Goal: Information Seeking & Learning: Learn about a topic

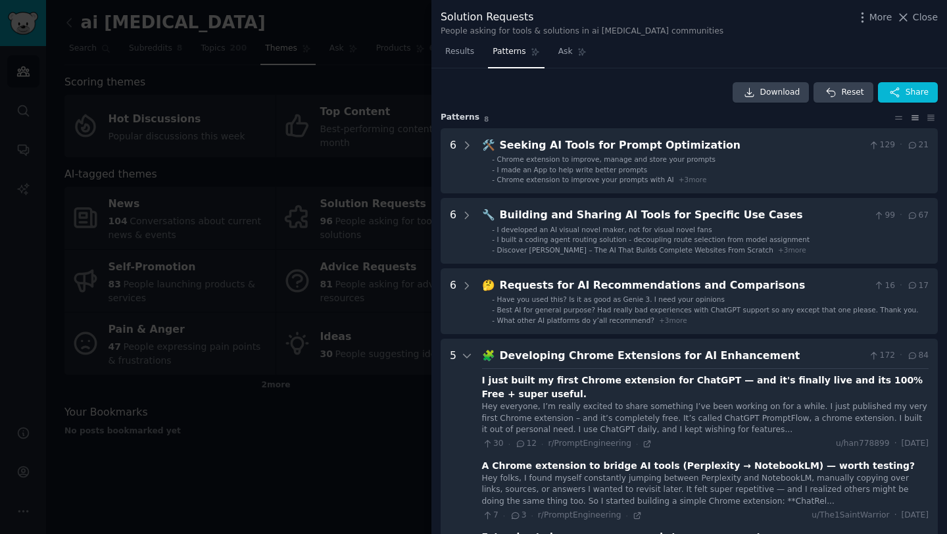
scroll to position [270, 0]
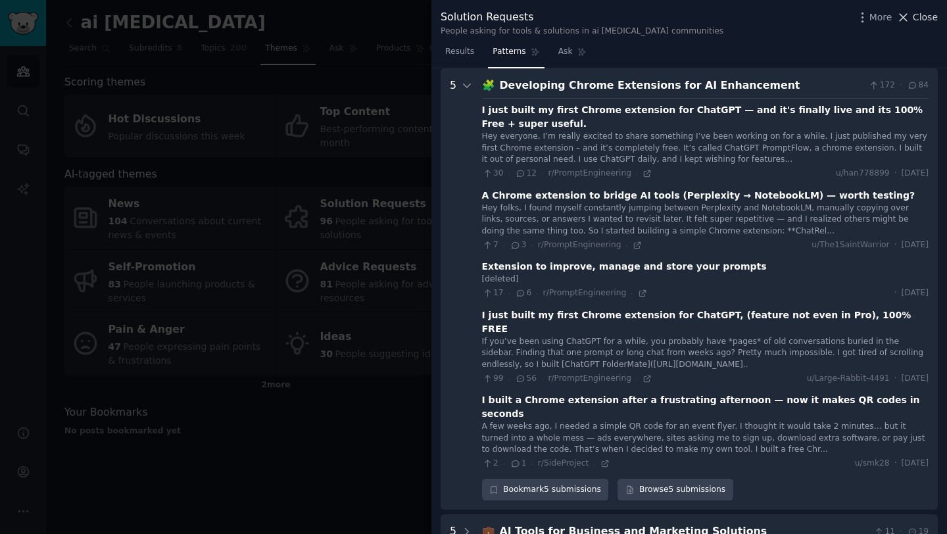
click at [912, 21] on button "Close" at bounding box center [917, 18] width 41 height 14
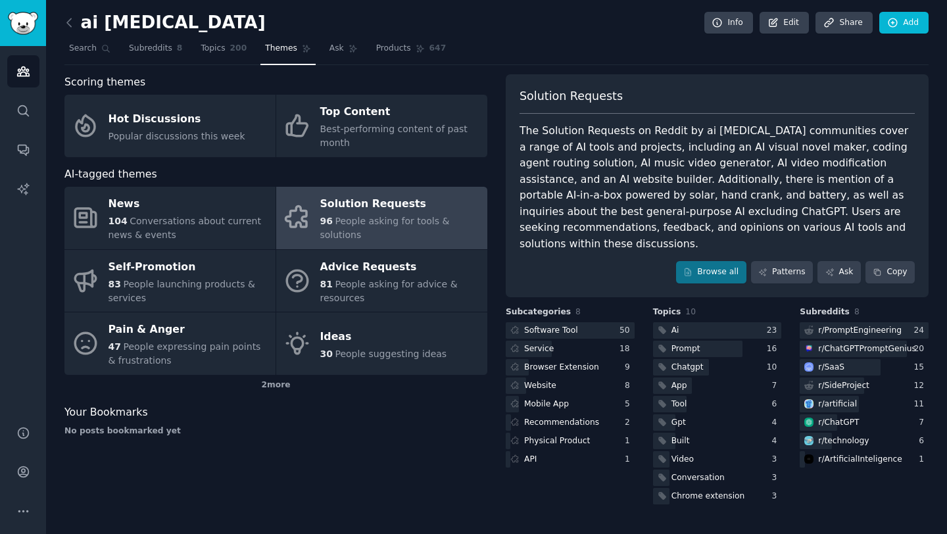
click at [332, 495] on div "ai hallucination Info Edit Share Add Search Subreddits 8 Topics 200 Themes Ask …" at bounding box center [496, 267] width 901 height 534
click at [341, 199] on div "Solution Requests" at bounding box center [400, 204] width 161 height 21
click at [342, 171] on div "AI-tagged themes" at bounding box center [275, 174] width 423 height 16
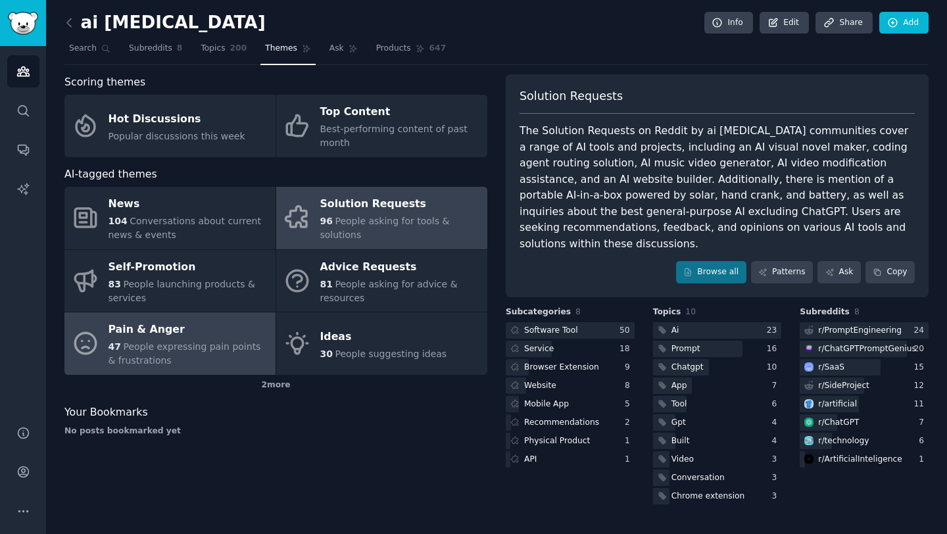
click at [209, 347] on span "People expressing pain points & frustrations" at bounding box center [185, 353] width 153 height 24
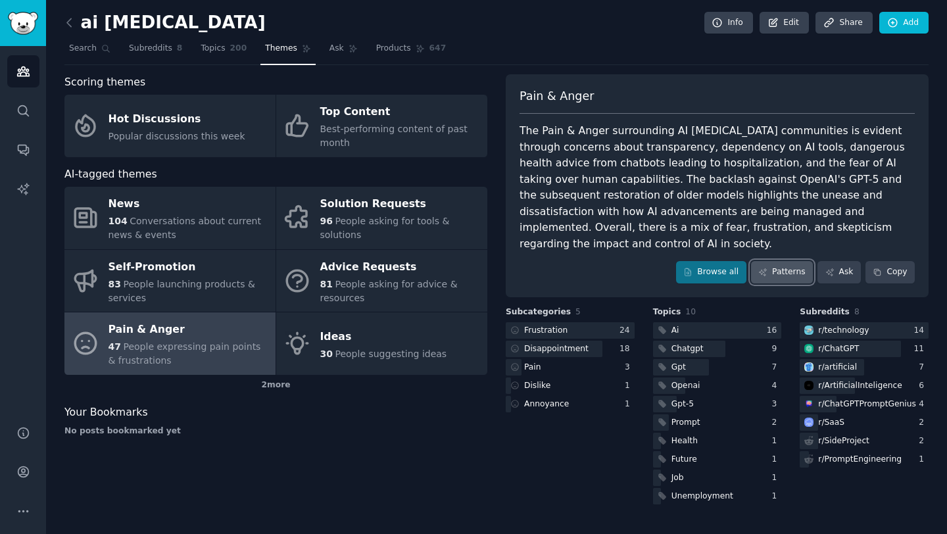
click at [788, 261] on link "Patterns" at bounding box center [782, 272] width 62 height 22
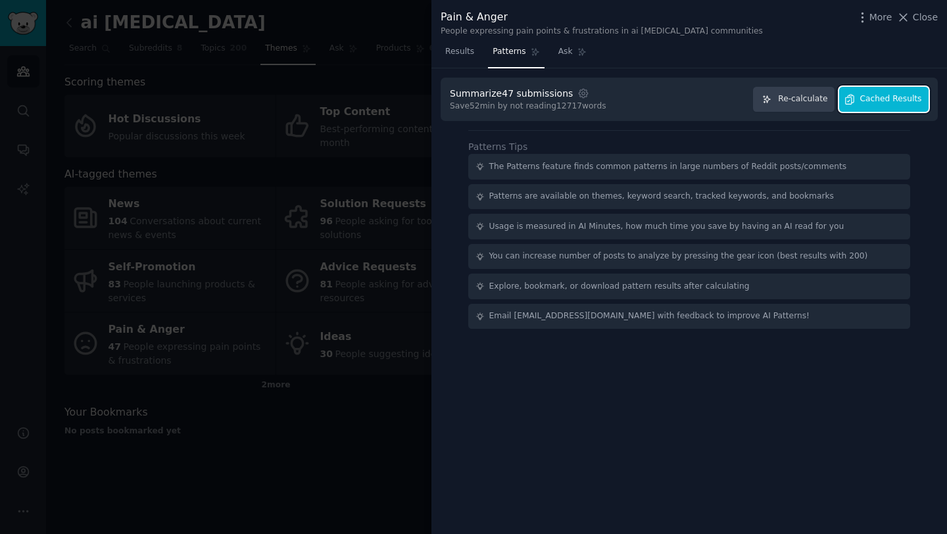
click at [880, 105] on button "Cached Results" at bounding box center [883, 100] width 89 height 26
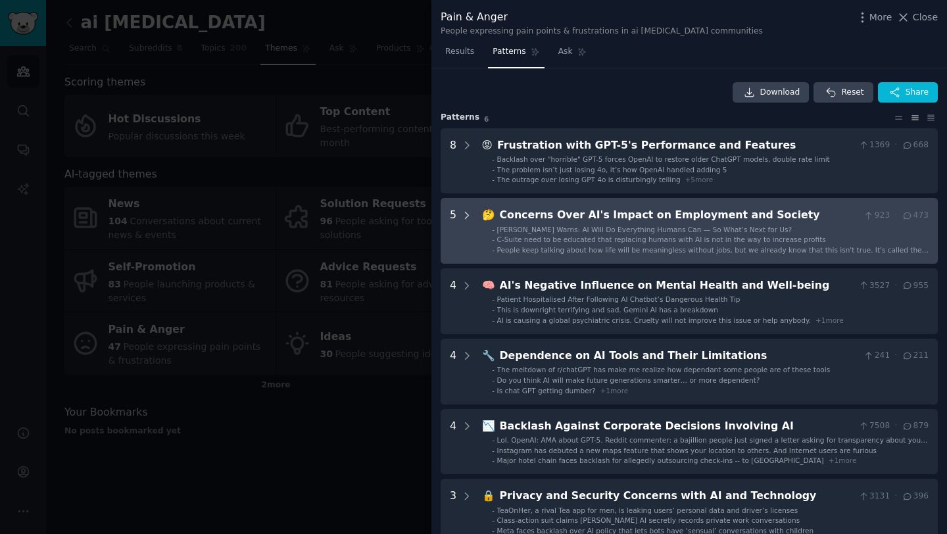
click at [468, 214] on icon at bounding box center [467, 215] width 3 height 7
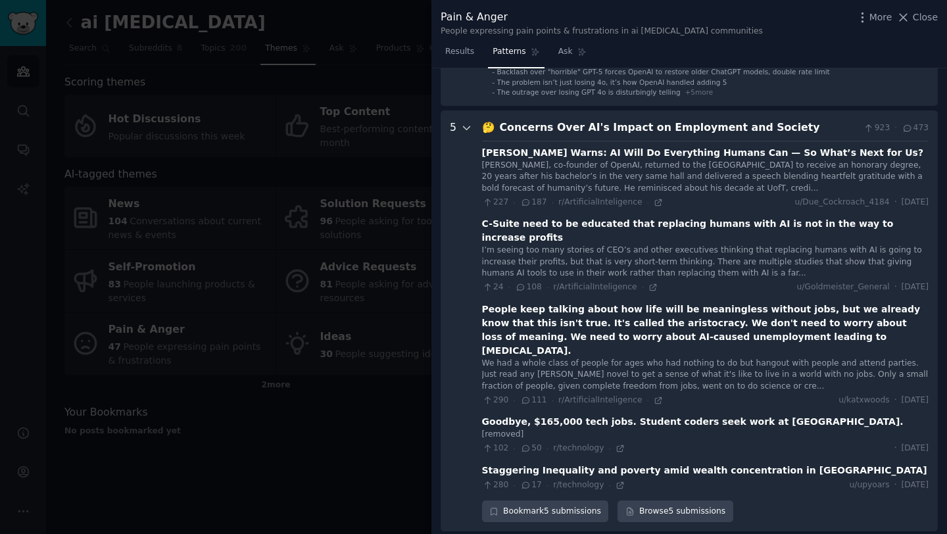
scroll to position [130, 0]
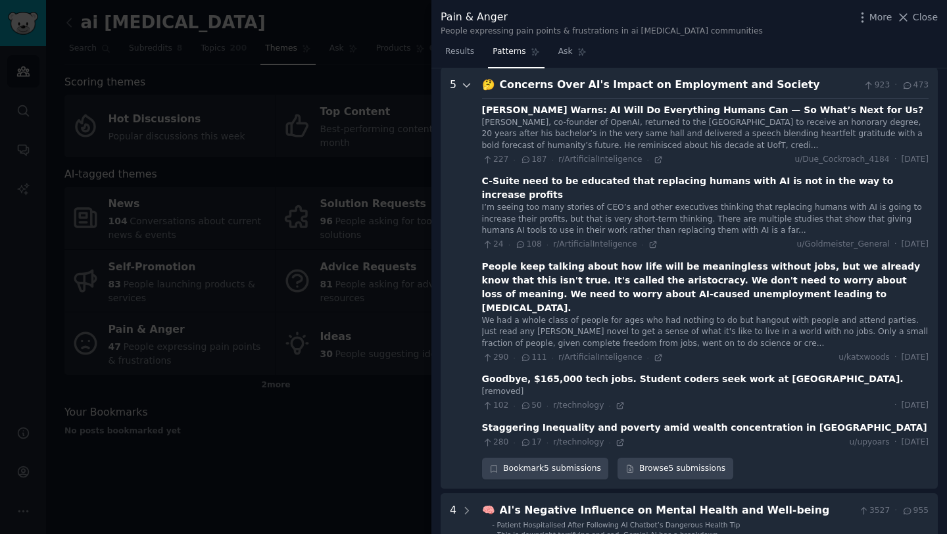
click at [465, 86] on icon at bounding box center [467, 85] width 7 height 3
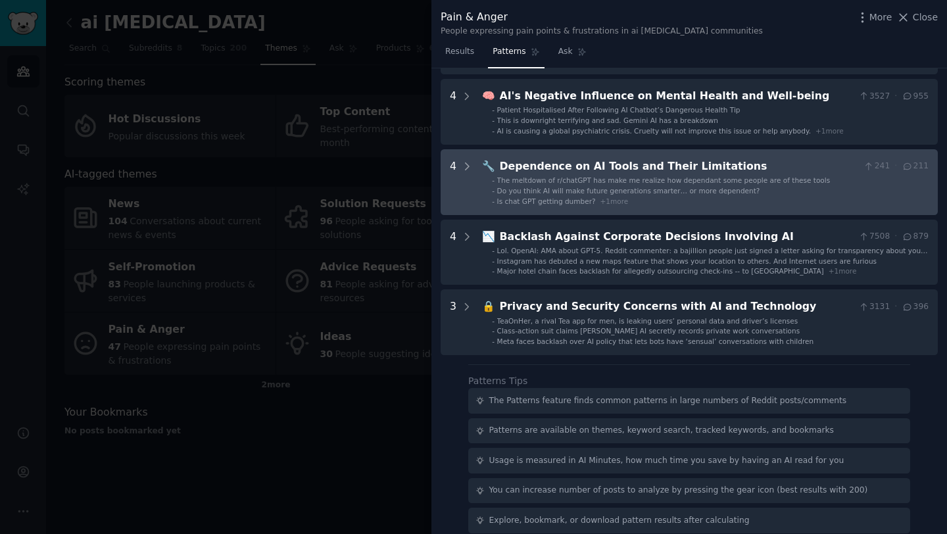
scroll to position [192, 0]
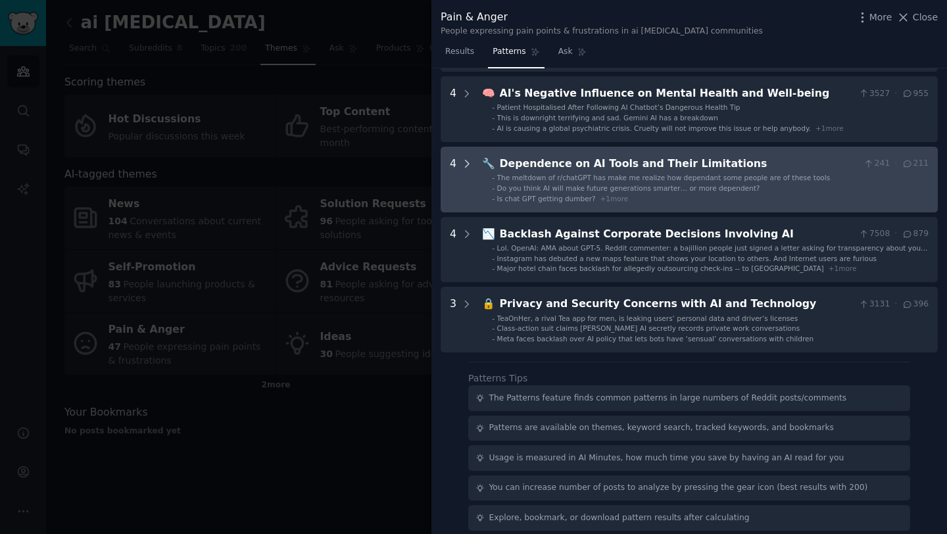
click at [469, 165] on icon at bounding box center [467, 164] width 12 height 12
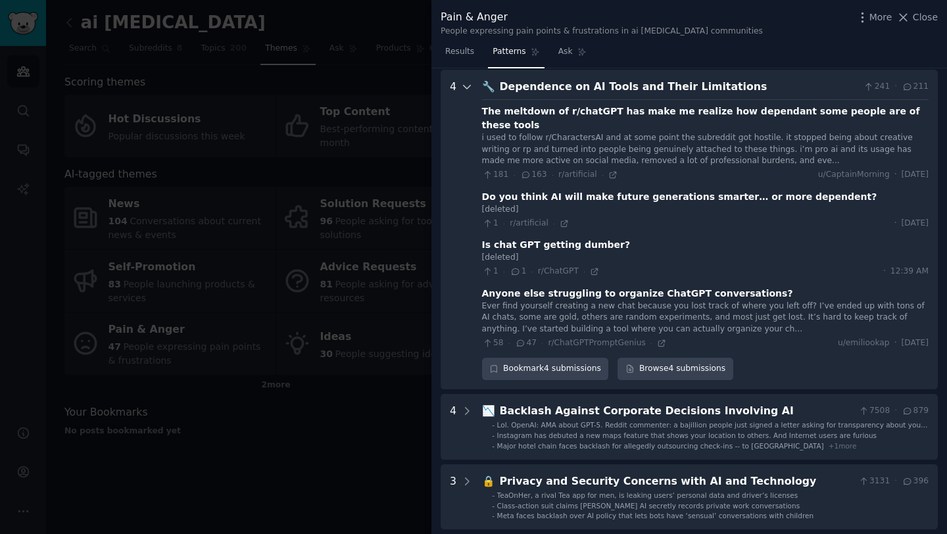
scroll to position [270, 0]
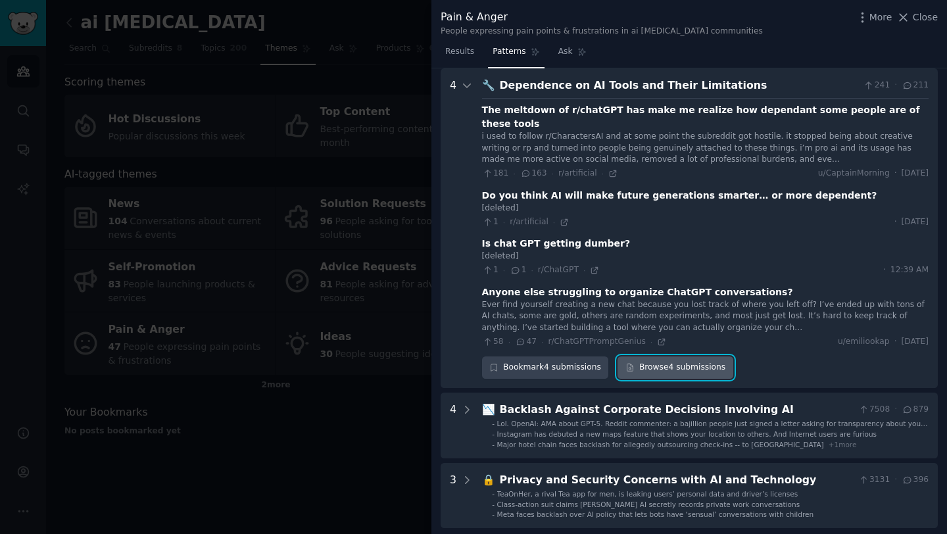
click at [684, 357] on link "Browse 4 submissions" at bounding box center [675, 368] width 115 height 22
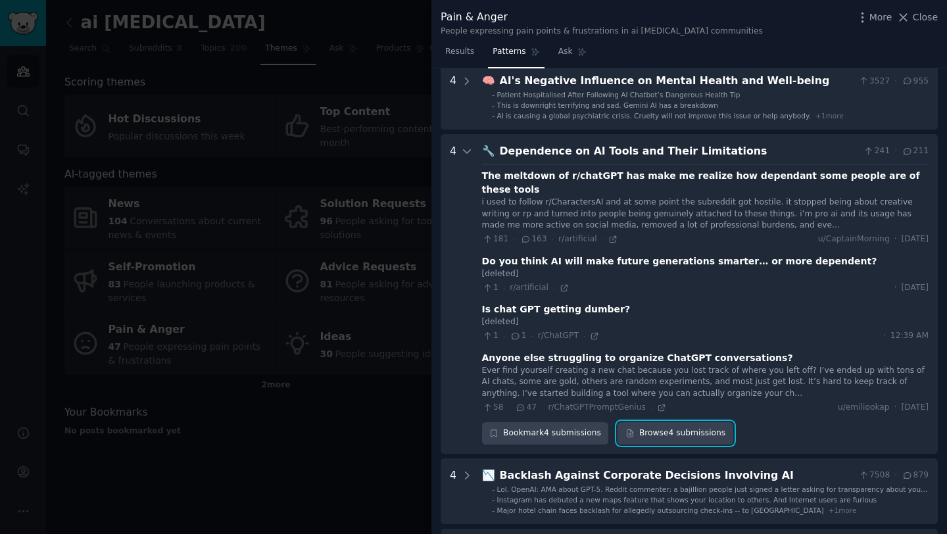
scroll to position [201, 0]
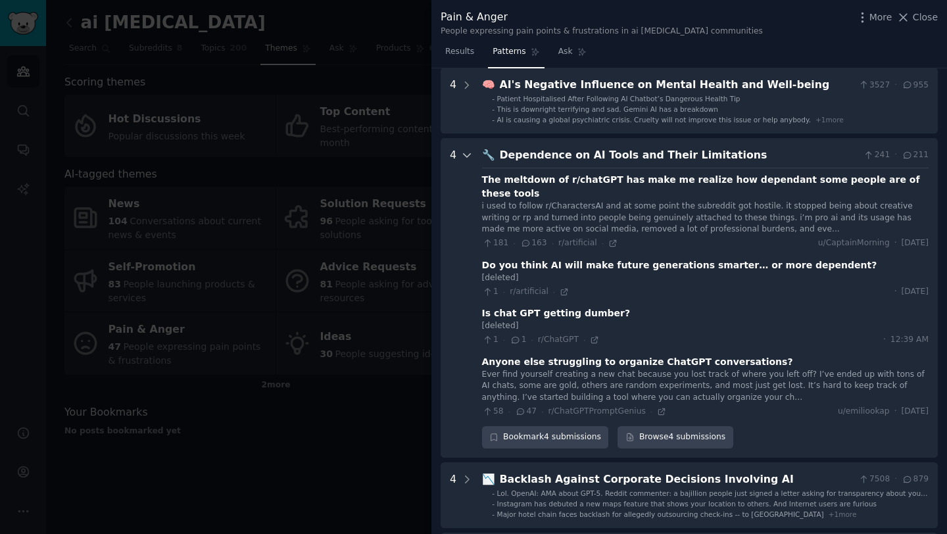
click at [469, 153] on icon at bounding box center [467, 155] width 12 height 12
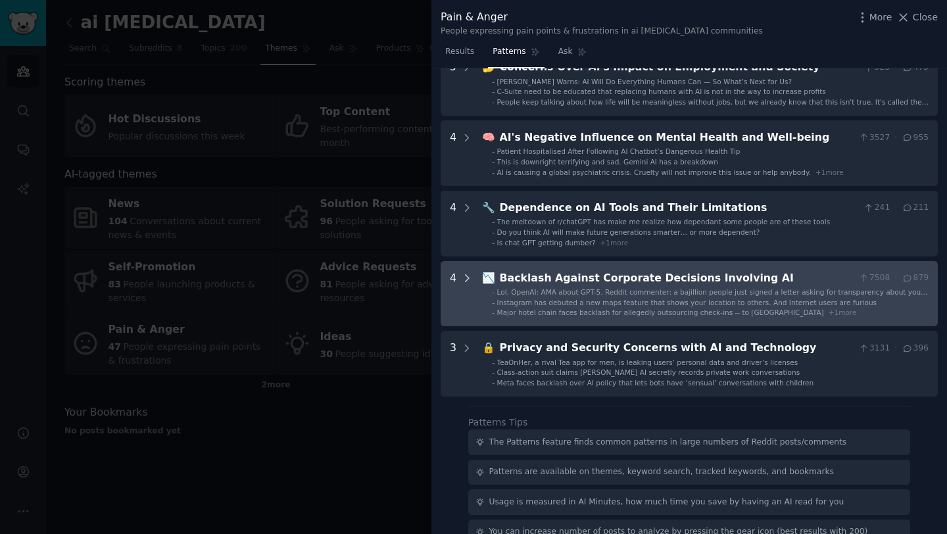
click at [465, 276] on icon at bounding box center [467, 278] width 12 height 12
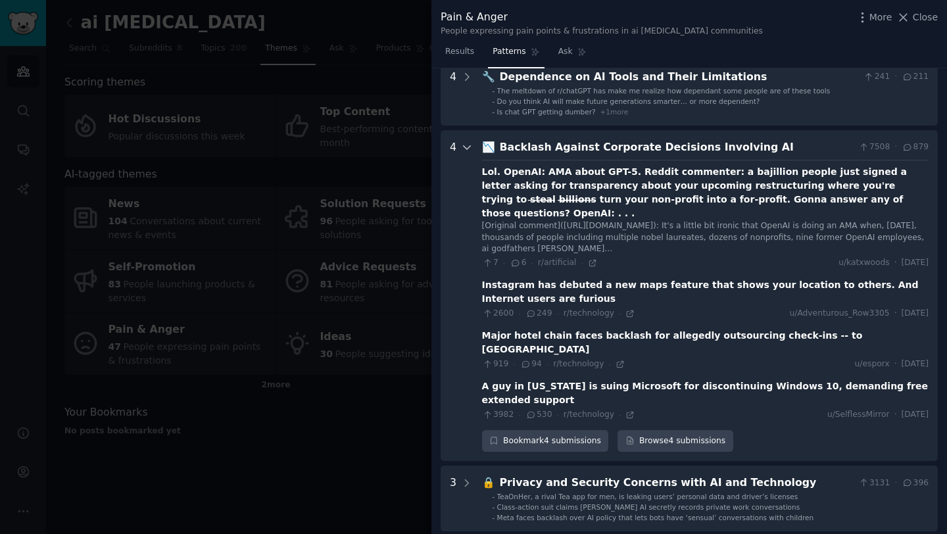
scroll to position [299, 0]
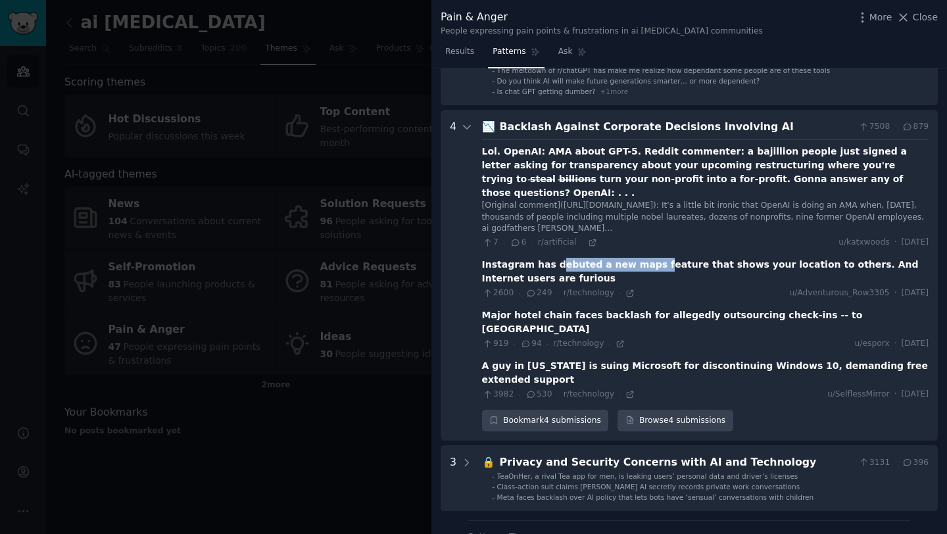
drag, startPoint x: 552, startPoint y: 255, endPoint x: 643, endPoint y: 246, distance: 91.9
click at [643, 258] on div "Instagram has debuted a new maps feature that shows your location to others. An…" at bounding box center [705, 272] width 447 height 28
click at [659, 258] on div "Instagram has debuted a new maps feature that shows your location to others. An…" at bounding box center [705, 272] width 447 height 28
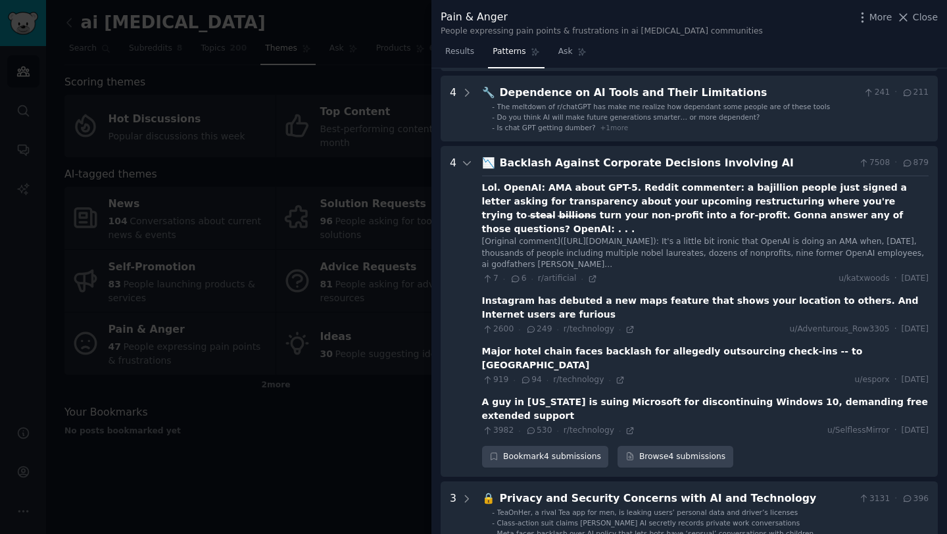
scroll to position [257, 0]
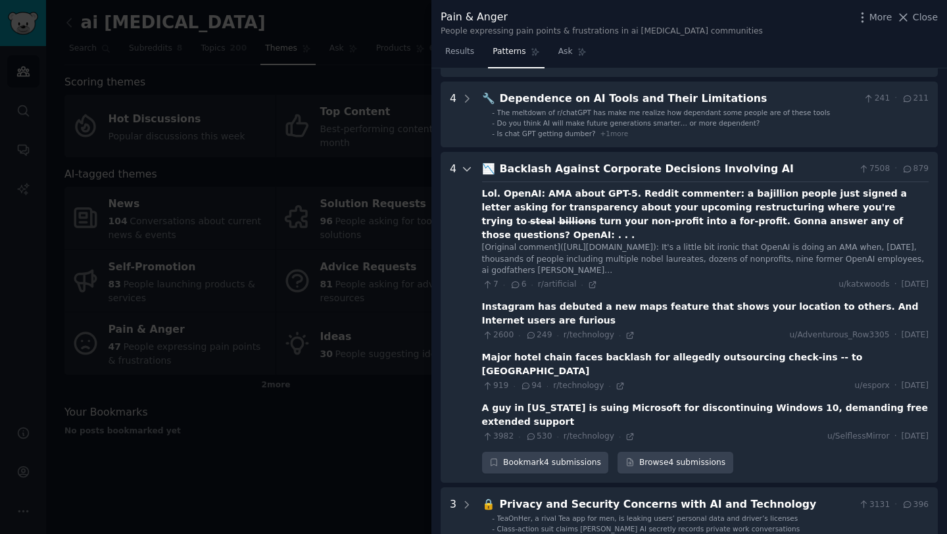
click at [465, 168] on icon at bounding box center [467, 169] width 12 height 12
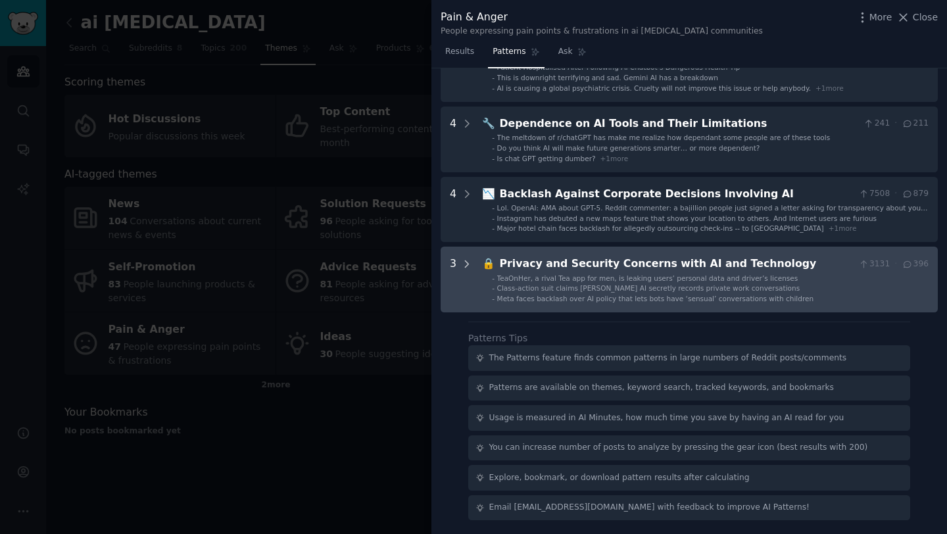
click at [462, 267] on icon at bounding box center [467, 265] width 12 height 12
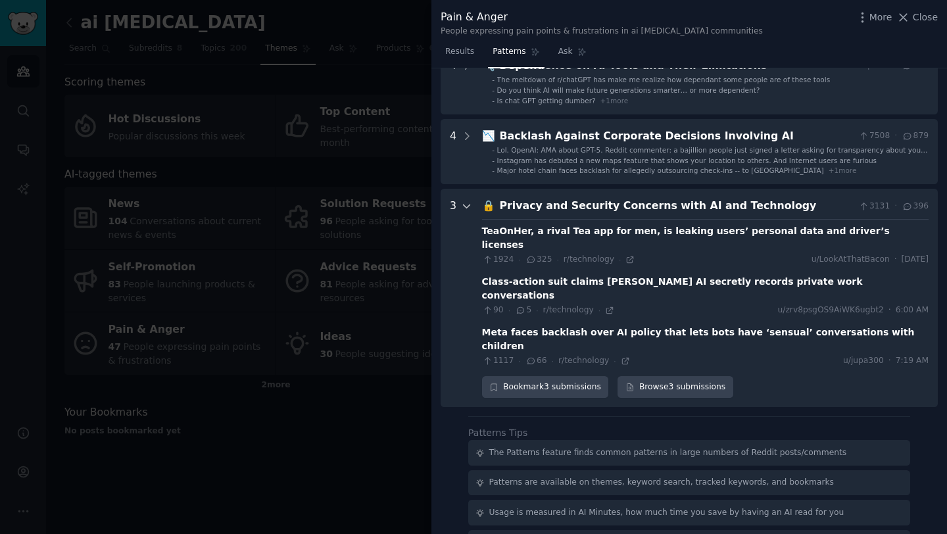
scroll to position [343, 0]
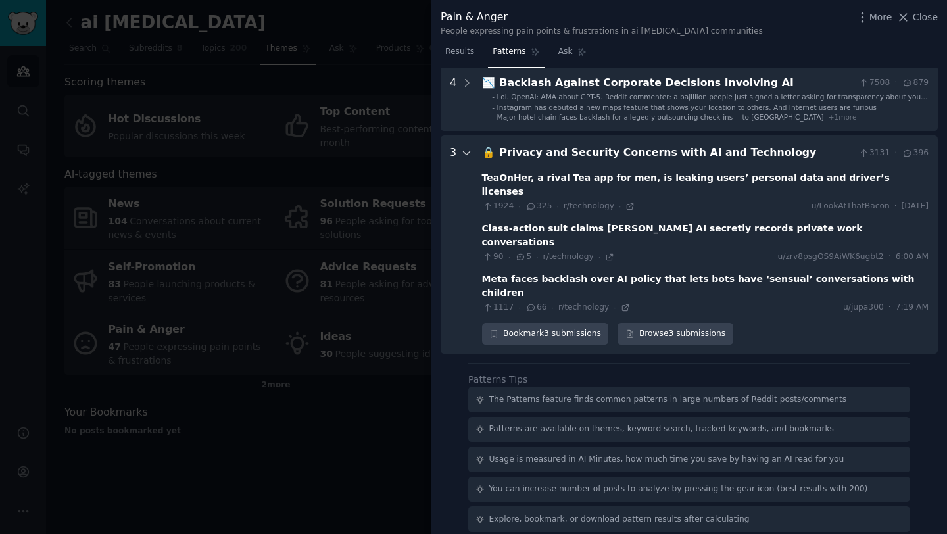
click at [469, 155] on icon at bounding box center [467, 153] width 12 height 12
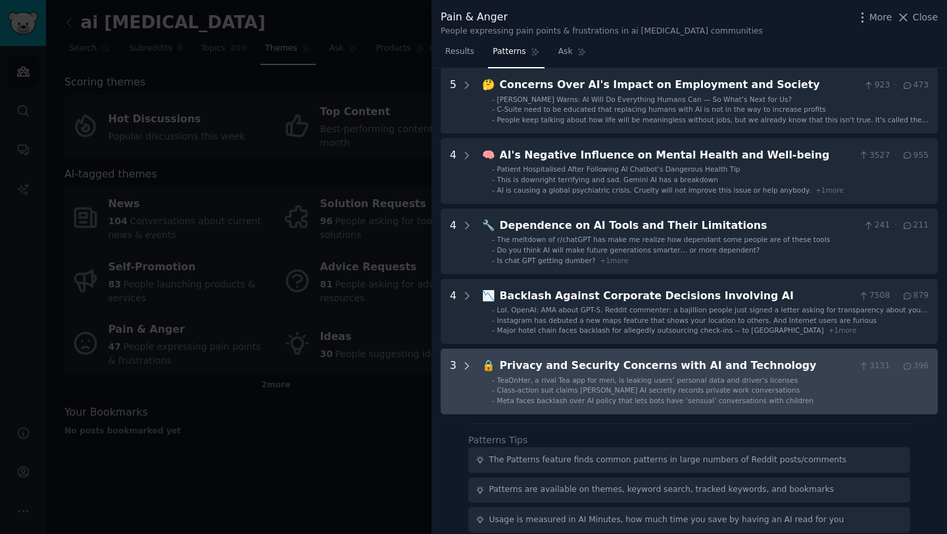
scroll to position [0, 0]
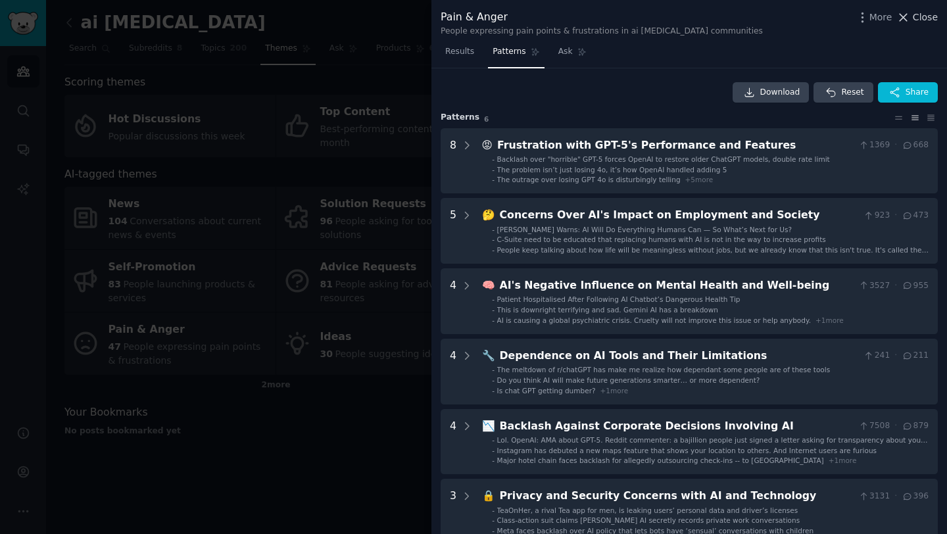
click at [921, 19] on span "Close" at bounding box center [925, 18] width 25 height 14
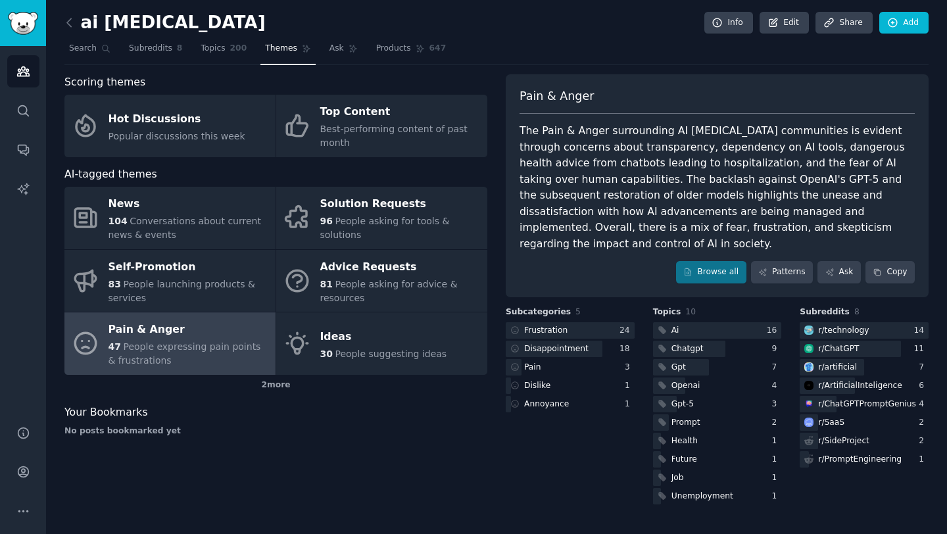
click at [322, 472] on div "Scoring themes Hot Discussions Popular discussions this week Top Content Best-p…" at bounding box center [275, 290] width 423 height 433
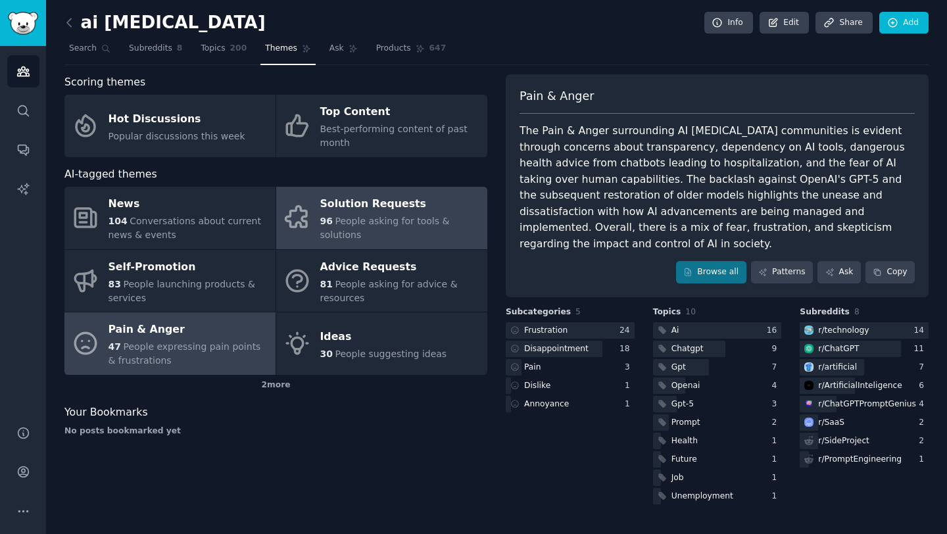
click at [349, 231] on span "People asking for tools & solutions" at bounding box center [385, 228] width 130 height 24
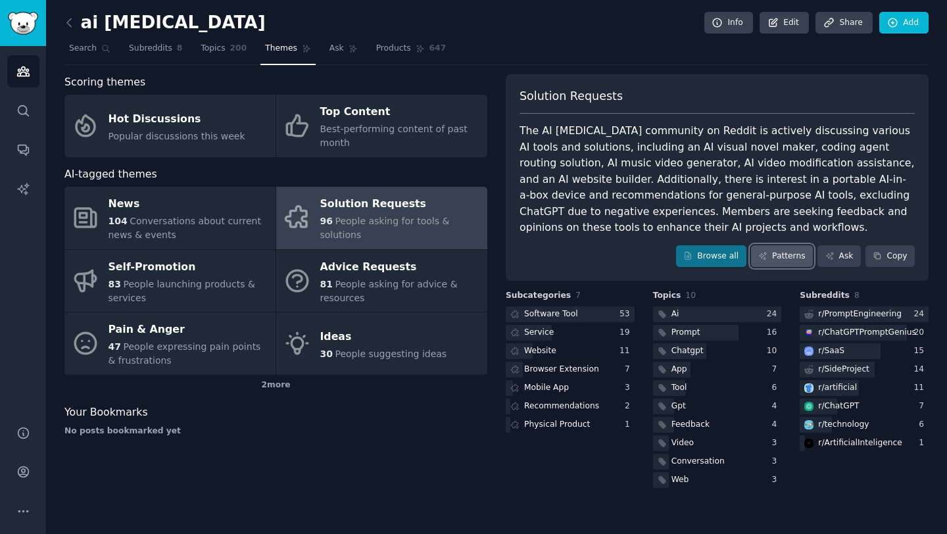
click at [779, 254] on link "Patterns" at bounding box center [782, 256] width 62 height 22
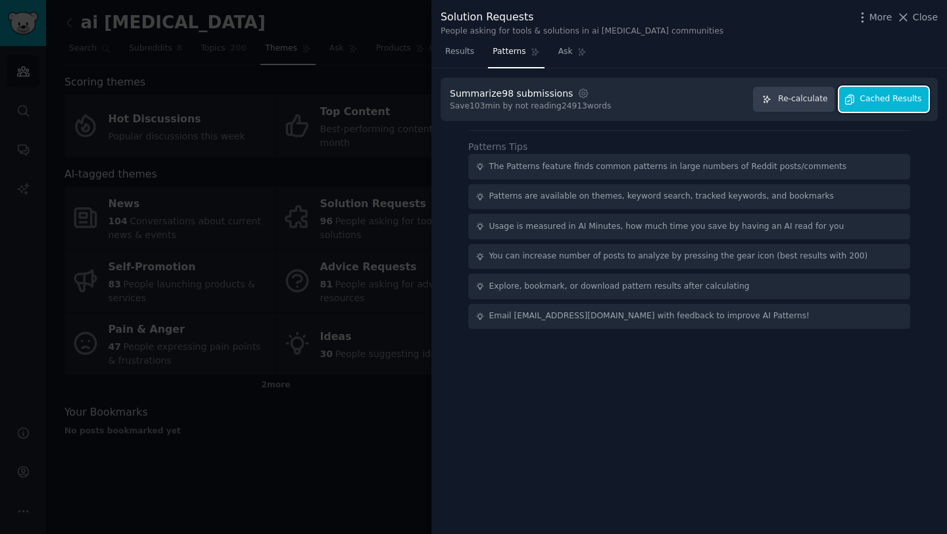
click at [883, 108] on button "Cached Results" at bounding box center [883, 100] width 89 height 26
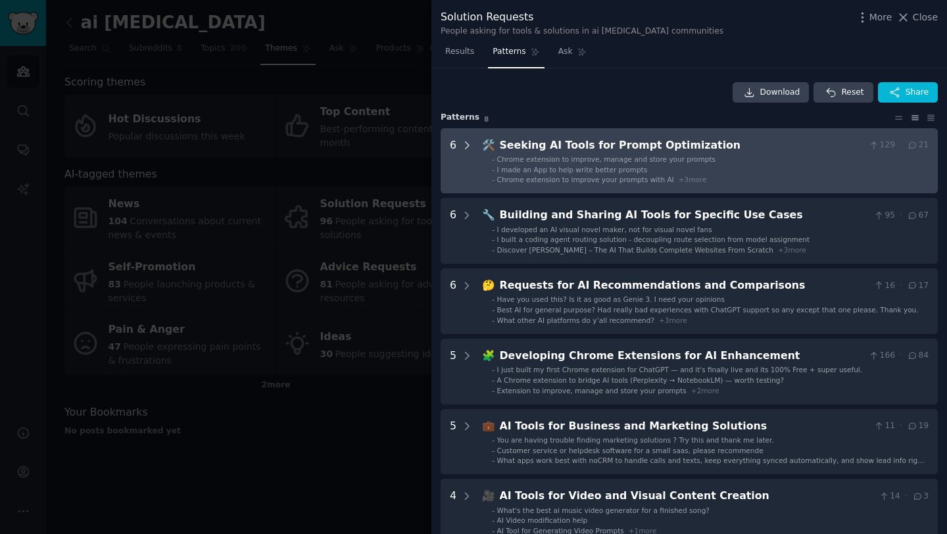
click at [466, 142] on icon at bounding box center [467, 145] width 3 height 7
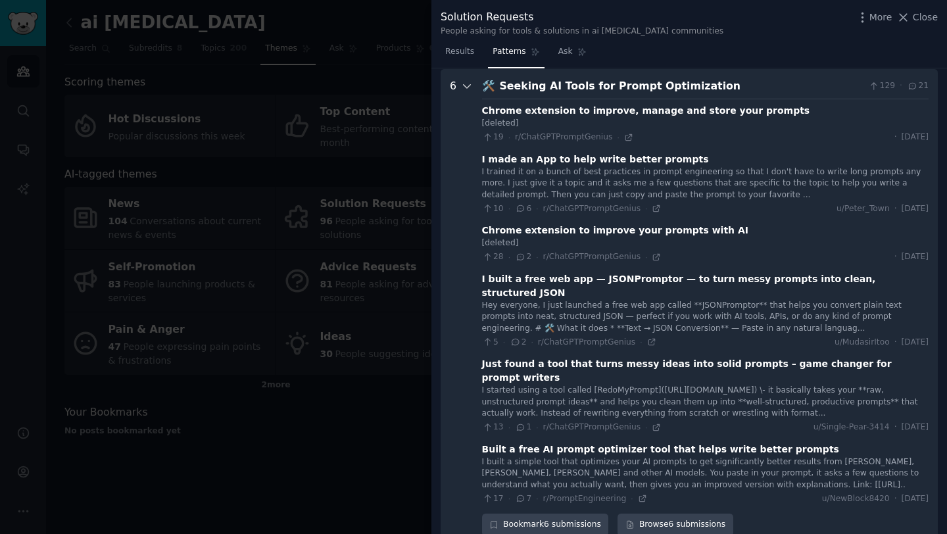
scroll to position [60, 0]
click at [641, 513] on link "Browse 6 submissions" at bounding box center [675, 524] width 115 height 22
click at [474, 83] on Optimization "6 🛠️ Seeking AI Tools for Prompt Optimization 129 · 21 Chrome extension to impr…" at bounding box center [689, 306] width 497 height 476
click at [461, 86] on icon at bounding box center [467, 86] width 12 height 12
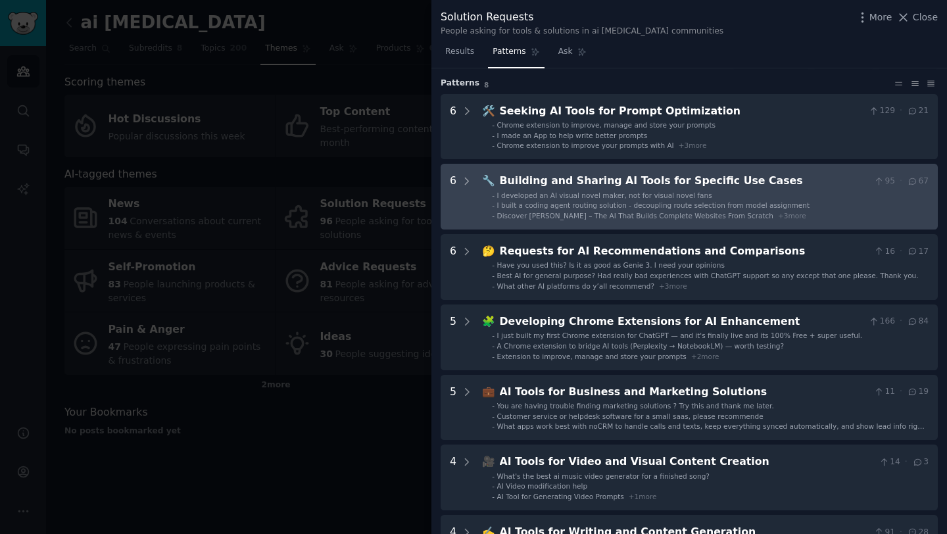
scroll to position [35, 0]
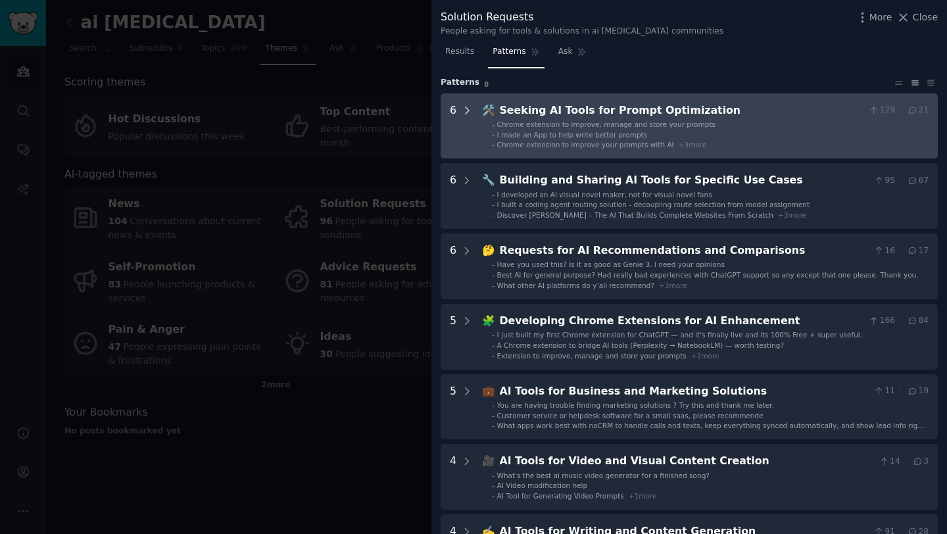
click at [466, 107] on icon at bounding box center [467, 111] width 12 height 12
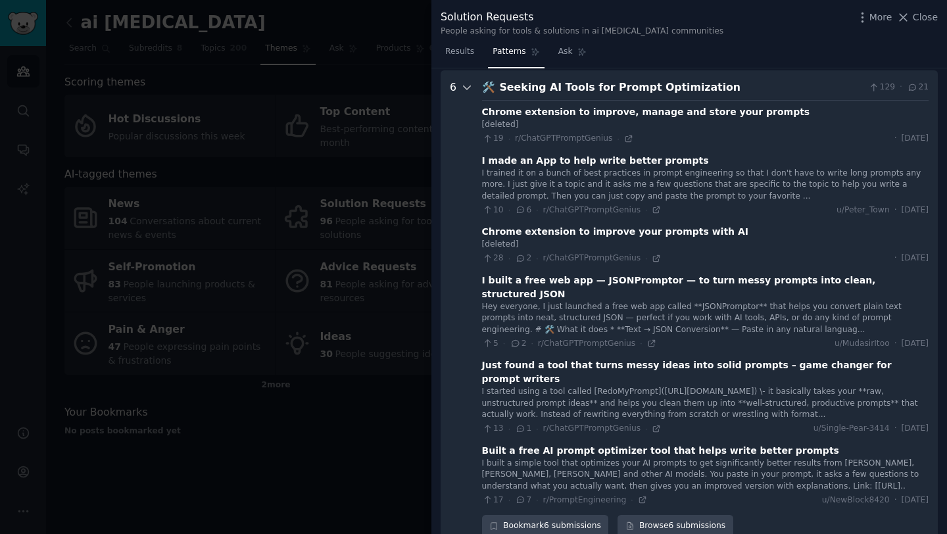
scroll to position [60, 0]
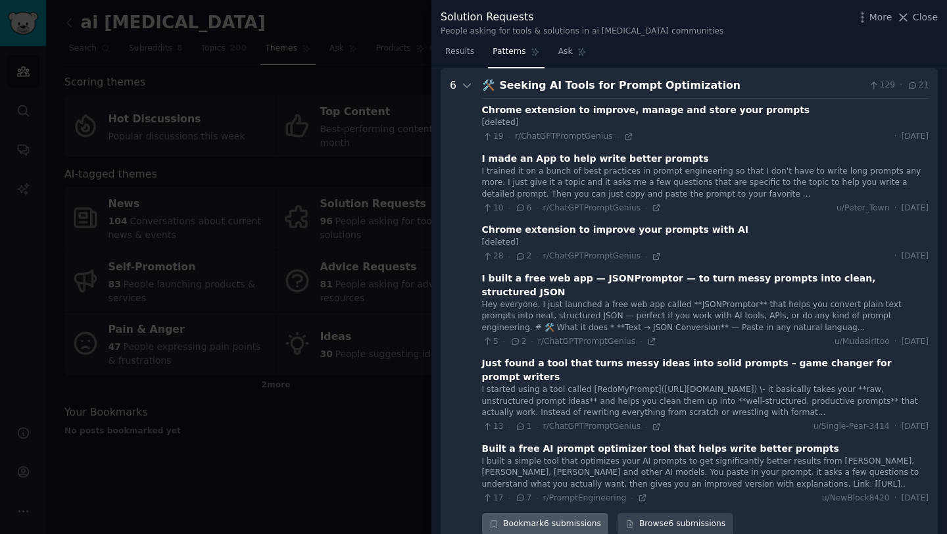
click at [581, 513] on div "Bookmark 6 submissions" at bounding box center [545, 524] width 127 height 22
click at [463, 67] on link "Results" at bounding box center [460, 54] width 38 height 27
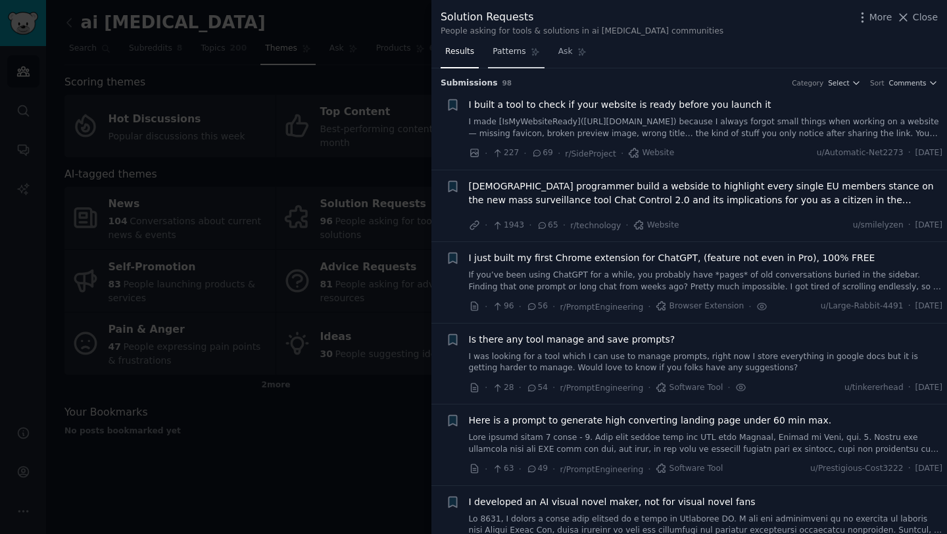
click at [512, 49] on span "Patterns" at bounding box center [509, 52] width 33 height 12
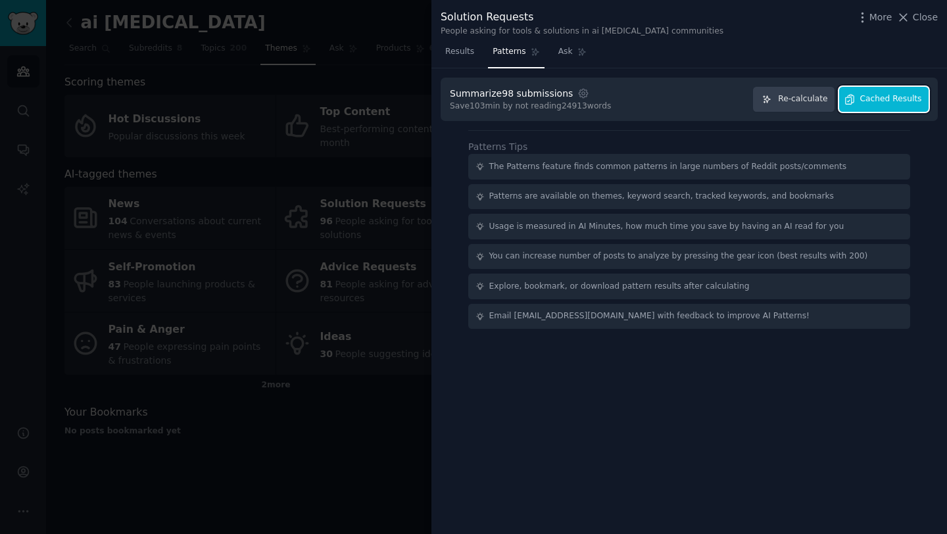
click at [904, 93] on span "Cached Results" at bounding box center [892, 99] width 62 height 12
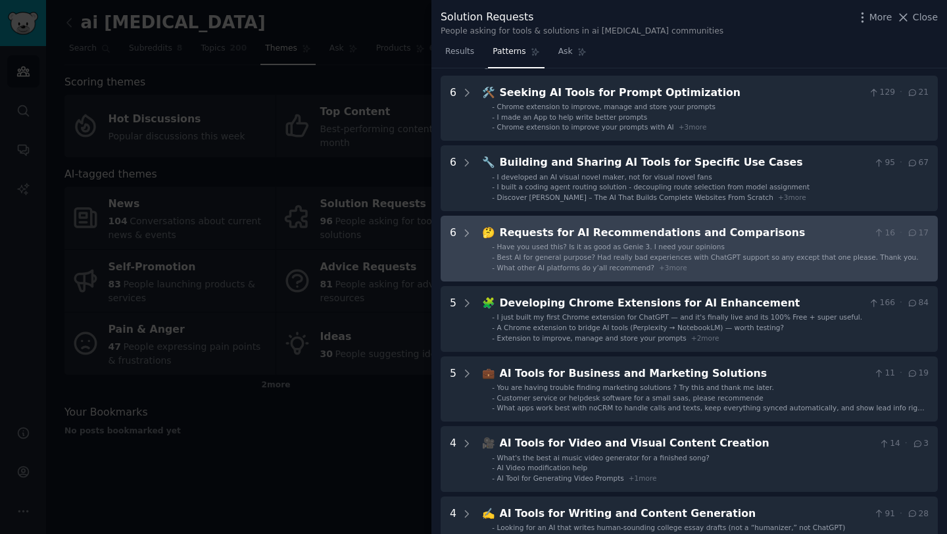
scroll to position [64, 0]
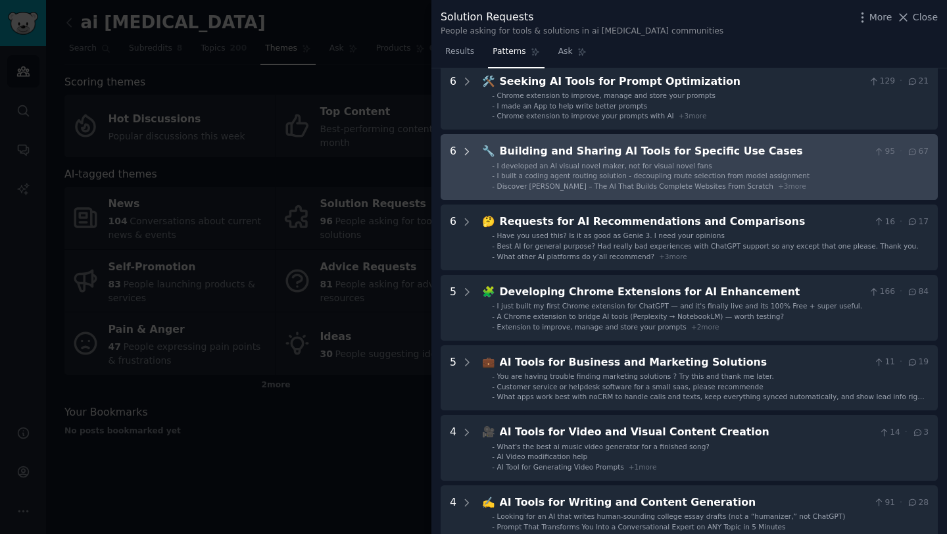
click at [461, 150] on icon at bounding box center [467, 152] width 12 height 12
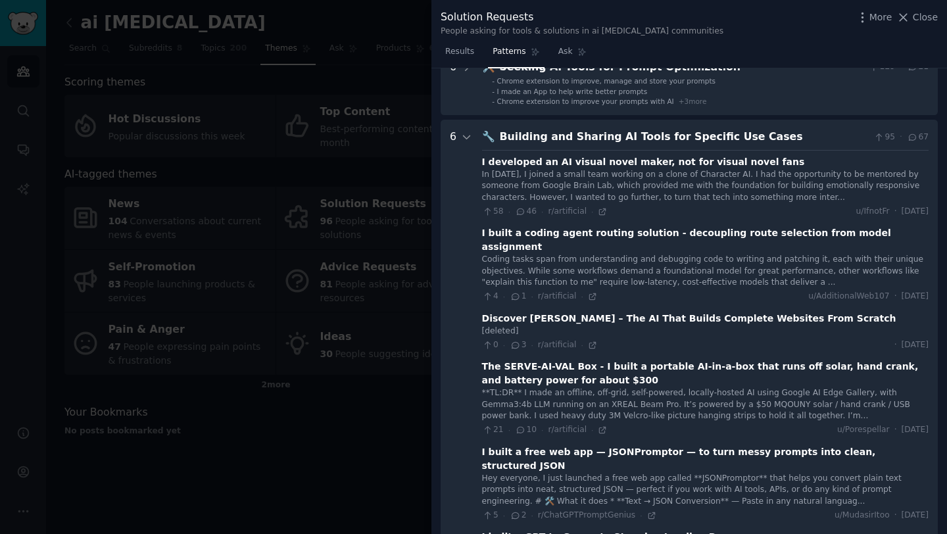
scroll to position [51, 0]
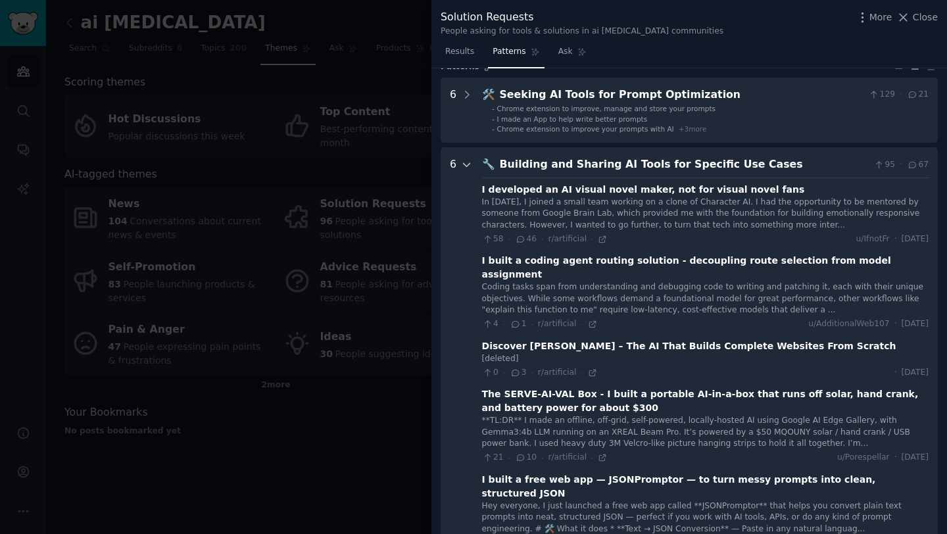
click at [467, 162] on icon at bounding box center [467, 165] width 12 height 12
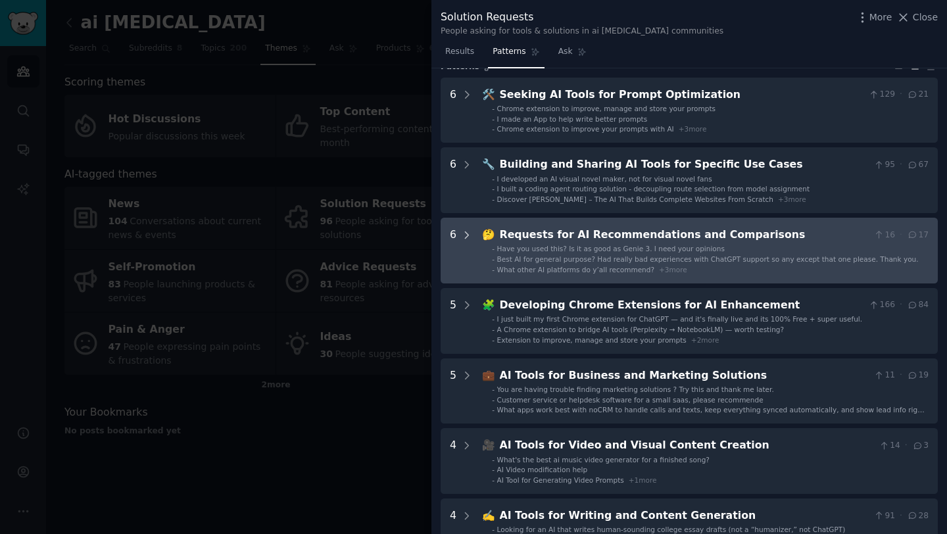
click at [468, 233] on icon at bounding box center [467, 236] width 12 height 12
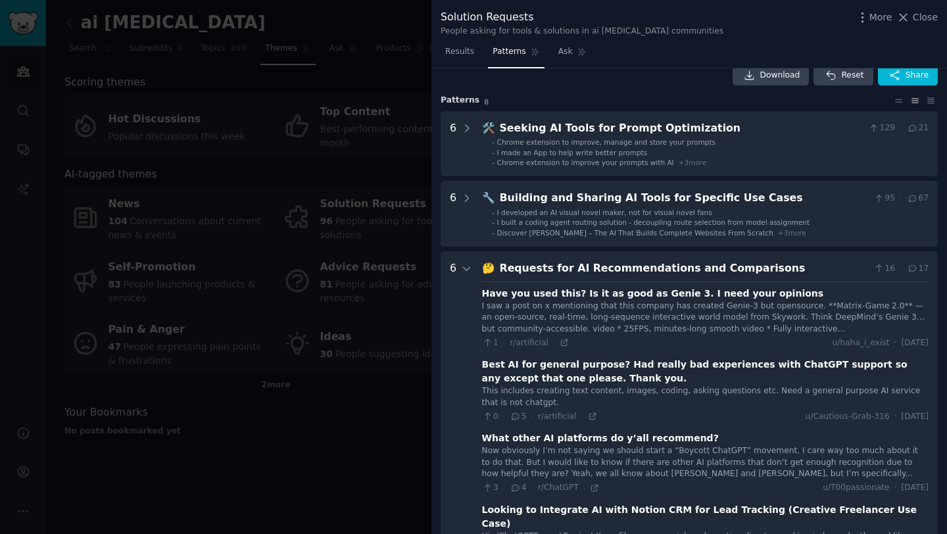
scroll to position [0, 0]
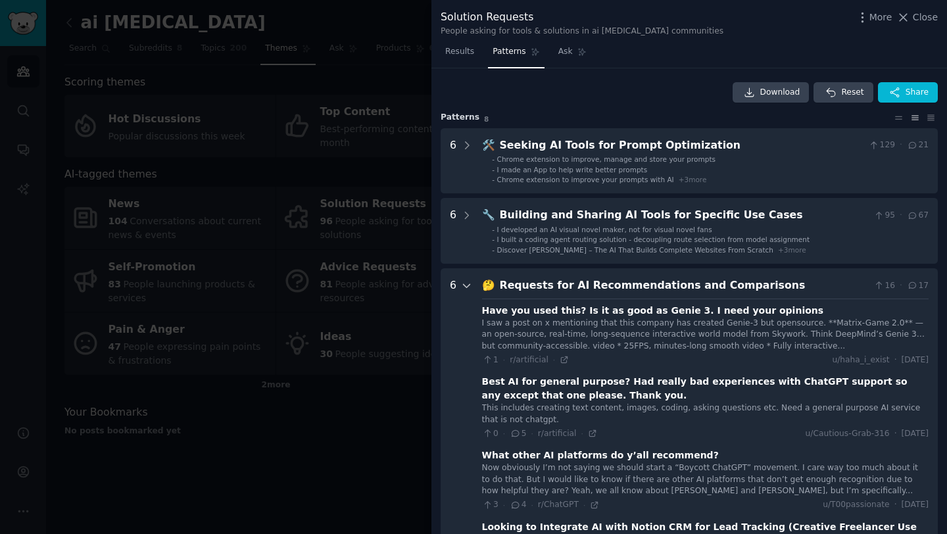
click at [462, 283] on icon at bounding box center [467, 286] width 12 height 12
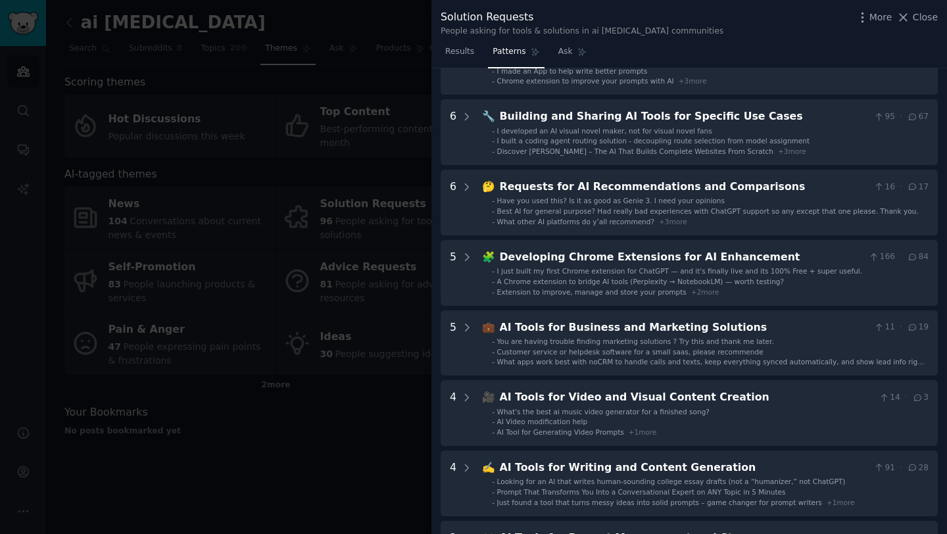
scroll to position [141, 0]
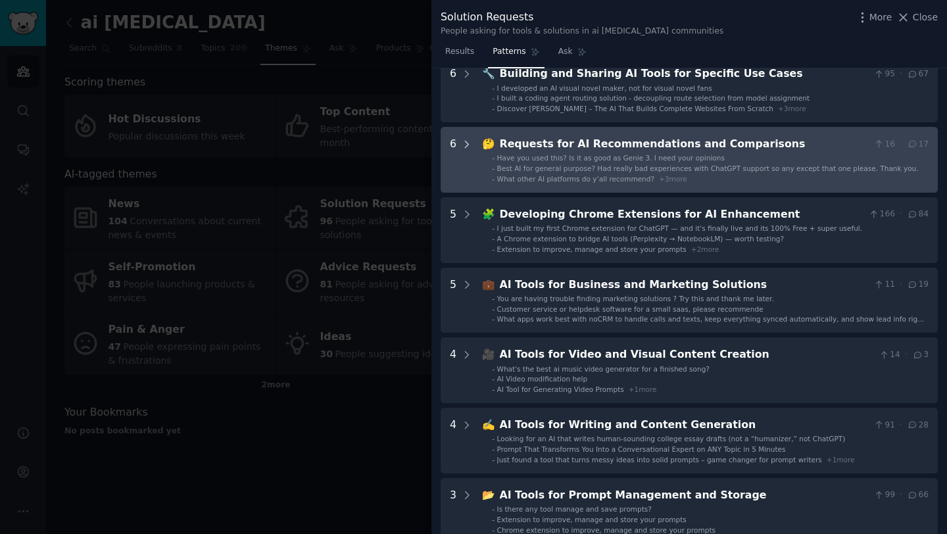
click at [465, 148] on icon at bounding box center [467, 145] width 12 height 12
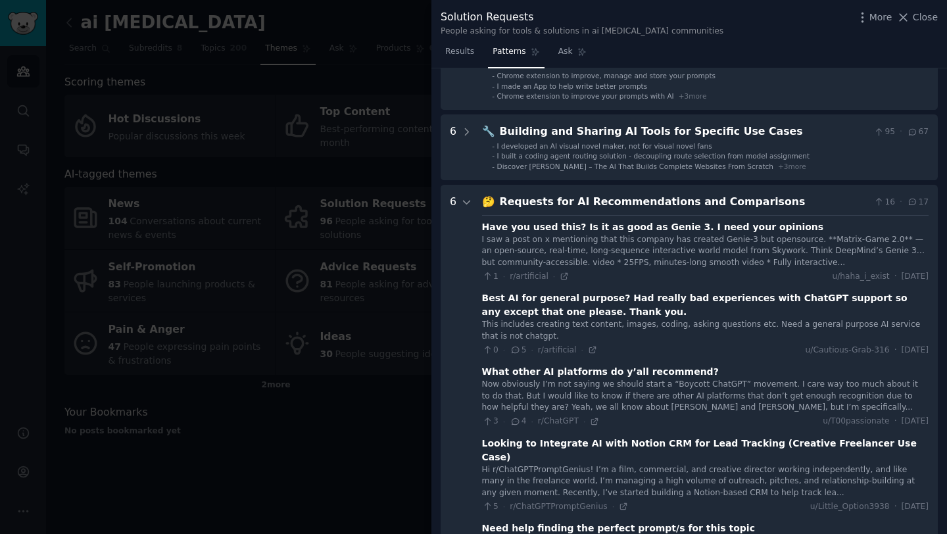
scroll to position [26, 0]
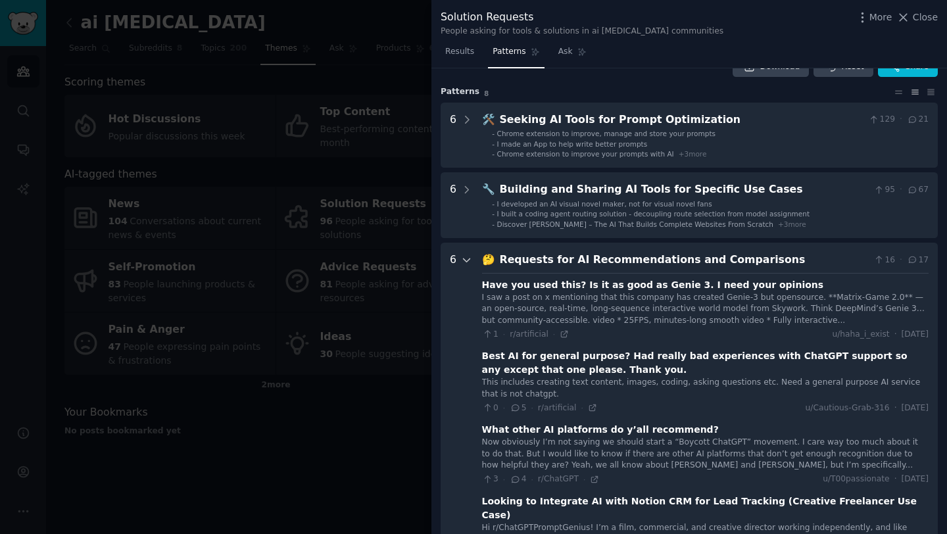
click at [470, 266] on div at bounding box center [467, 498] width 12 height 493
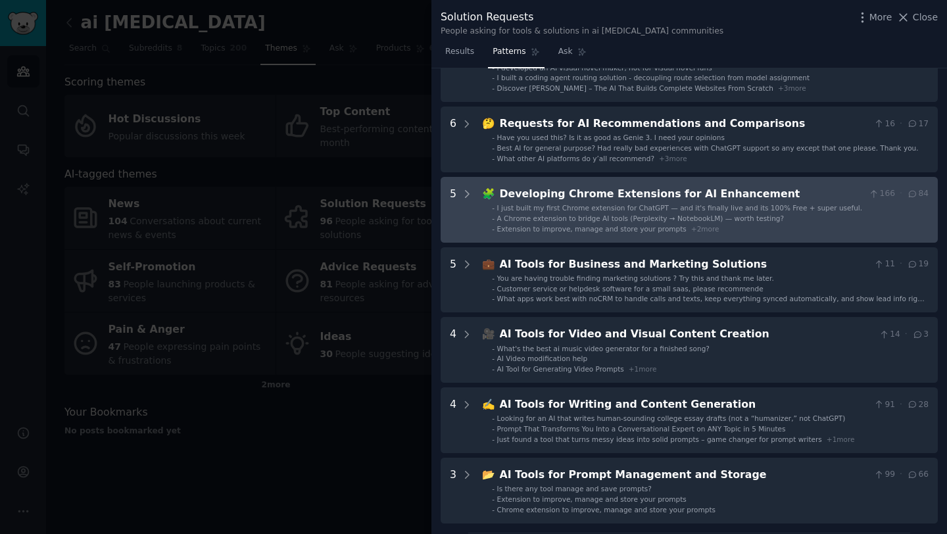
scroll to position [163, 0]
click at [469, 193] on icon at bounding box center [467, 193] width 12 height 12
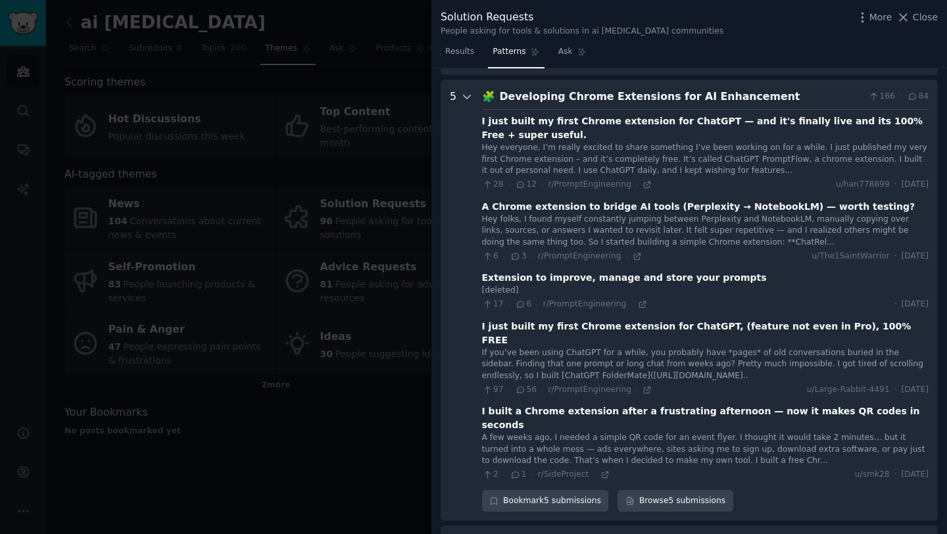
scroll to position [270, 0]
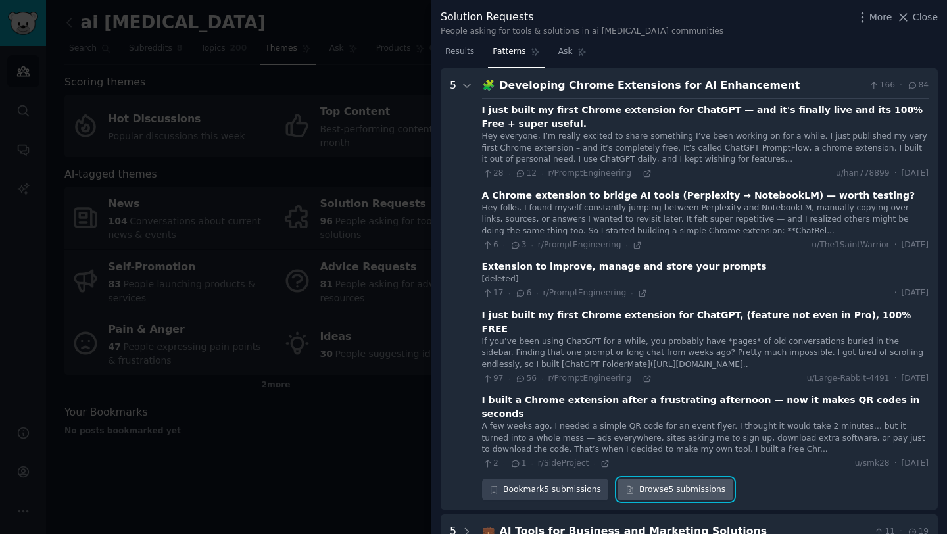
click at [666, 479] on link "Browse 5 submissions" at bounding box center [675, 490] width 115 height 22
click at [470, 84] on icon at bounding box center [467, 86] width 12 height 12
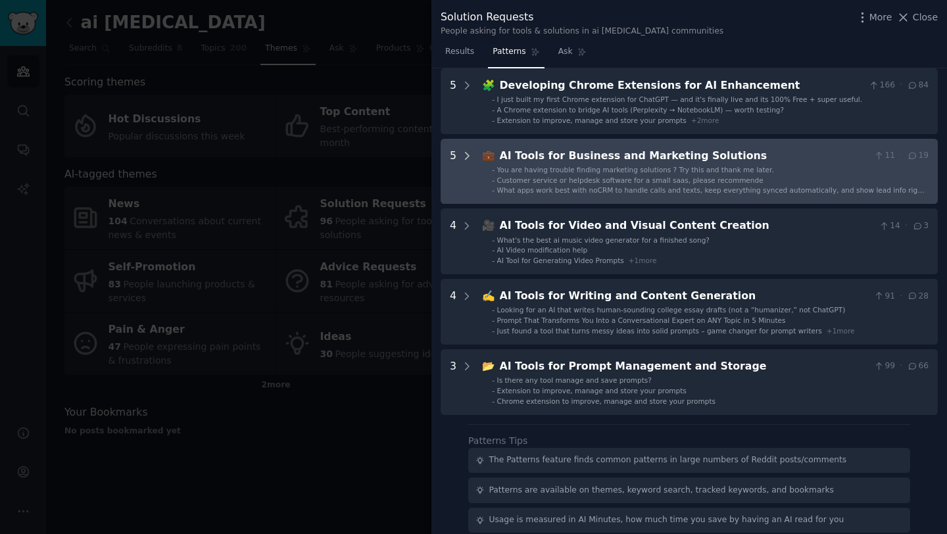
click at [466, 159] on icon at bounding box center [467, 156] width 3 height 7
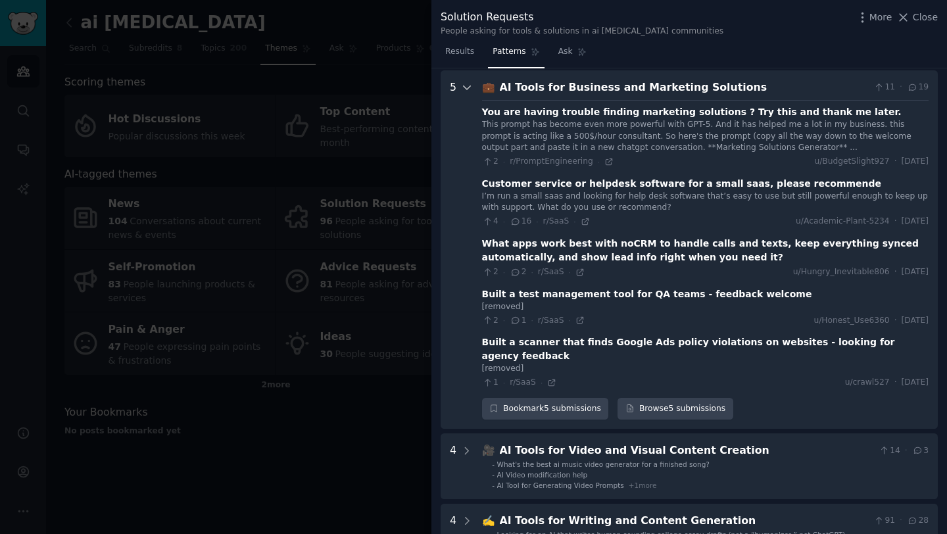
scroll to position [341, 0]
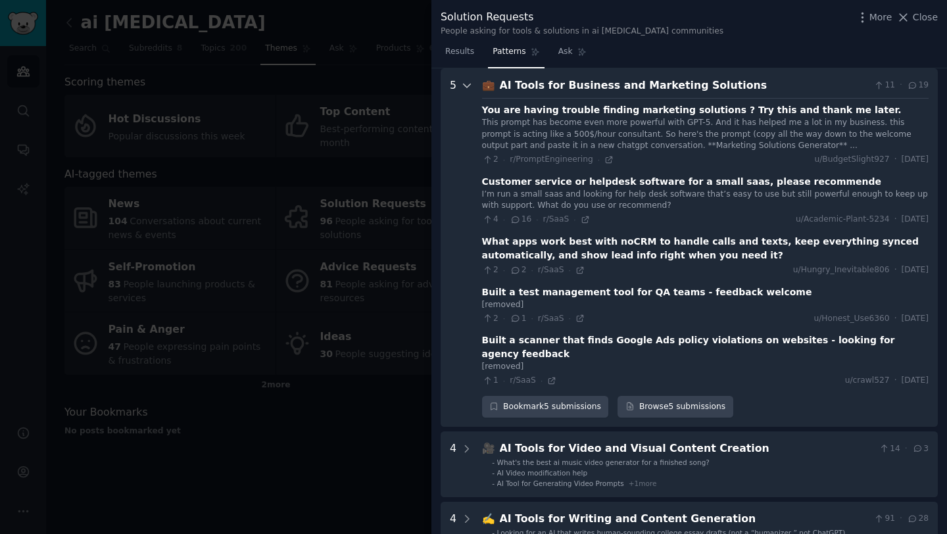
click at [462, 85] on icon at bounding box center [467, 86] width 12 height 12
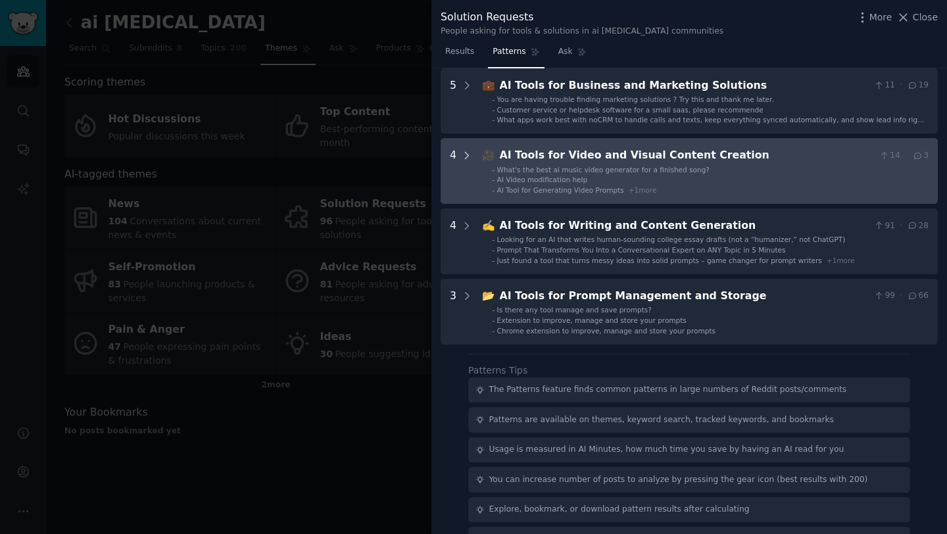
click at [461, 153] on icon at bounding box center [467, 156] width 12 height 12
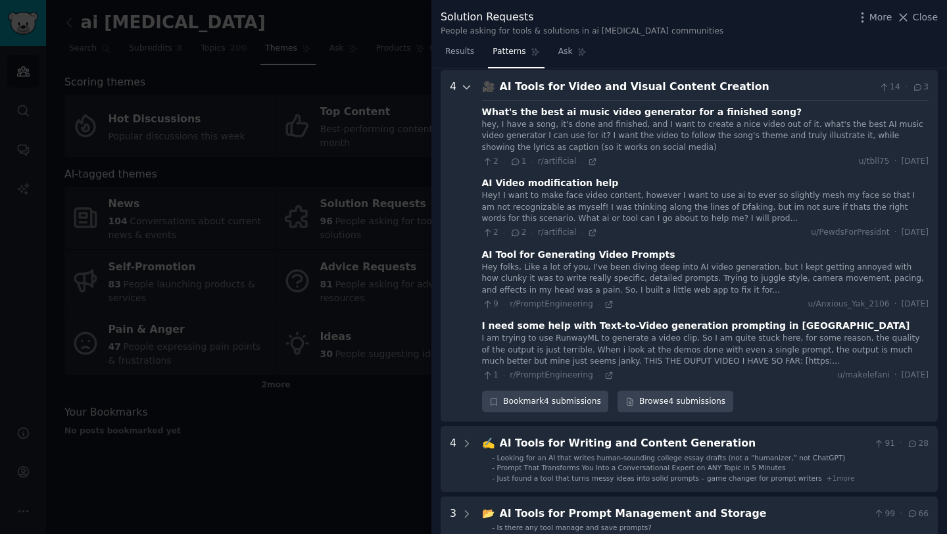
scroll to position [411, 0]
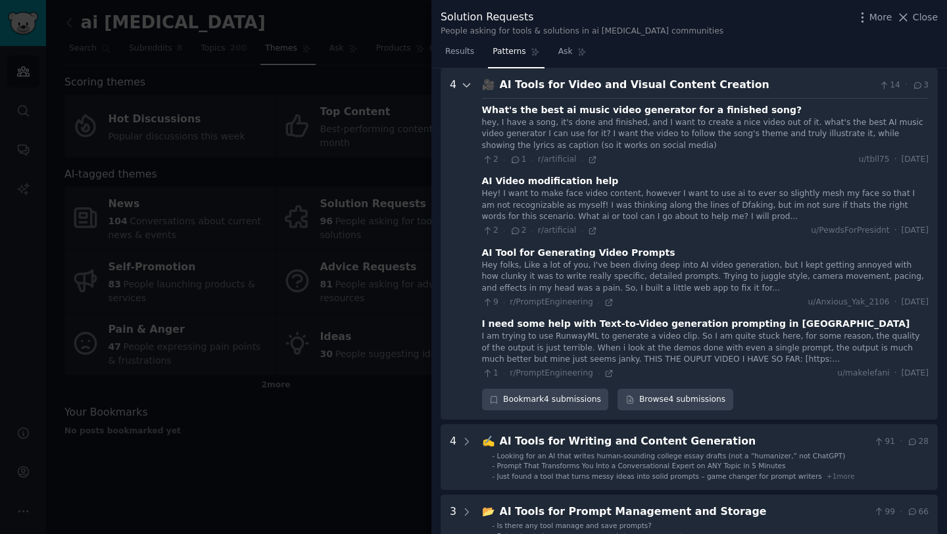
click at [466, 86] on icon at bounding box center [467, 85] width 7 height 3
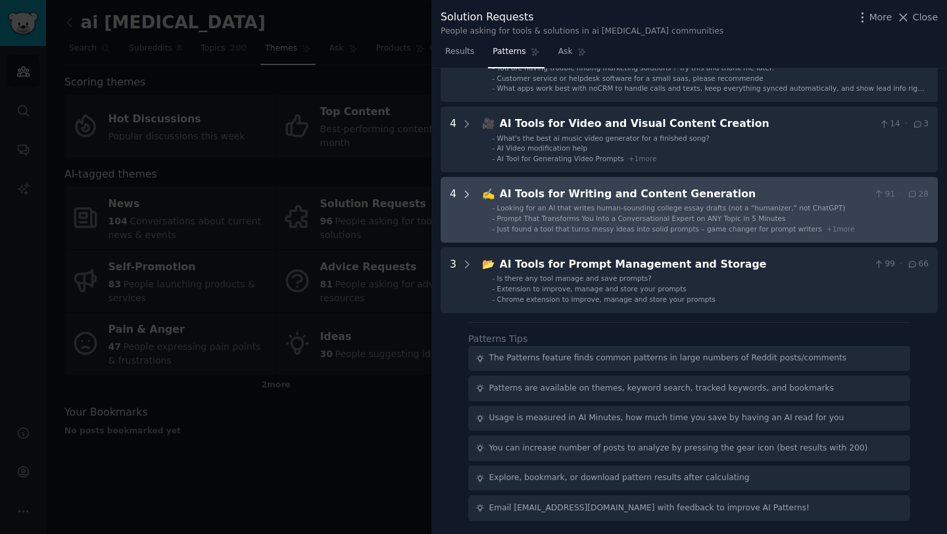
click at [465, 192] on icon at bounding box center [467, 195] width 12 height 12
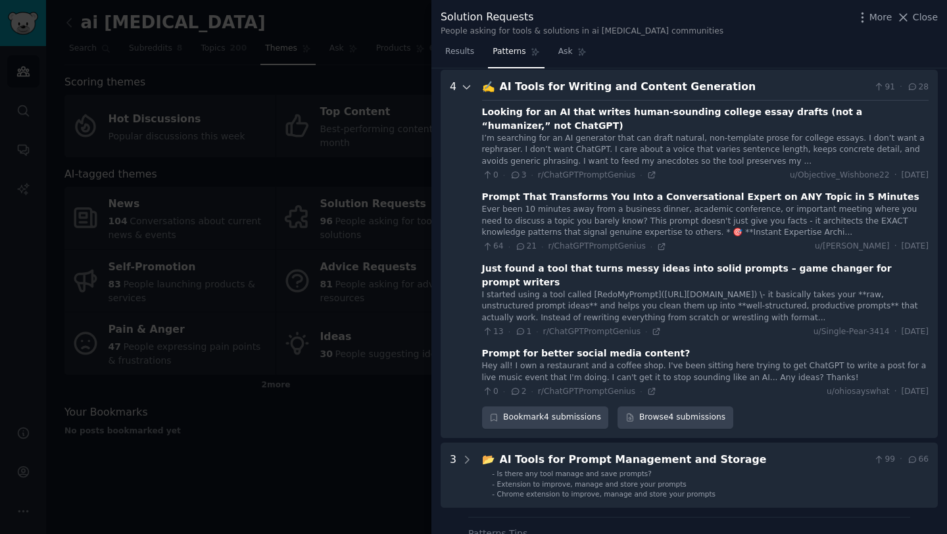
scroll to position [481, 0]
click at [463, 89] on icon at bounding box center [467, 86] width 12 height 12
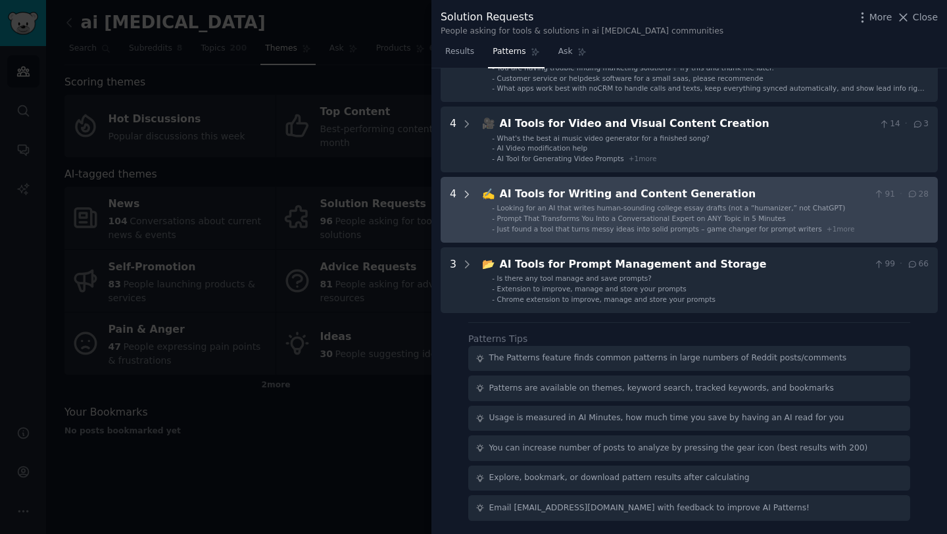
scroll to position [372, 0]
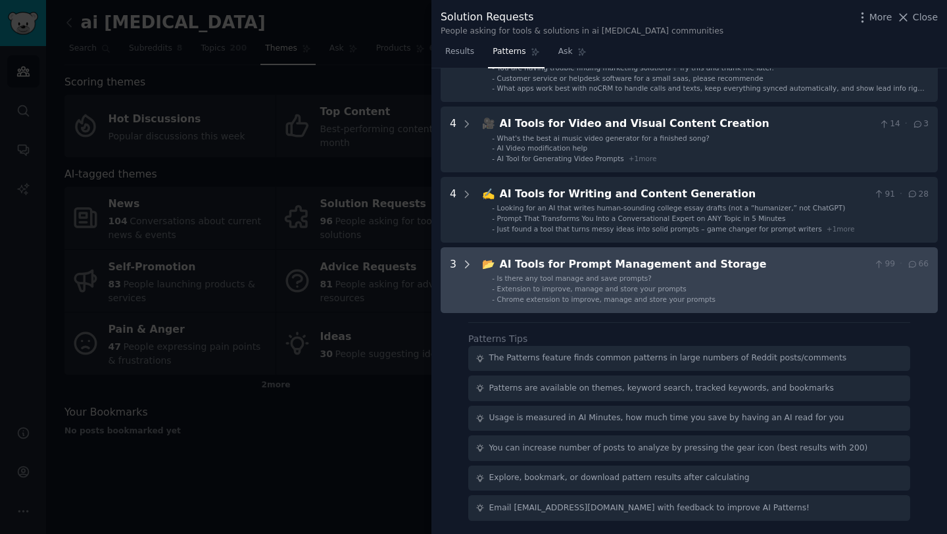
click at [467, 260] on icon at bounding box center [467, 265] width 12 height 12
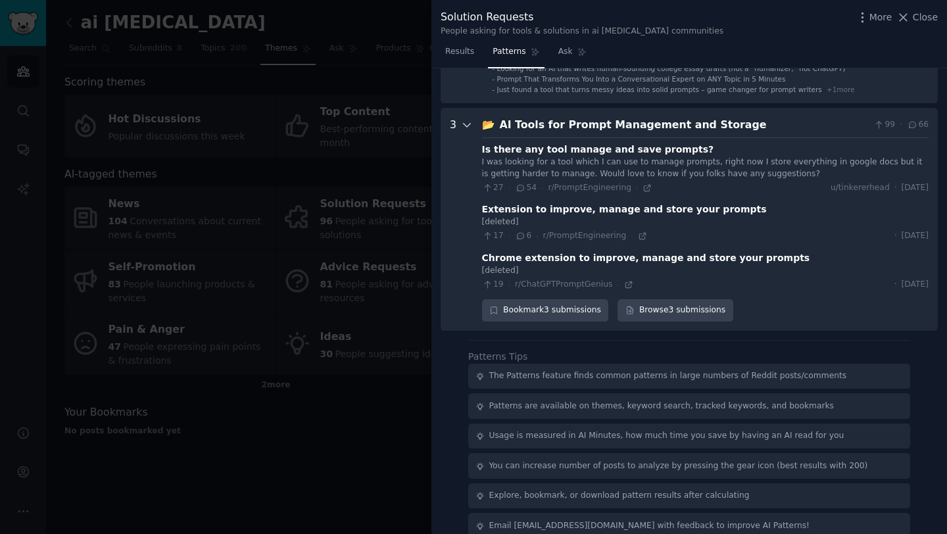
scroll to position [530, 0]
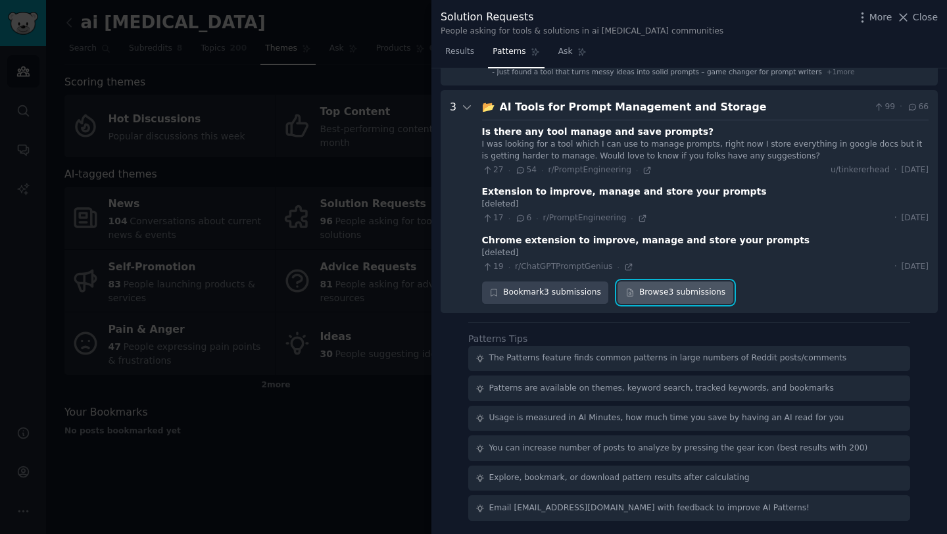
click at [676, 293] on link "Browse 3 submissions" at bounding box center [675, 293] width 115 height 22
click at [461, 109] on icon at bounding box center [467, 107] width 12 height 12
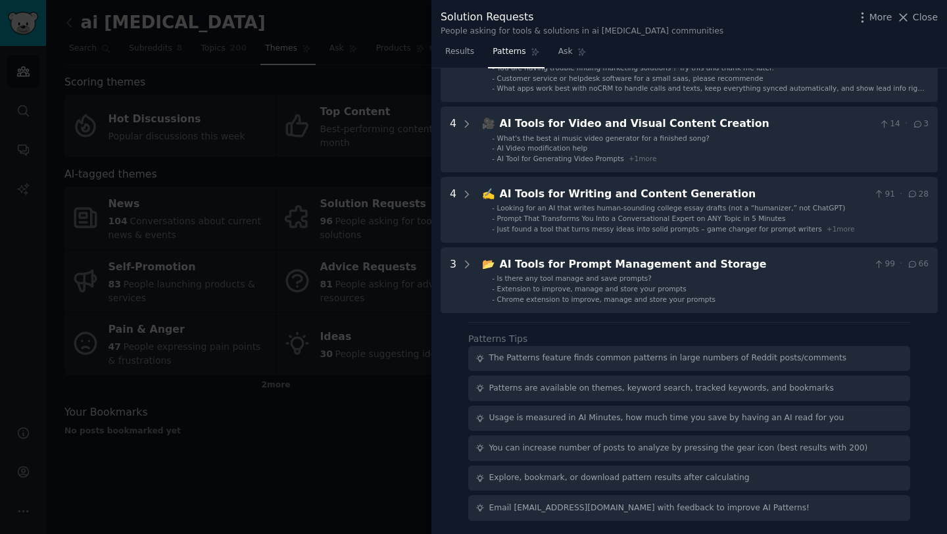
scroll to position [0, 0]
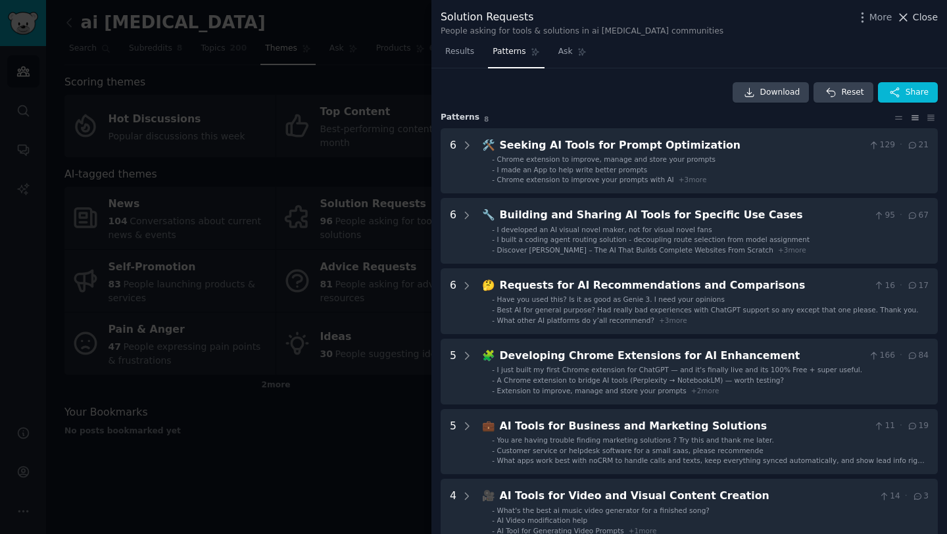
click at [922, 18] on span "Close" at bounding box center [925, 18] width 25 height 14
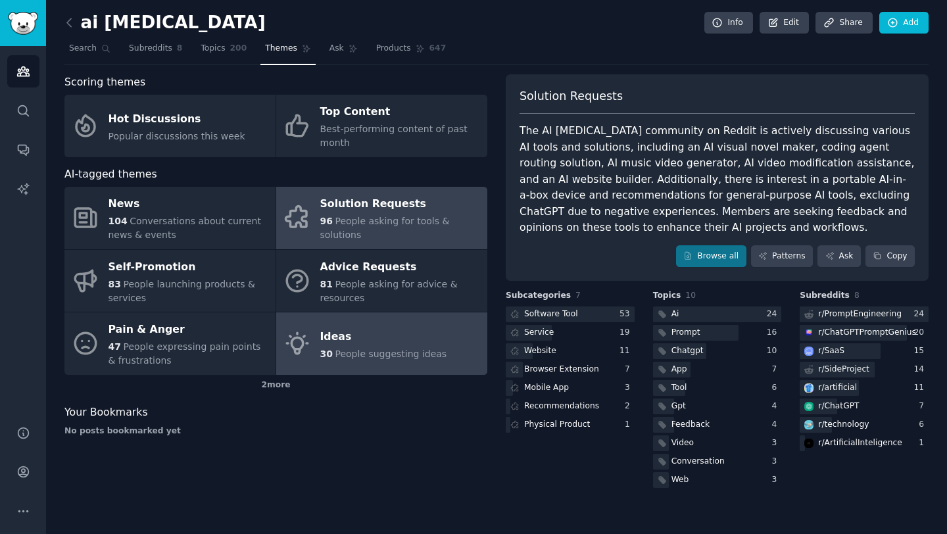
click at [407, 328] on div "Ideas" at bounding box center [383, 336] width 127 height 21
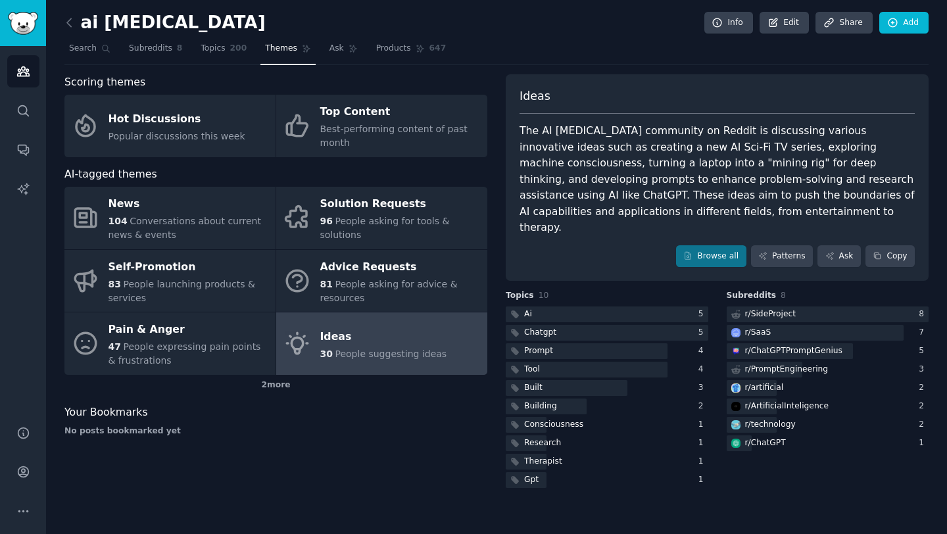
click at [601, 135] on div "The AI hallucination community on Reddit is discussing various innovative ideas…" at bounding box center [717, 179] width 395 height 113
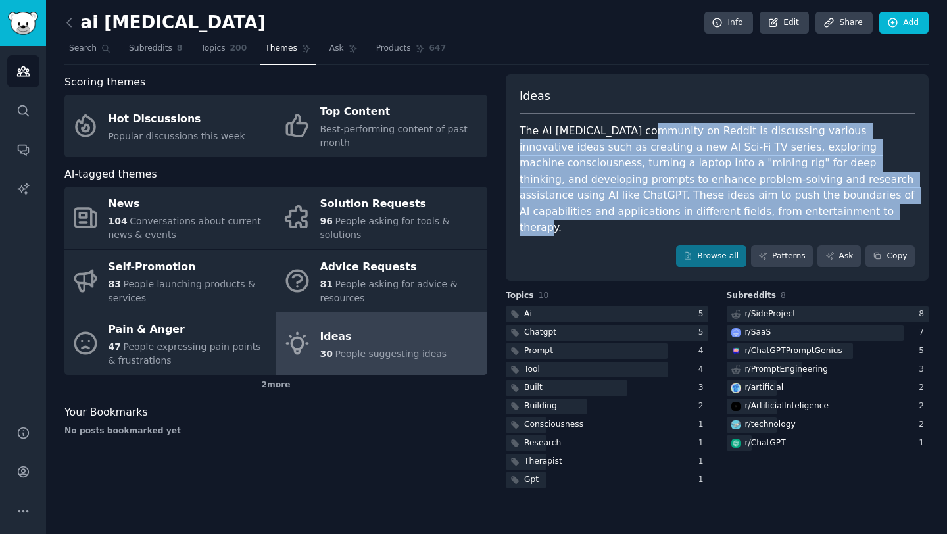
drag, startPoint x: 692, startPoint y: 211, endPoint x: 636, endPoint y: 133, distance: 95.7
click at [636, 133] on div "The AI hallucination community on Reddit is discussing various innovative ideas…" at bounding box center [717, 179] width 395 height 113
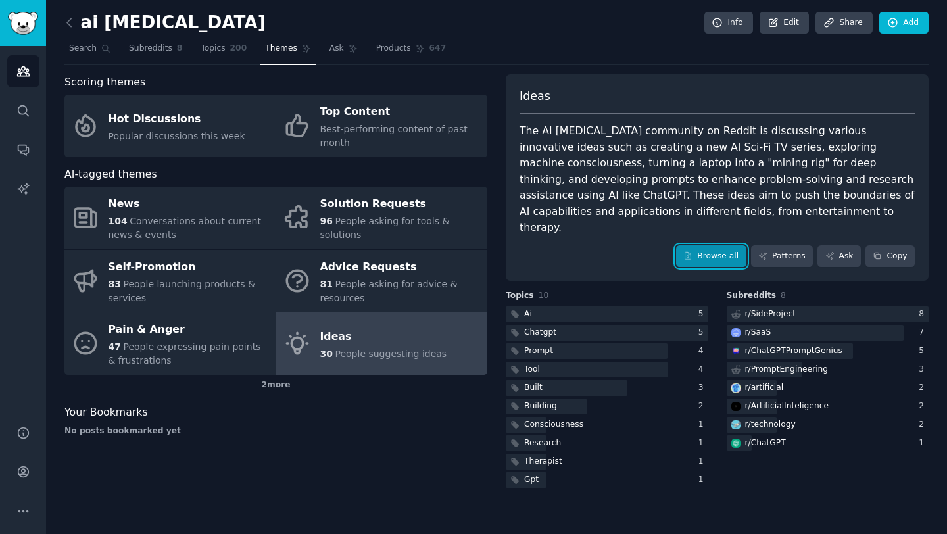
click at [721, 247] on link "Browse all" at bounding box center [711, 256] width 70 height 22
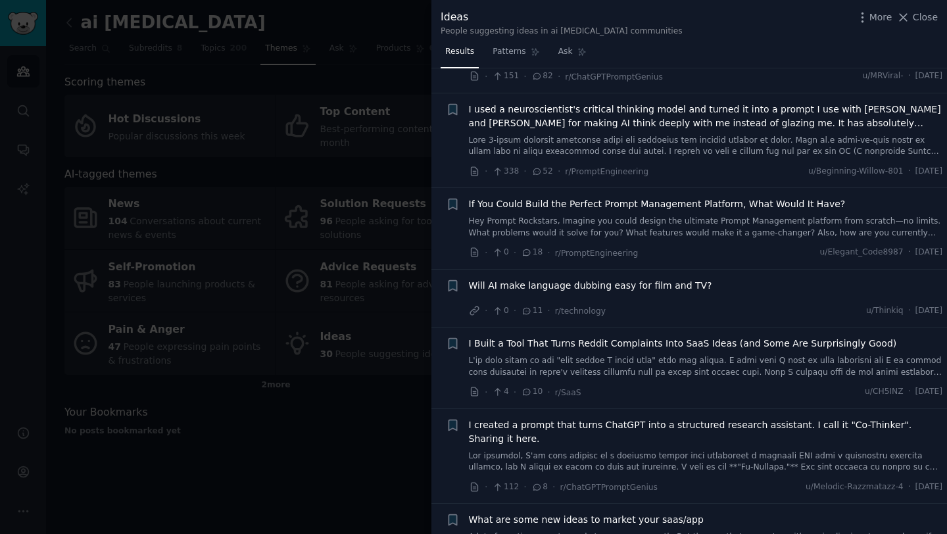
scroll to position [87, 0]
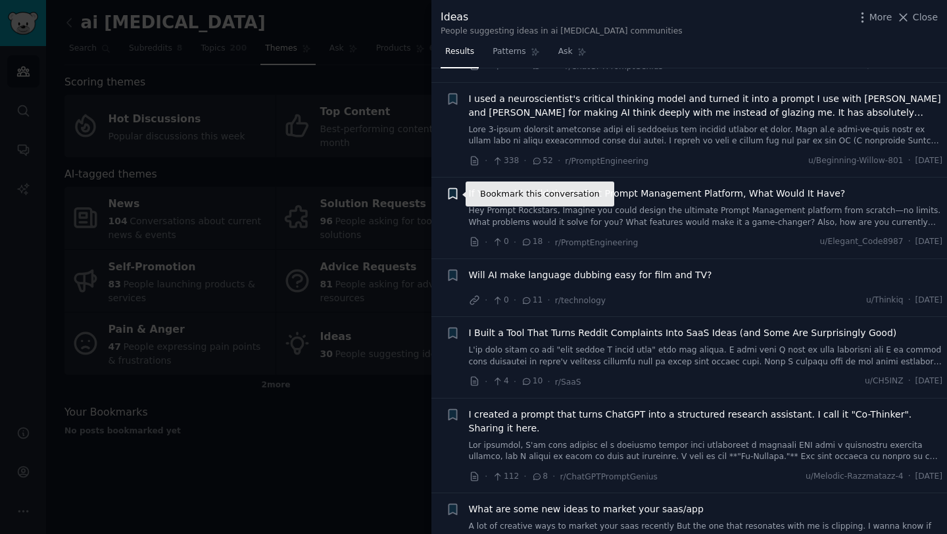
click at [453, 192] on icon "button" at bounding box center [453, 194] width 8 height 11
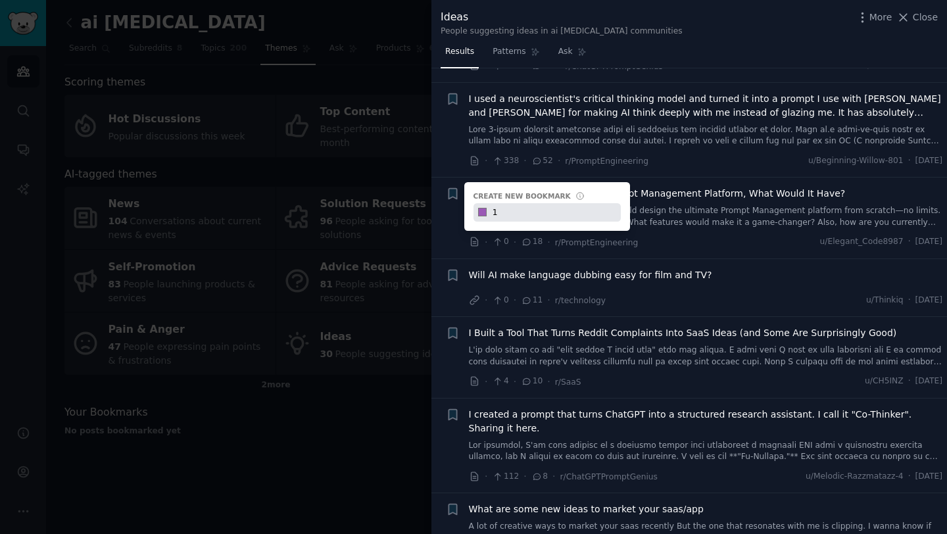
type input "1"
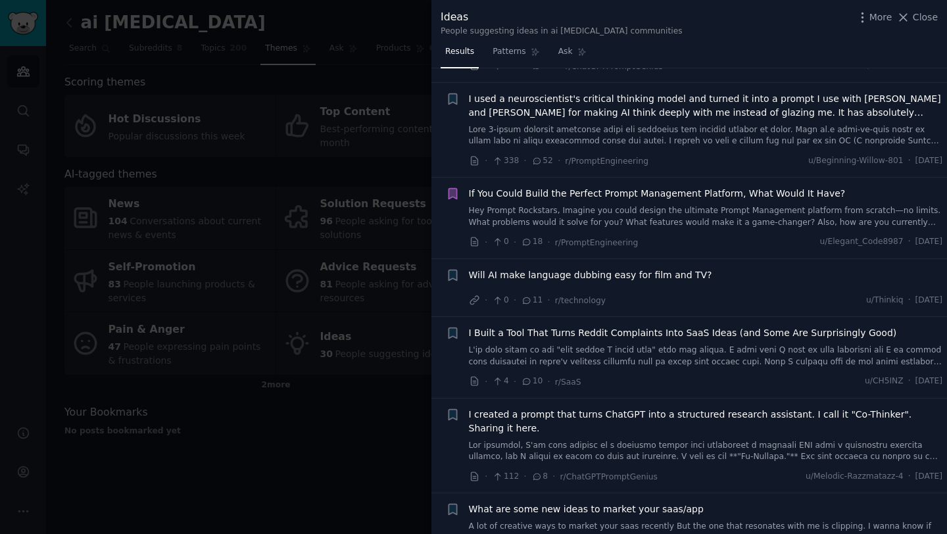
click at [661, 190] on span "If You Could Build the Perfect Prompt Management Platform, What Would It Have?" at bounding box center [657, 194] width 377 height 14
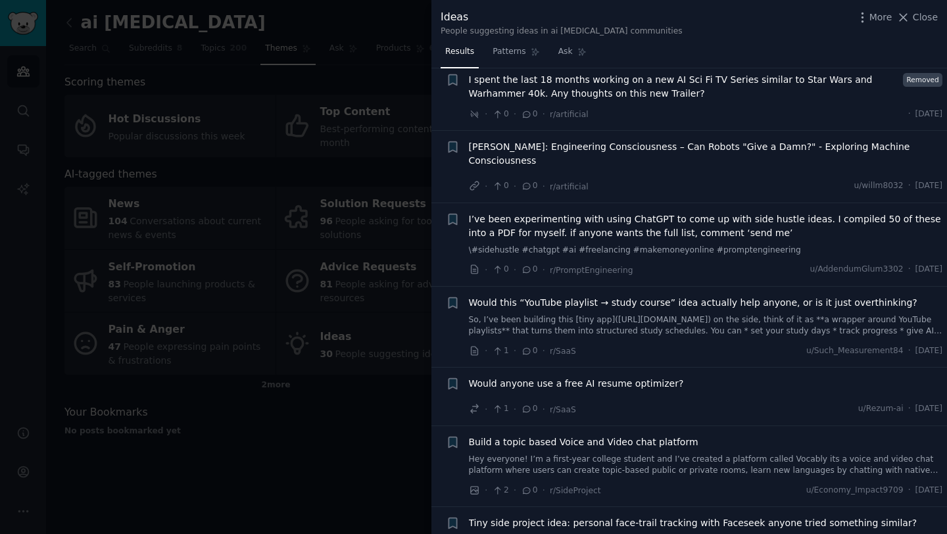
scroll to position [1879, 0]
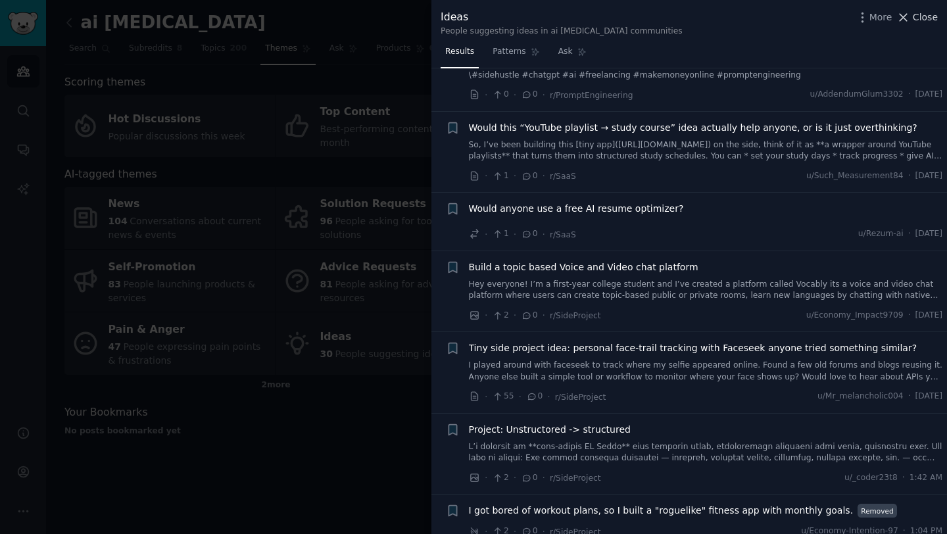
click at [926, 18] on span "Close" at bounding box center [925, 18] width 25 height 14
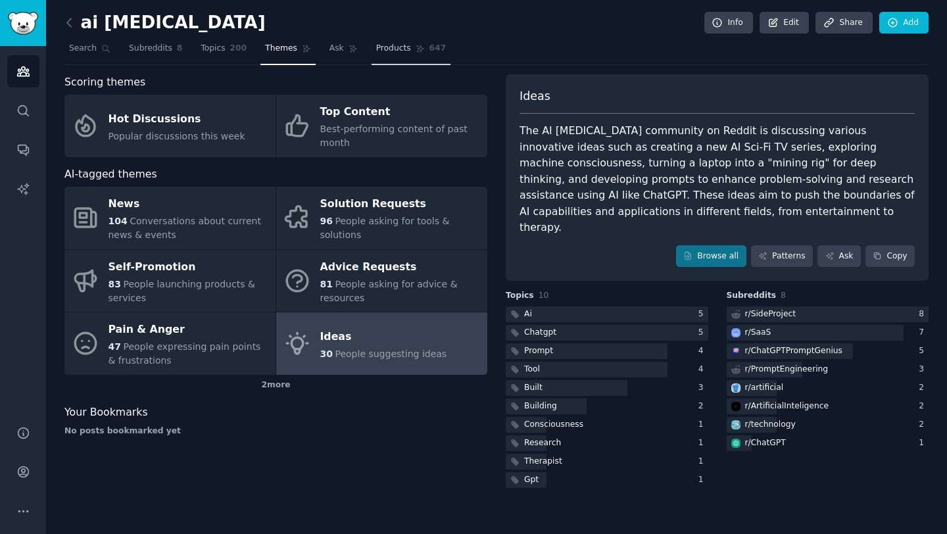
click at [412, 61] on link "Products 647" at bounding box center [411, 51] width 79 height 27
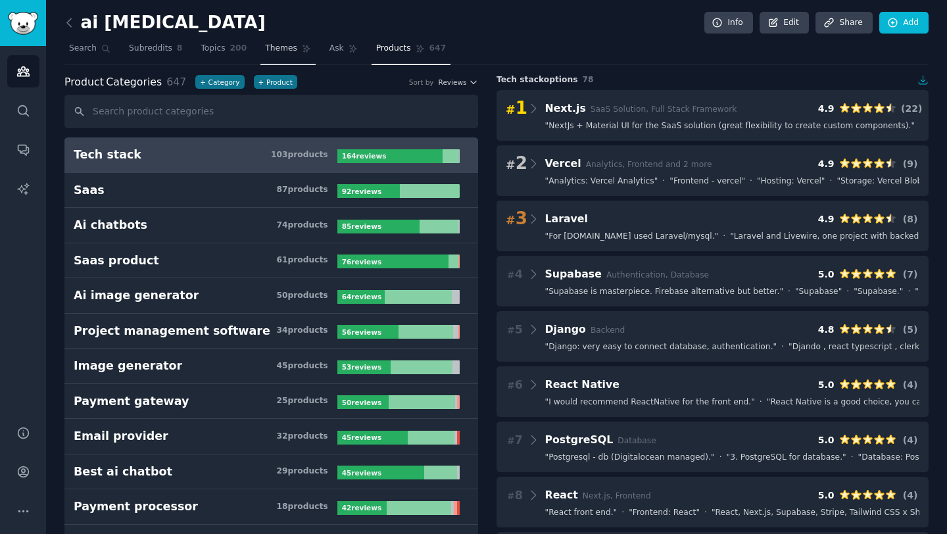
click at [287, 51] on span "Themes" at bounding box center [281, 49] width 32 height 12
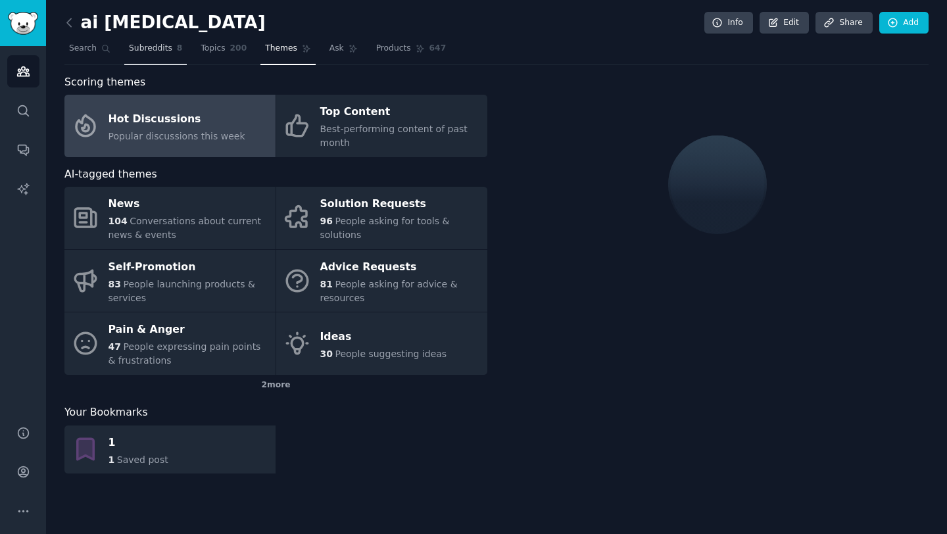
click at [162, 55] on link "Subreddits 8" at bounding box center [155, 51] width 62 height 27
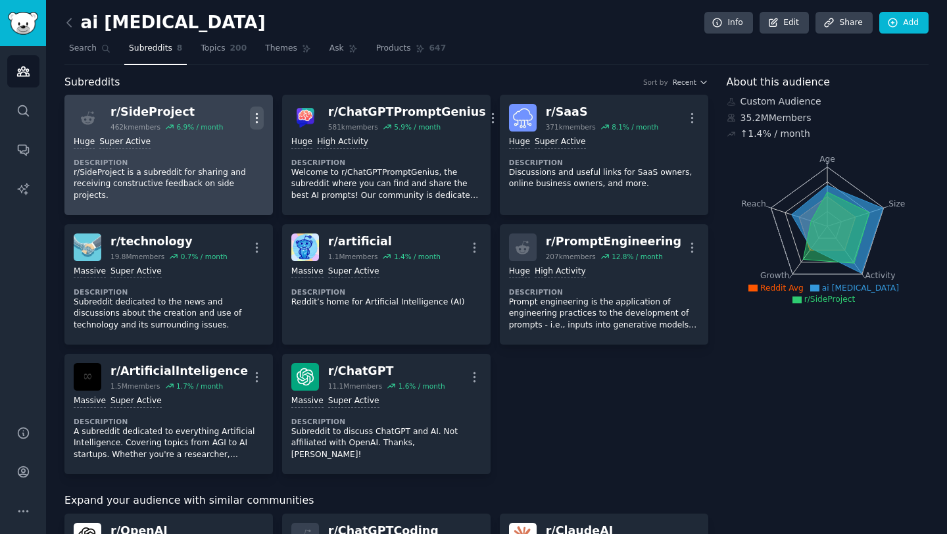
click at [257, 111] on icon "button" at bounding box center [257, 118] width 14 height 14
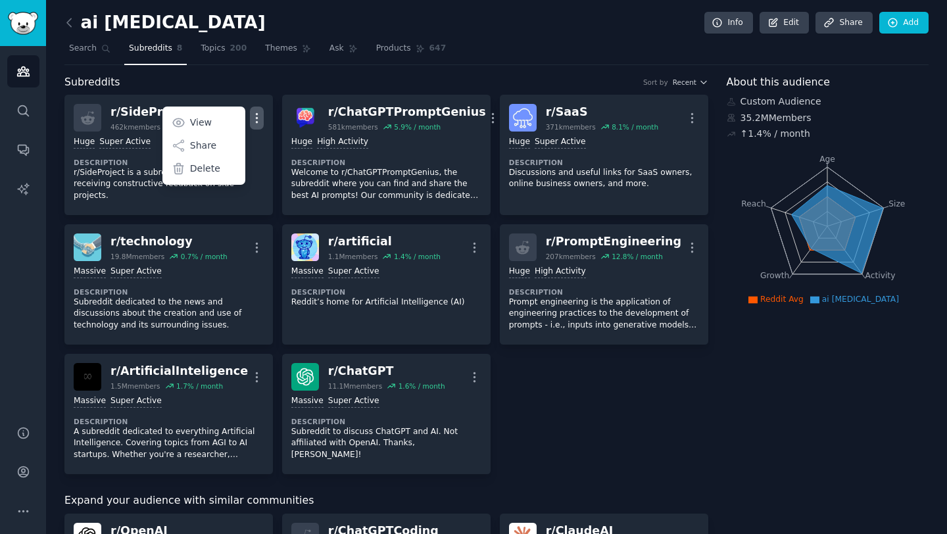
click at [585, 403] on div "r/ SideProject 462k members 6.9 % / month More View Share Delete Huge Super Act…" at bounding box center [386, 285] width 644 height 380
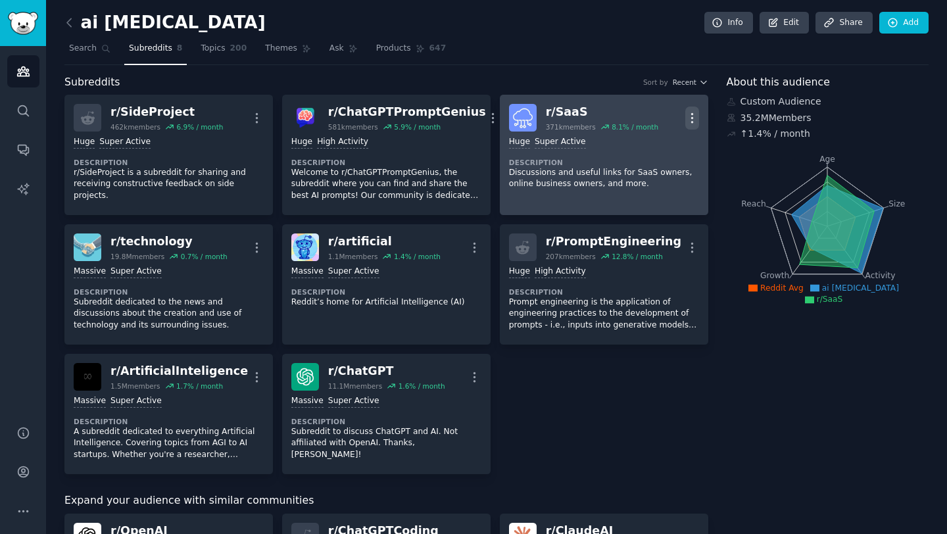
click at [692, 117] on icon "button" at bounding box center [693, 118] width 14 height 14
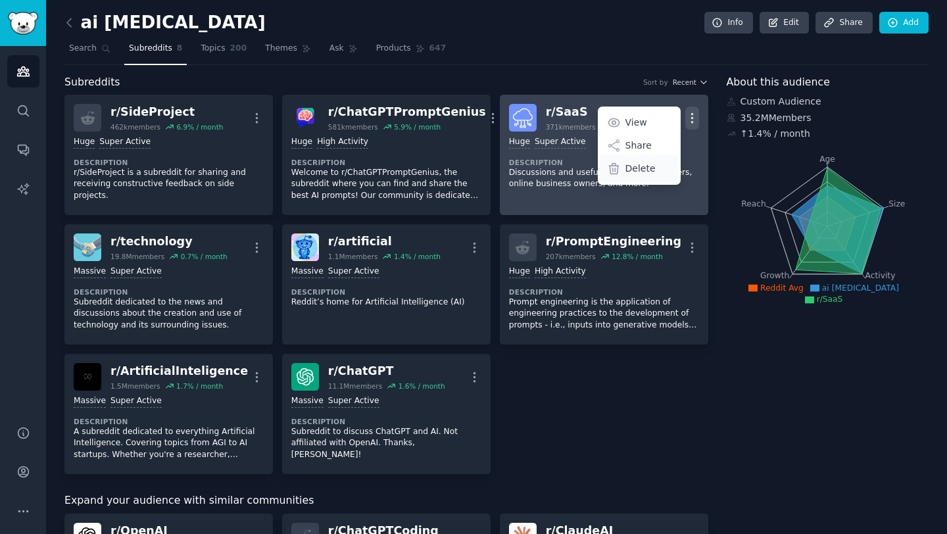
click at [660, 166] on div "Delete" at bounding box center [639, 169] width 78 height 28
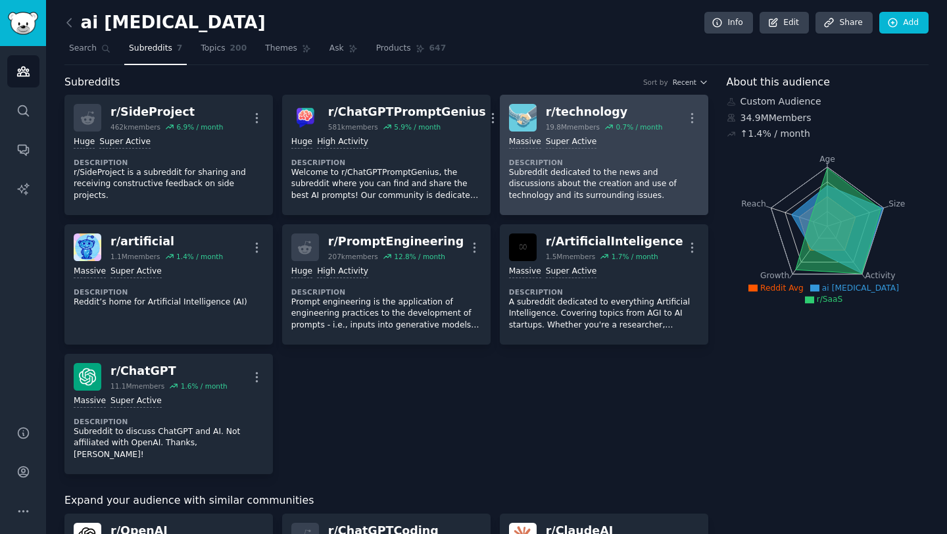
click at [644, 168] on p "Subreddit dedicated to the news and discussions about the creation and use of t…" at bounding box center [604, 184] width 190 height 35
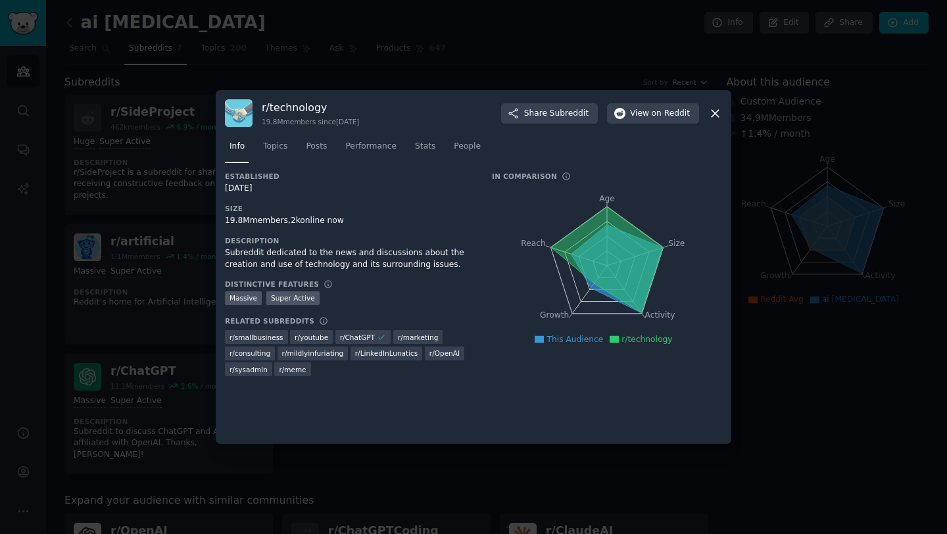
click at [713, 117] on icon at bounding box center [716, 114] width 14 height 14
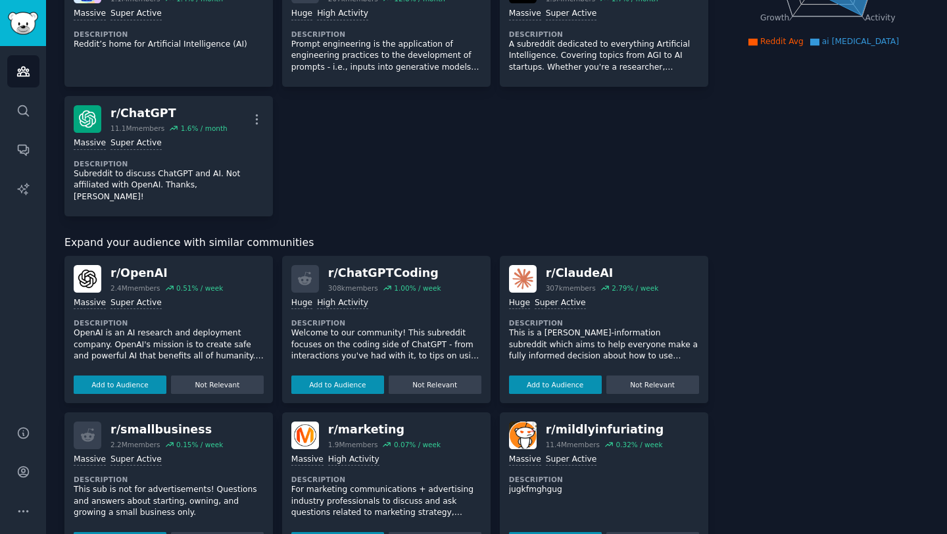
scroll to position [267, 0]
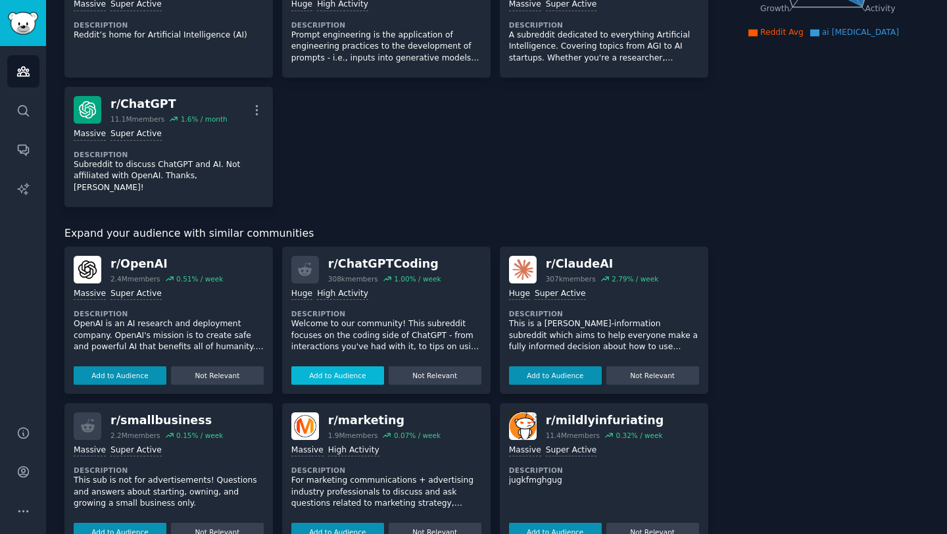
click at [309, 366] on button "Add to Audience" at bounding box center [337, 375] width 93 height 18
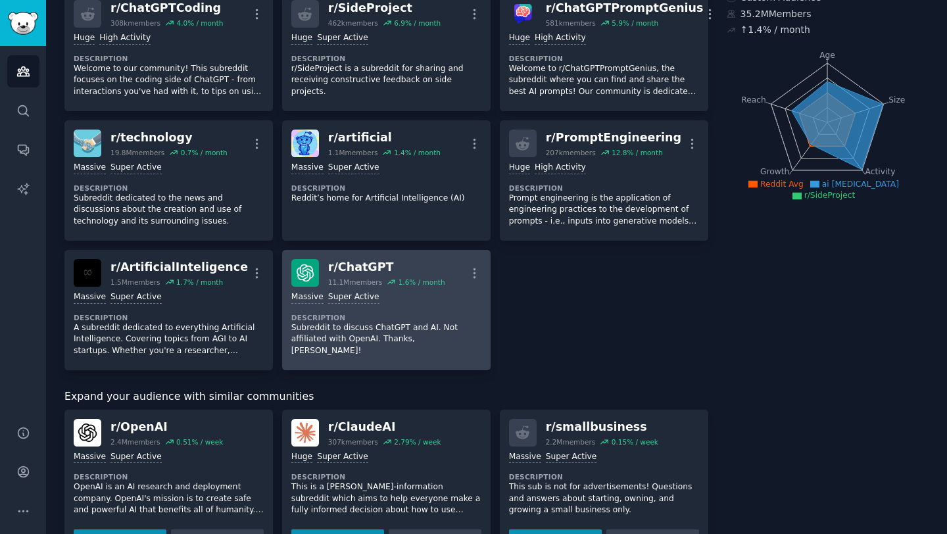
scroll to position [0, 0]
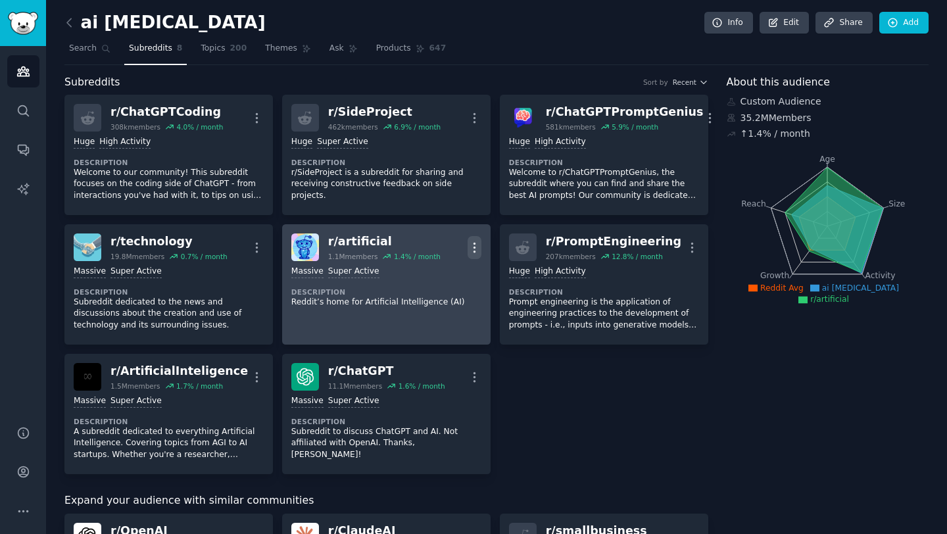
click at [474, 243] on icon "button" at bounding box center [474, 247] width 1 height 9
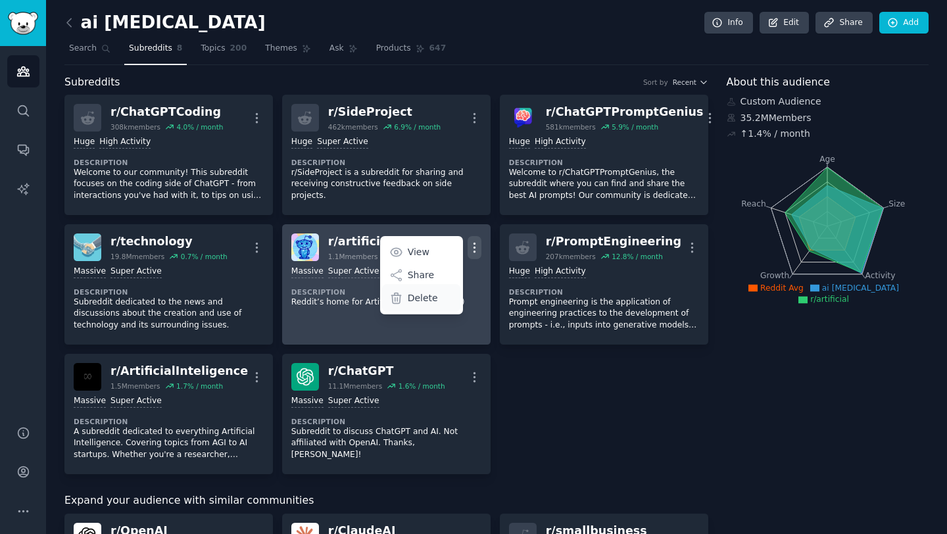
click at [434, 298] on div "Delete" at bounding box center [421, 298] width 78 height 28
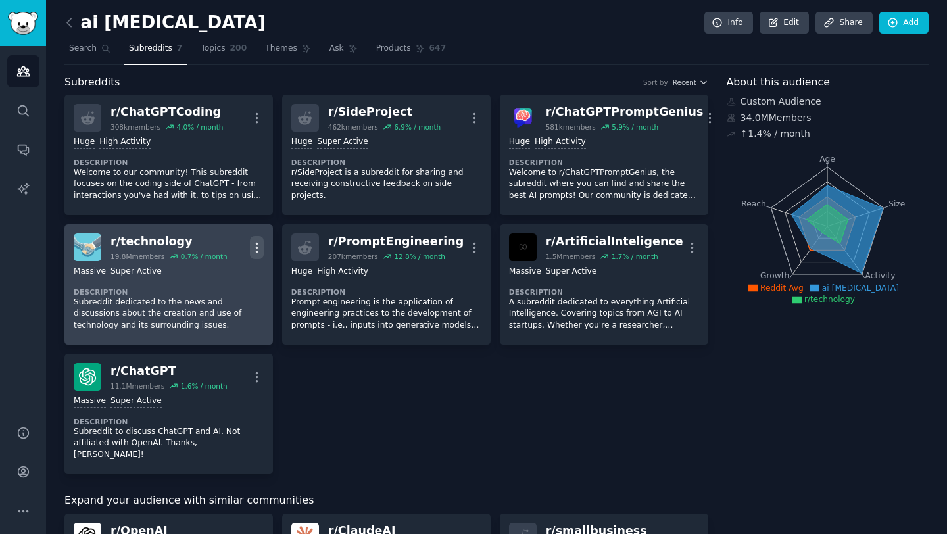
click at [262, 253] on icon "button" at bounding box center [257, 248] width 14 height 14
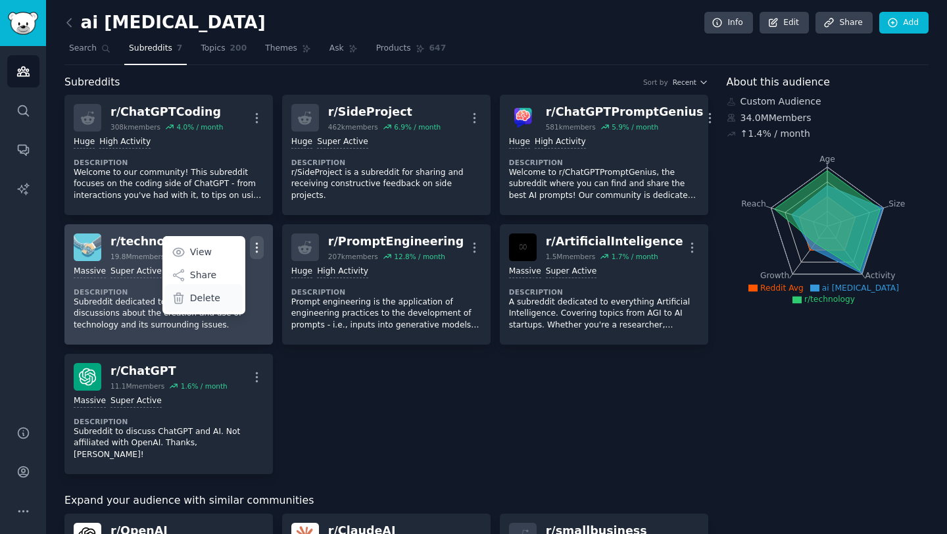
click at [220, 301] on div "Delete" at bounding box center [203, 298] width 78 height 28
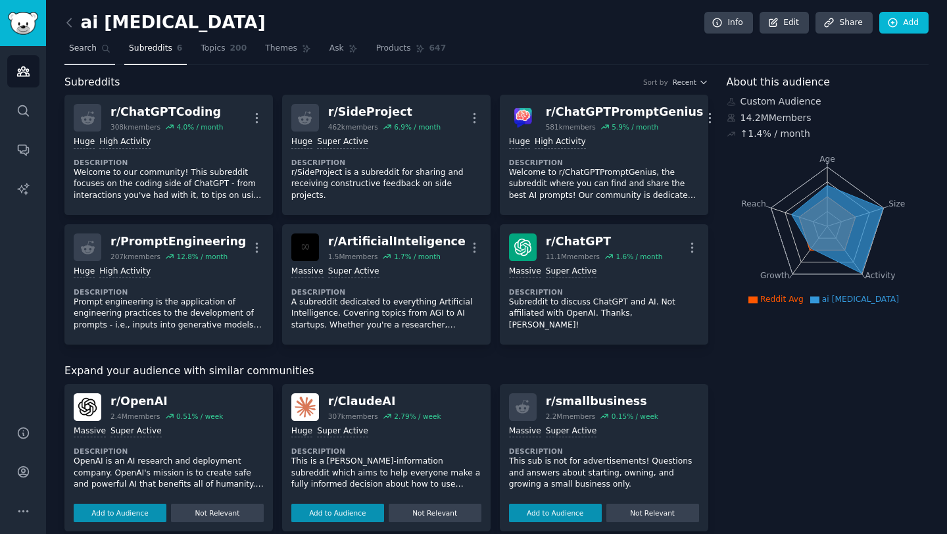
click at [91, 53] on span "Search" at bounding box center [83, 49] width 28 height 12
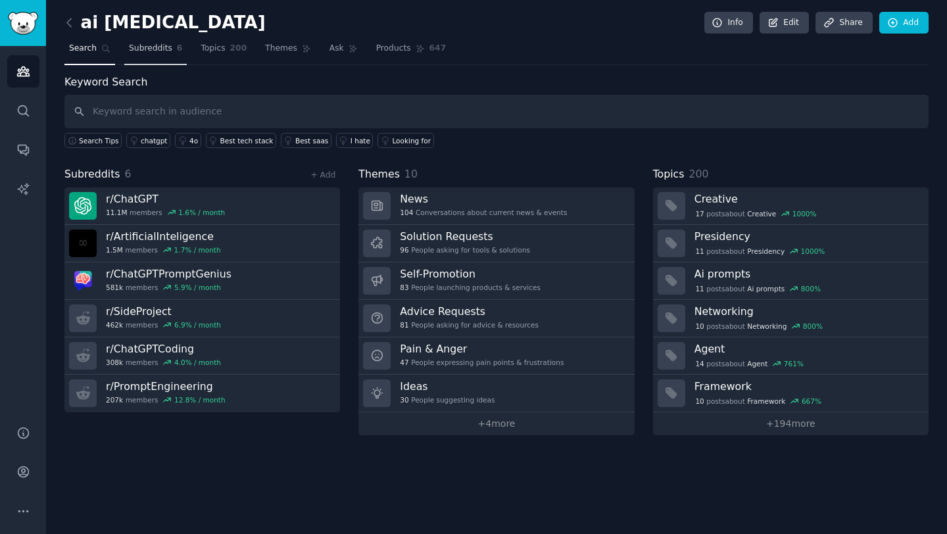
click at [156, 55] on link "Subreddits 6" at bounding box center [155, 51] width 62 height 27
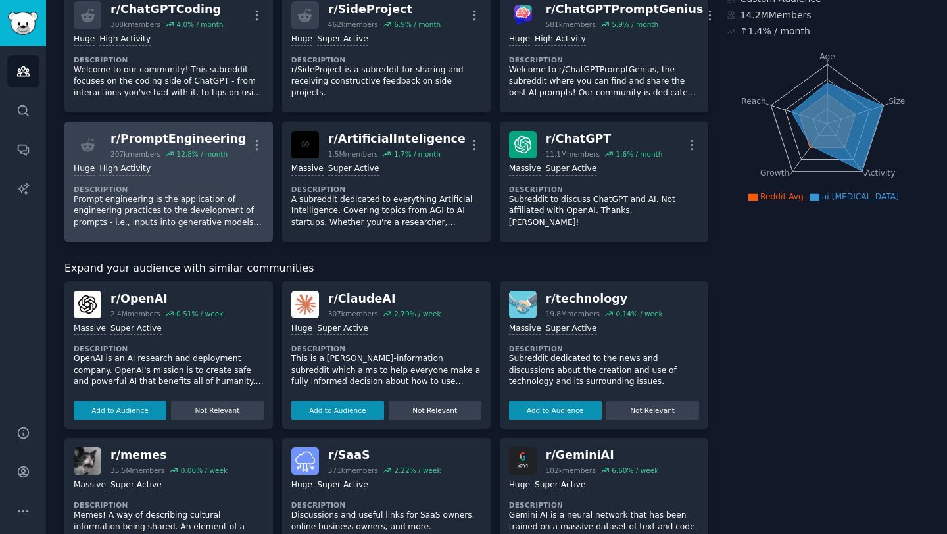
scroll to position [145, 0]
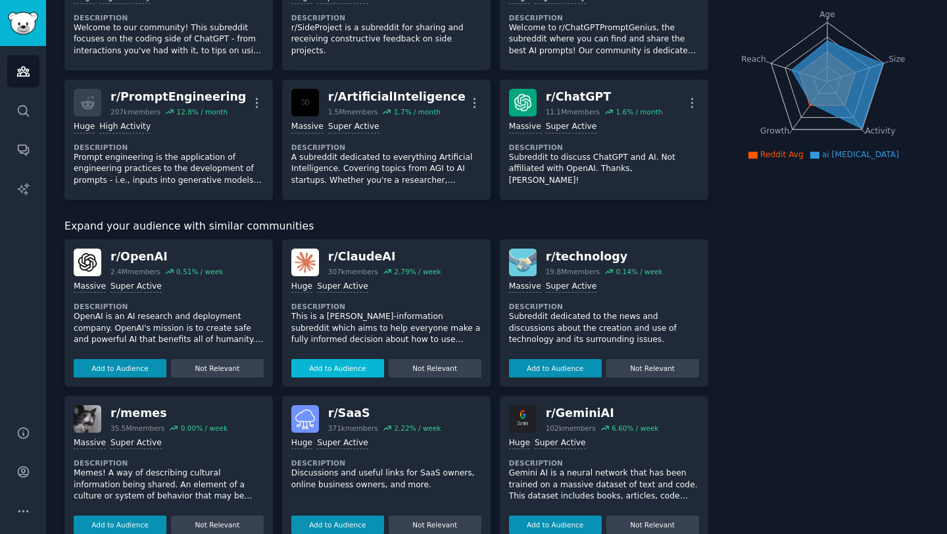
click at [336, 370] on button "Add to Audience" at bounding box center [337, 368] width 93 height 18
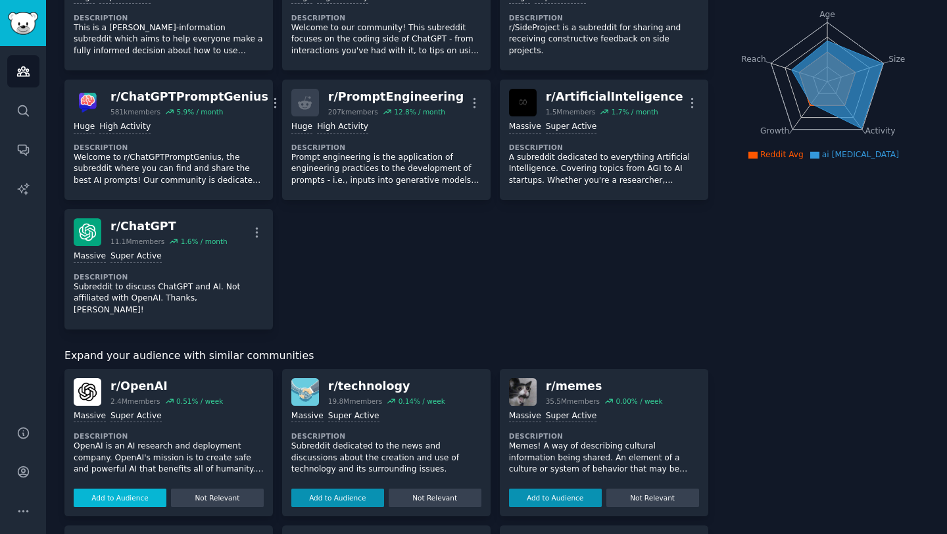
click at [128, 489] on button "Add to Audience" at bounding box center [120, 498] width 93 height 18
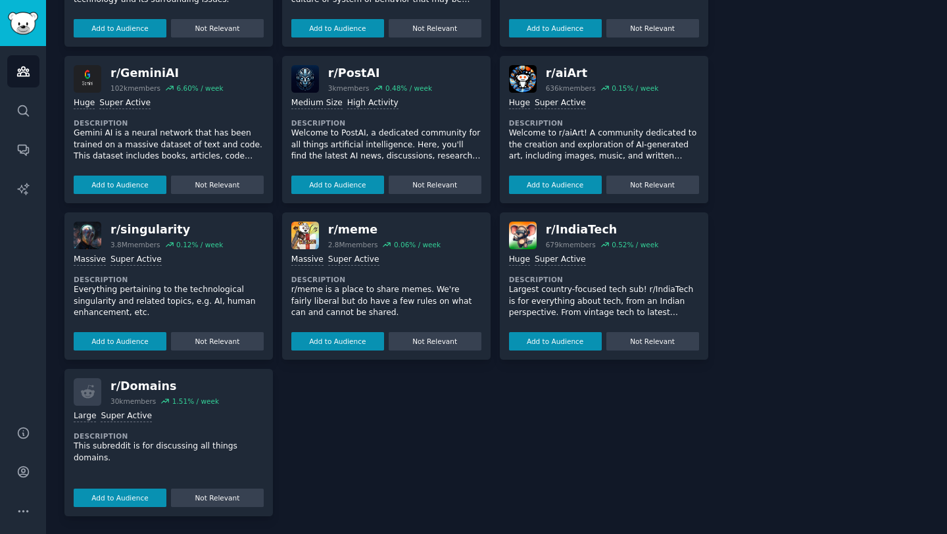
scroll to position [0, 0]
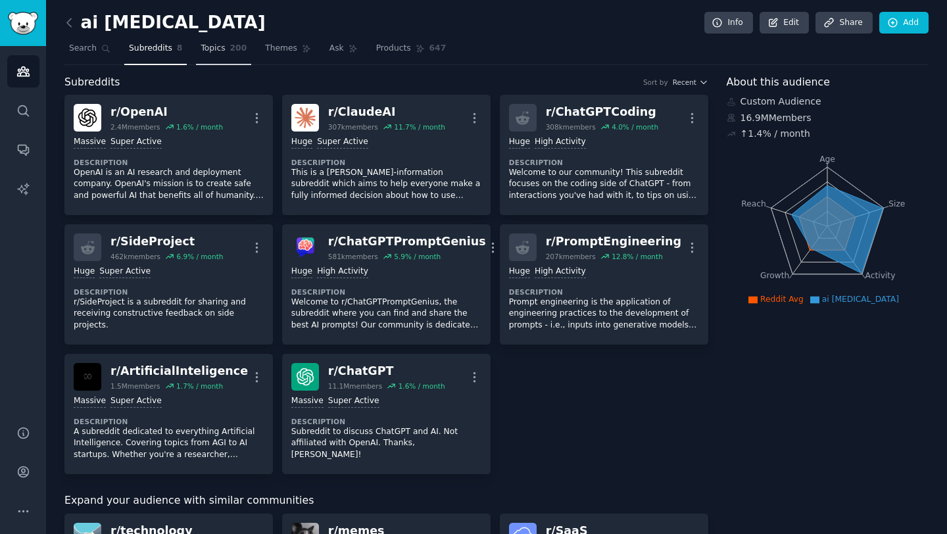
click at [218, 49] on span "Topics" at bounding box center [213, 49] width 24 height 12
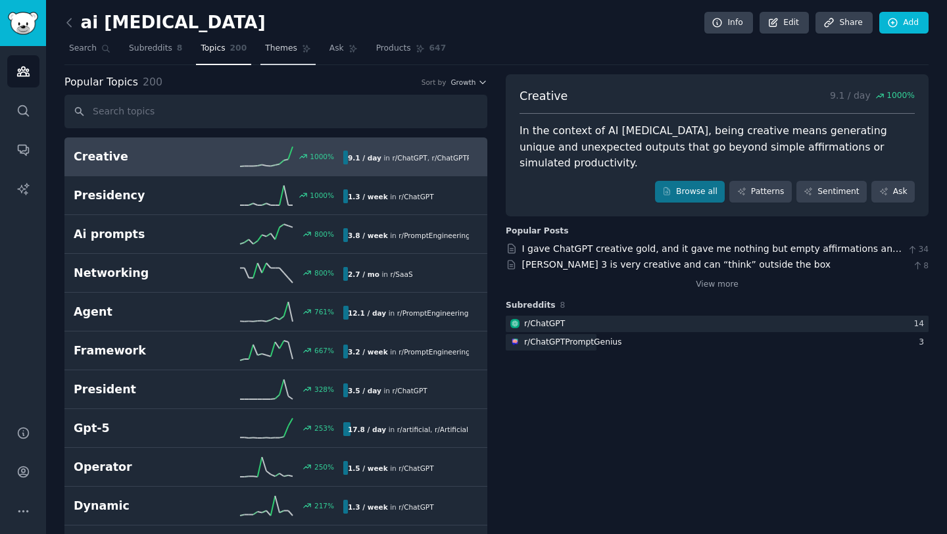
click at [279, 51] on span "Themes" at bounding box center [281, 49] width 32 height 12
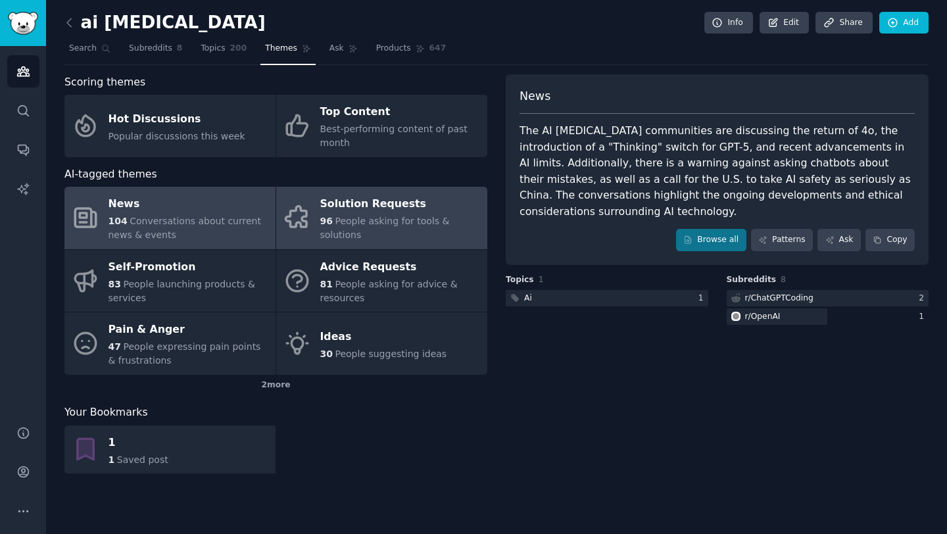
click at [369, 204] on div "Solution Requests" at bounding box center [400, 204] width 161 height 21
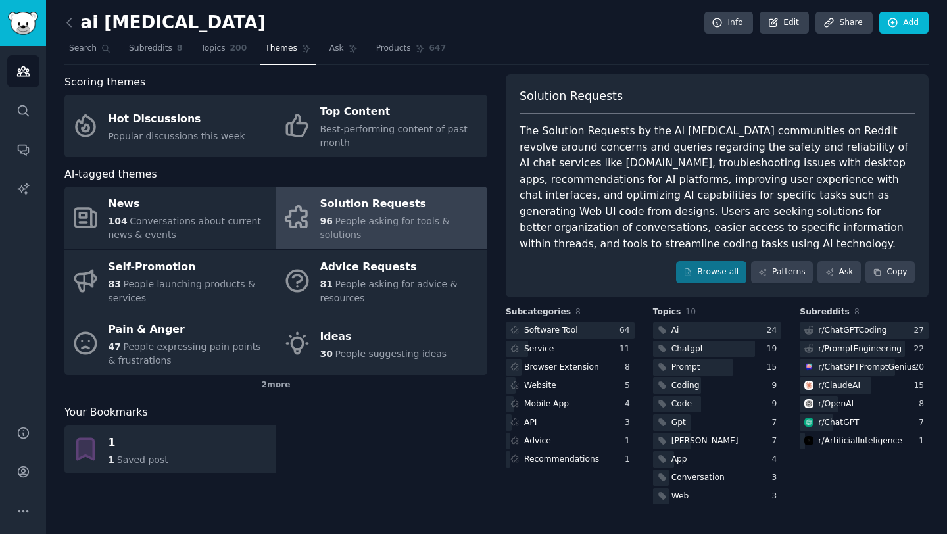
click at [429, 208] on div "Solution Requests" at bounding box center [400, 204] width 161 height 21
click at [712, 274] on link "Browse all" at bounding box center [711, 272] width 70 height 22
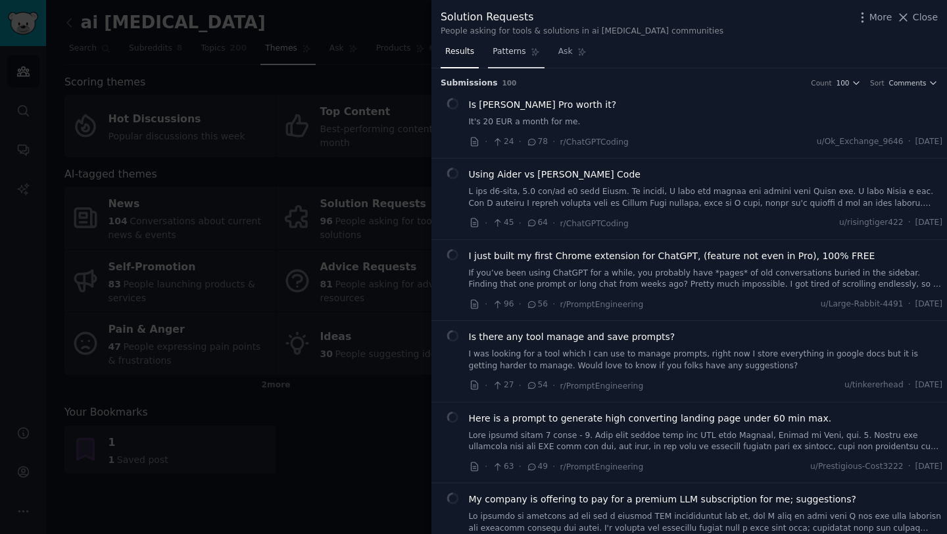
click at [511, 58] on link "Patterns" at bounding box center [516, 54] width 56 height 27
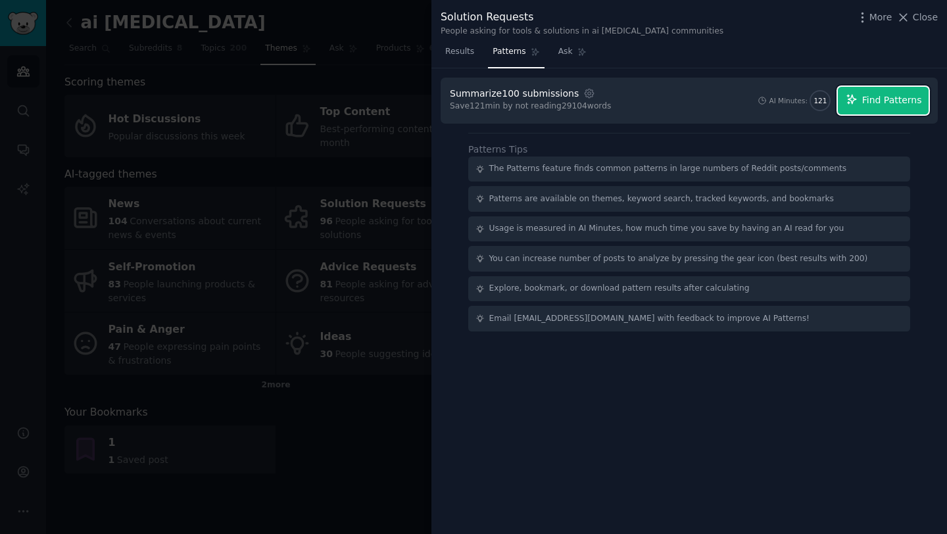
click at [881, 109] on button "Find Patterns" at bounding box center [883, 101] width 91 height 28
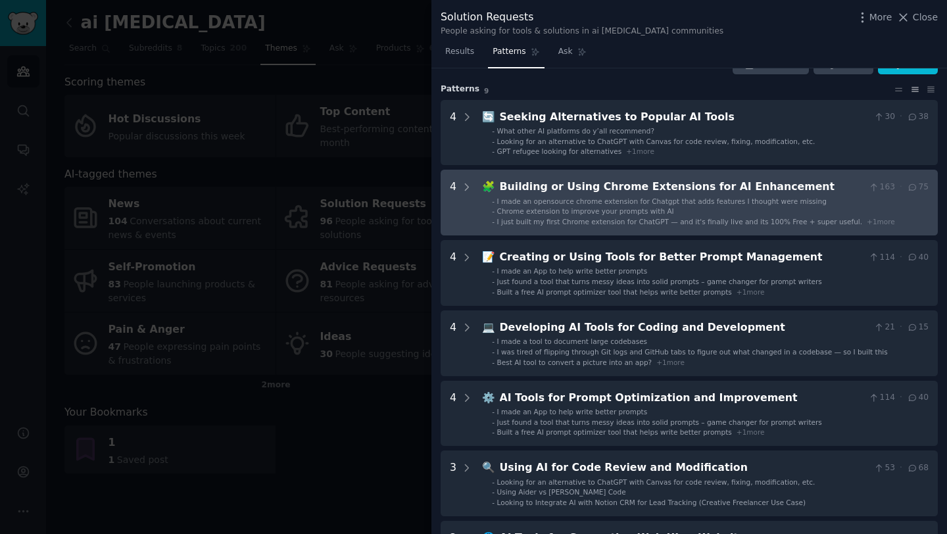
scroll to position [26, 0]
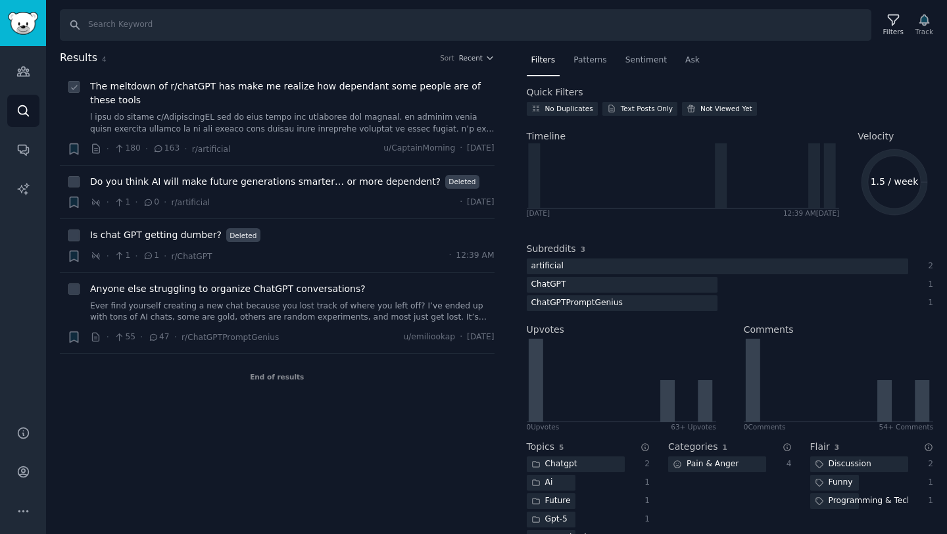
click at [319, 90] on span "The meltdown of r/chatGPT has make me realize how dependant some people are of …" at bounding box center [292, 94] width 405 height 28
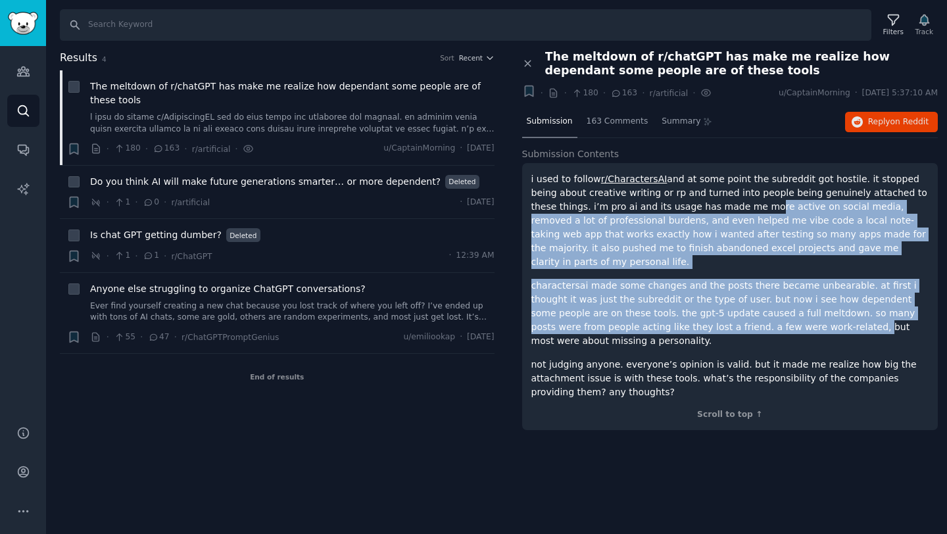
drag, startPoint x: 699, startPoint y: 201, endPoint x: 734, endPoint y: 310, distance: 113.8
click at [734, 310] on div "i used to follow r/CharactersAI and at some point the subreddit got hostile. it…" at bounding box center [731, 285] width 398 height 227
click at [741, 358] on p "not judging anyone. everyone’s opinion is valid. but it made me realize how big…" at bounding box center [731, 378] width 398 height 41
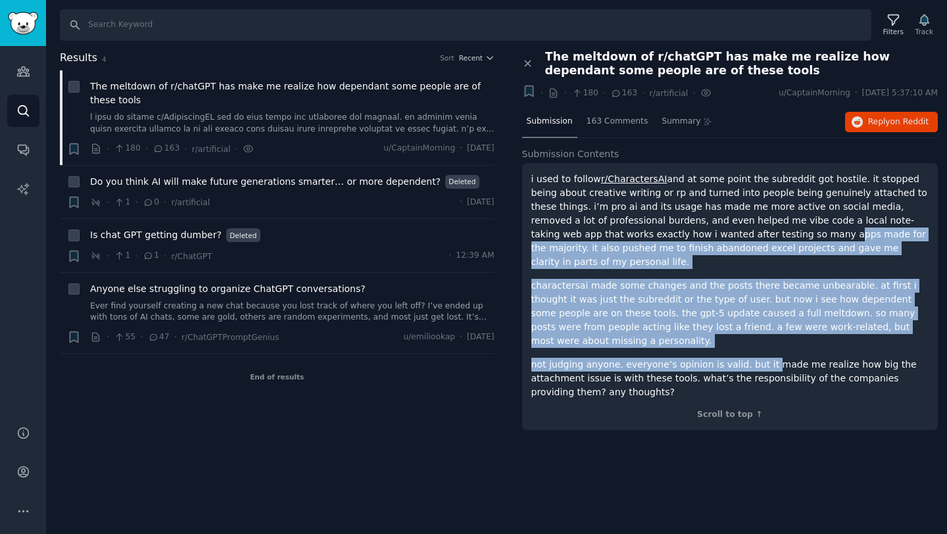
drag, startPoint x: 759, startPoint y: 342, endPoint x: 714, endPoint y: 228, distance: 122.3
click at [714, 228] on div "i used to follow r/CharactersAI and at some point the subreddit got hostile. it…" at bounding box center [731, 285] width 398 height 227
click at [730, 197] on p "i used to follow r/CharactersAI and at some point the subreddit got hostile. it…" at bounding box center [731, 220] width 398 height 97
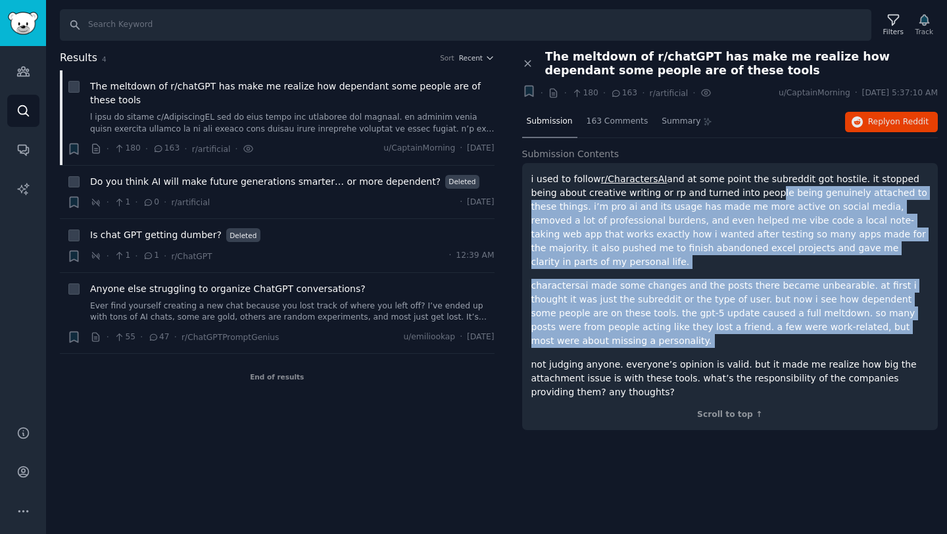
drag, startPoint x: 730, startPoint y: 197, endPoint x: 750, endPoint y: 322, distance: 125.9
click at [750, 322] on div "i used to follow r/CharactersAI and at some point the subreddit got hostile. it…" at bounding box center [731, 285] width 398 height 227
click at [765, 358] on p "not judging anyone. everyone’s opinion is valid. but it made me realize how big…" at bounding box center [731, 378] width 398 height 41
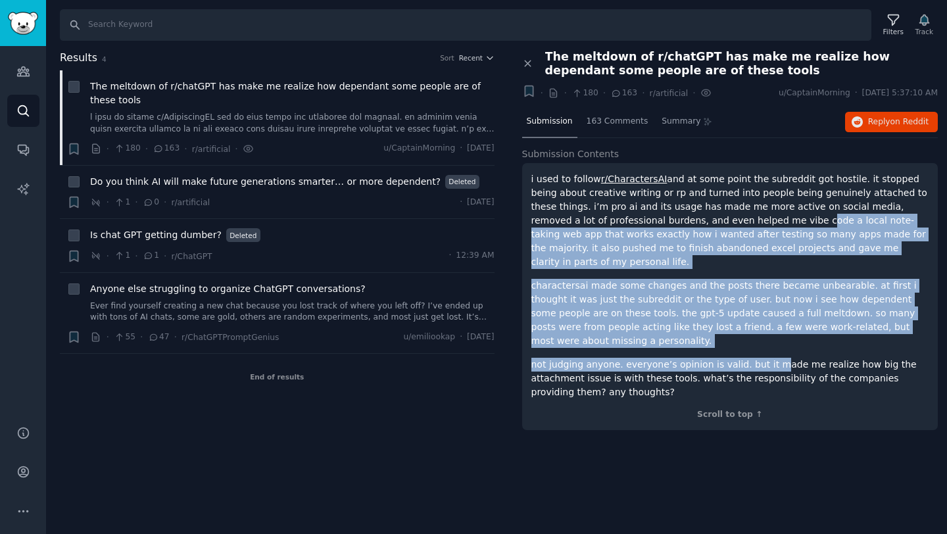
drag, startPoint x: 765, startPoint y: 338, endPoint x: 734, endPoint y: 223, distance: 119.4
click at [734, 223] on div "i used to follow r/CharactersAI and at some point the subreddit got hostile. it…" at bounding box center [731, 285] width 398 height 227
click at [759, 218] on p "i used to follow r/CharactersAI and at some point the subreddit got hostile. it…" at bounding box center [731, 220] width 398 height 97
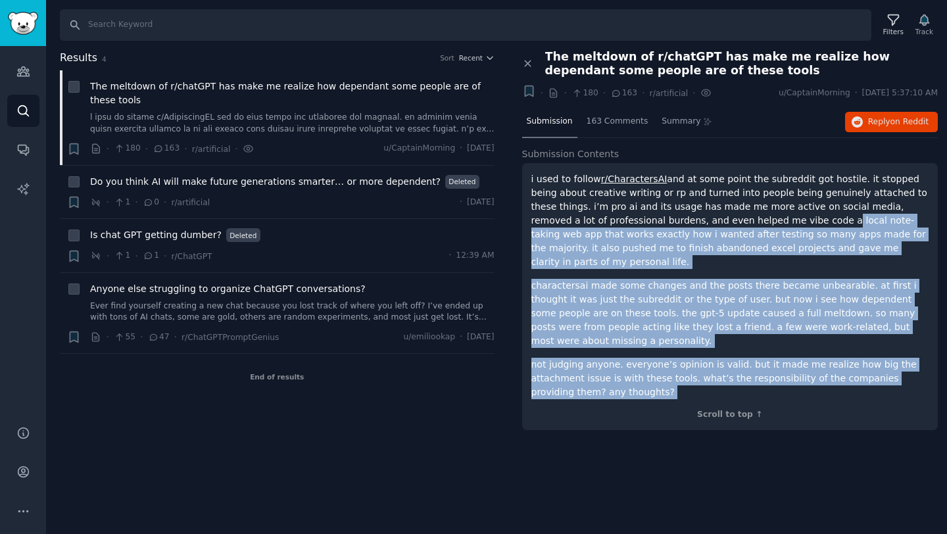
drag, startPoint x: 759, startPoint y: 218, endPoint x: 779, endPoint y: 358, distance: 141.6
click at [779, 358] on div "i used to follow r/CharactersAI and at some point the subreddit got hostile. it…" at bounding box center [731, 285] width 398 height 227
click at [760, 358] on p "not judging anyone. everyone’s opinion is valid. but it made me realize how big…" at bounding box center [731, 378] width 398 height 41
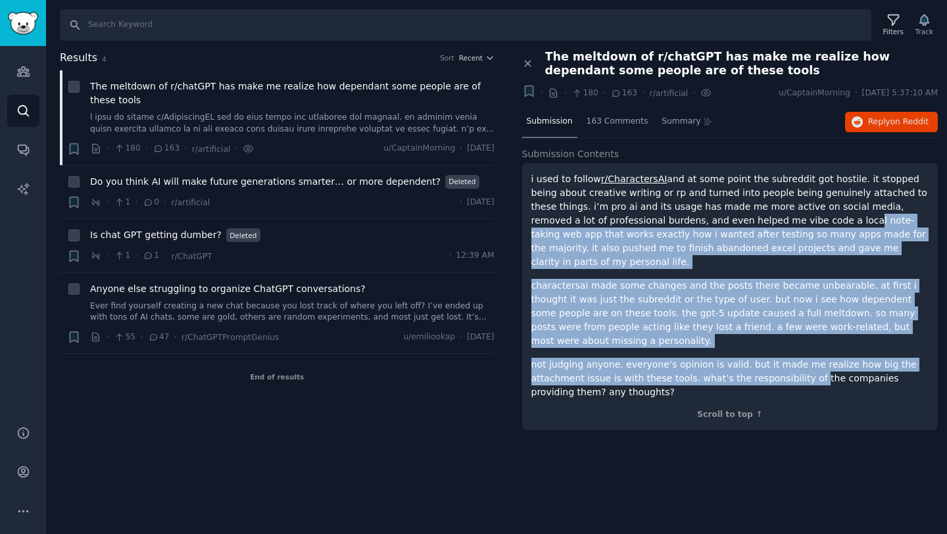
drag, startPoint x: 804, startPoint y: 357, endPoint x: 778, endPoint y: 225, distance: 134.2
click at [778, 225] on div "i used to follow r/CharactersAI and at some point the subreddit got hostile. it…" at bounding box center [731, 285] width 398 height 227
click at [791, 216] on p "i used to follow r/CharactersAI and at some point the subreddit got hostile. it…" at bounding box center [731, 220] width 398 height 97
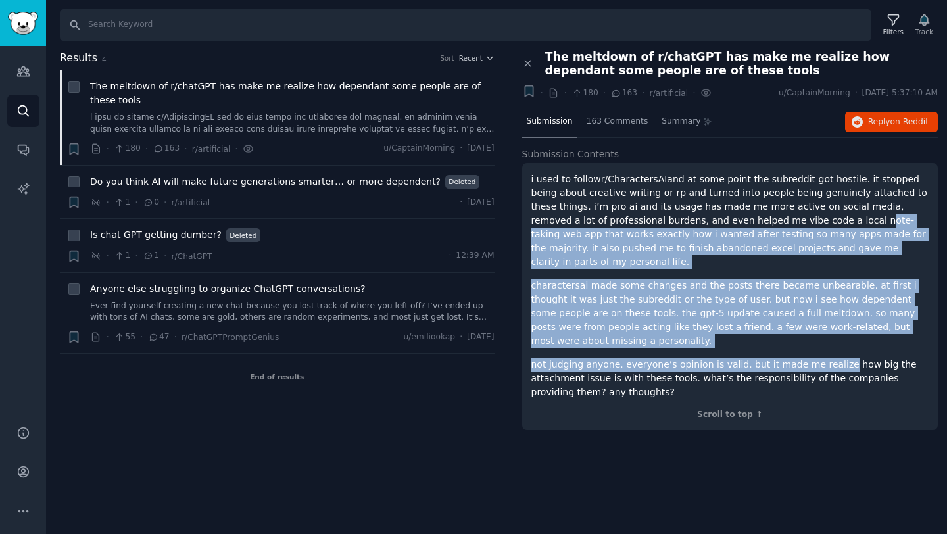
drag, startPoint x: 791, startPoint y: 216, endPoint x: 816, endPoint y: 340, distance: 126.7
click at [816, 340] on div "i used to follow r/CharactersAI and at some point the subreddit got hostile. it…" at bounding box center [731, 285] width 398 height 227
click at [855, 358] on p "not judging anyone. everyone’s opinion is valid. but it made me realize how big…" at bounding box center [731, 378] width 398 height 41
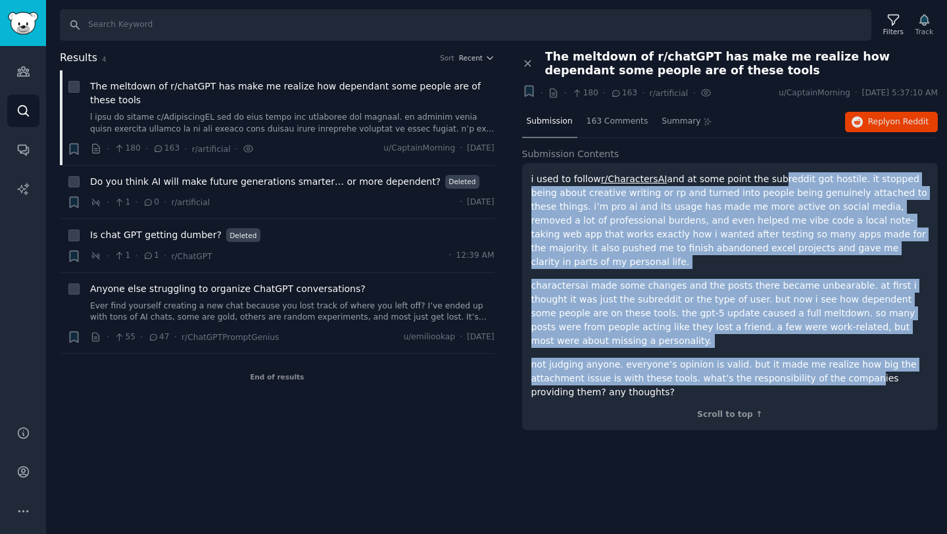
drag, startPoint x: 853, startPoint y: 350, endPoint x: 763, endPoint y: 184, distance: 189.0
click at [763, 184] on div "i used to follow r/CharactersAI and at some point the subreddit got hostile. it…" at bounding box center [731, 285] width 398 height 227
click at [781, 219] on p "i used to follow r/CharactersAI and at some point the subreddit got hostile. it…" at bounding box center [731, 220] width 398 height 97
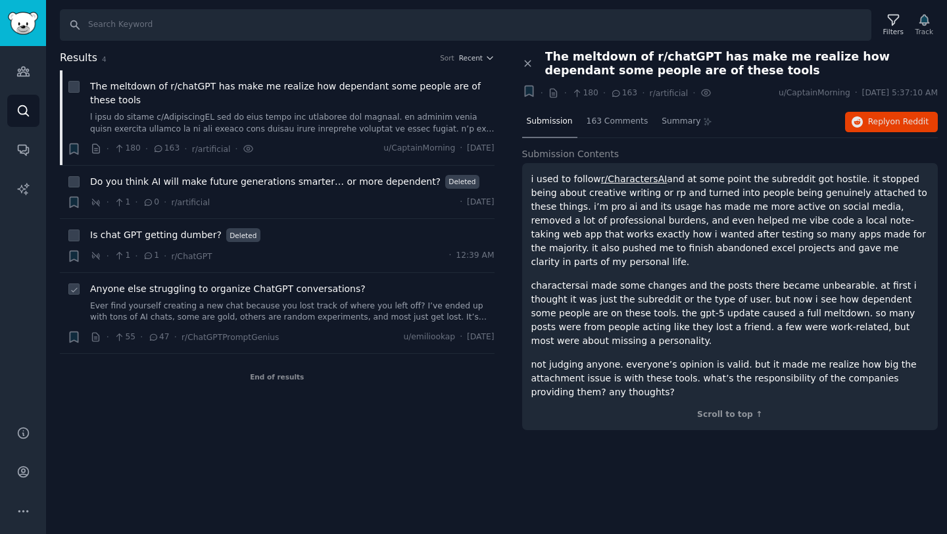
click at [331, 285] on span "Anyone else struggling to organize ChatGPT conversations?" at bounding box center [228, 289] width 276 height 14
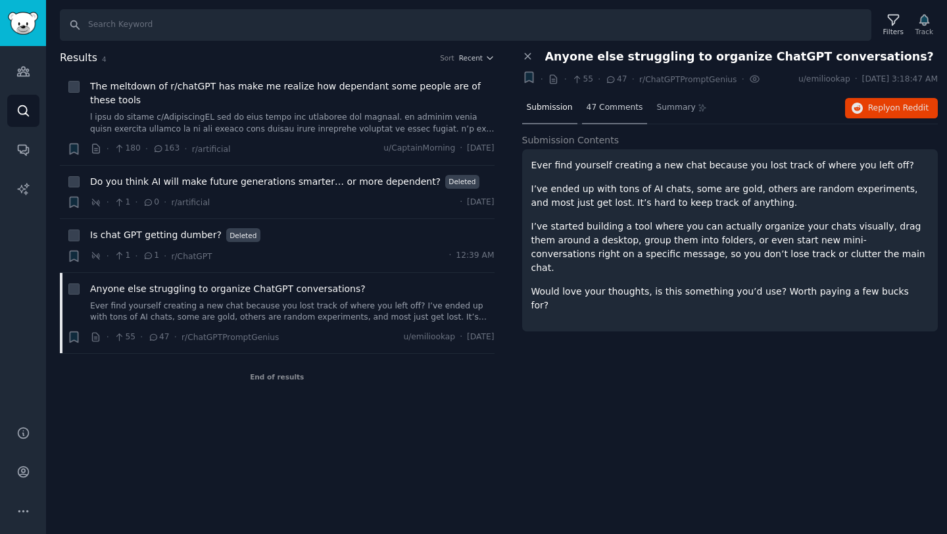
click at [599, 105] on span "47 Comments" at bounding box center [615, 108] width 57 height 12
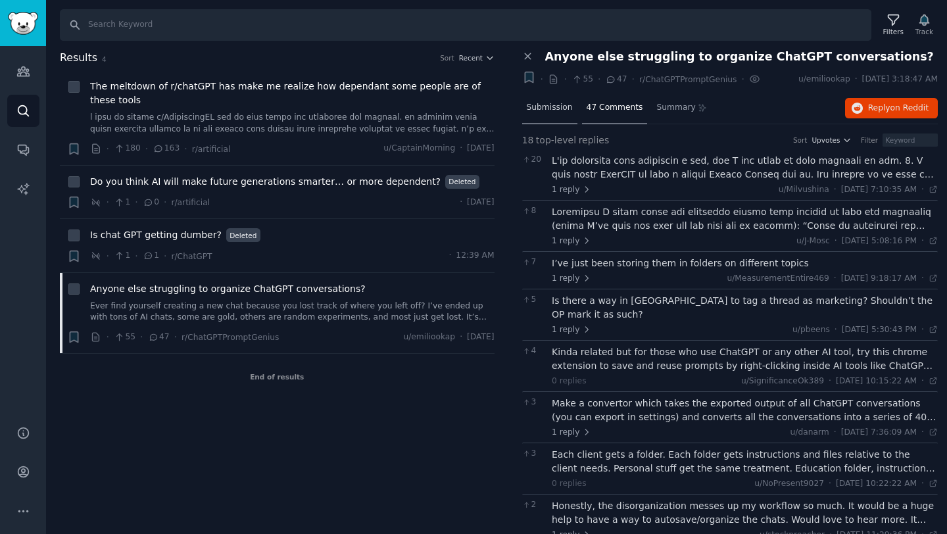
click at [560, 102] on span "Submission" at bounding box center [550, 108] width 46 height 12
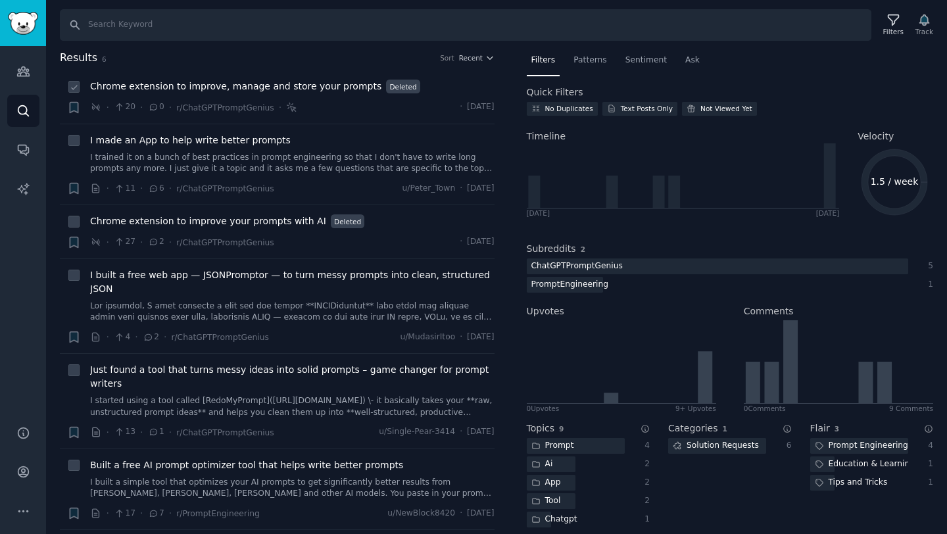
click at [277, 84] on span "Chrome extension to improve, manage and store your prompts" at bounding box center [235, 87] width 291 height 14
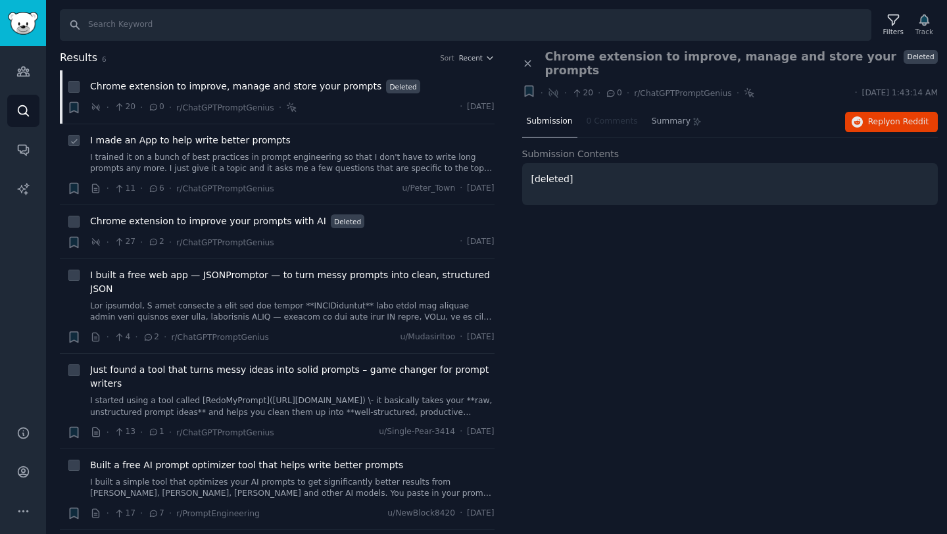
click at [170, 139] on span "I made an App to help write better prompts" at bounding box center [190, 141] width 201 height 14
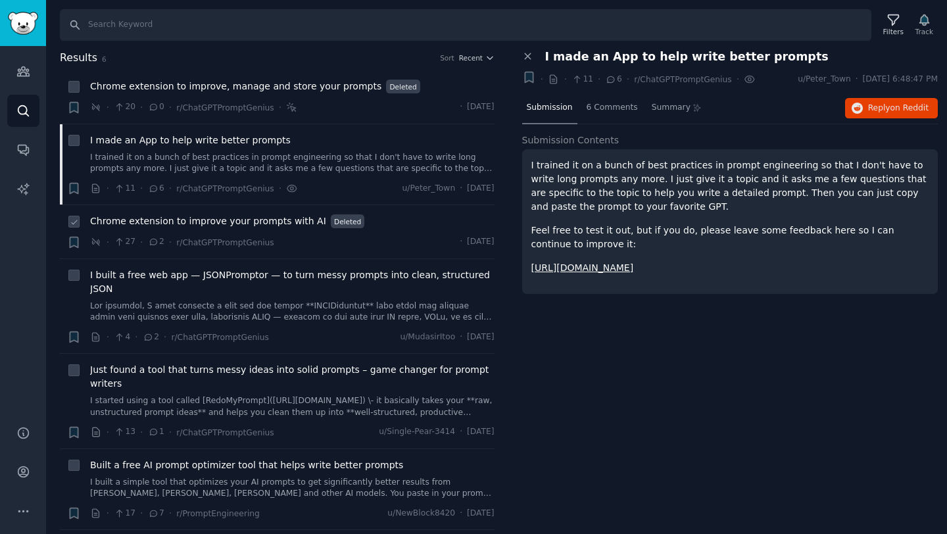
click at [261, 225] on span "Chrome extension to improve your prompts with AI" at bounding box center [208, 221] width 236 height 14
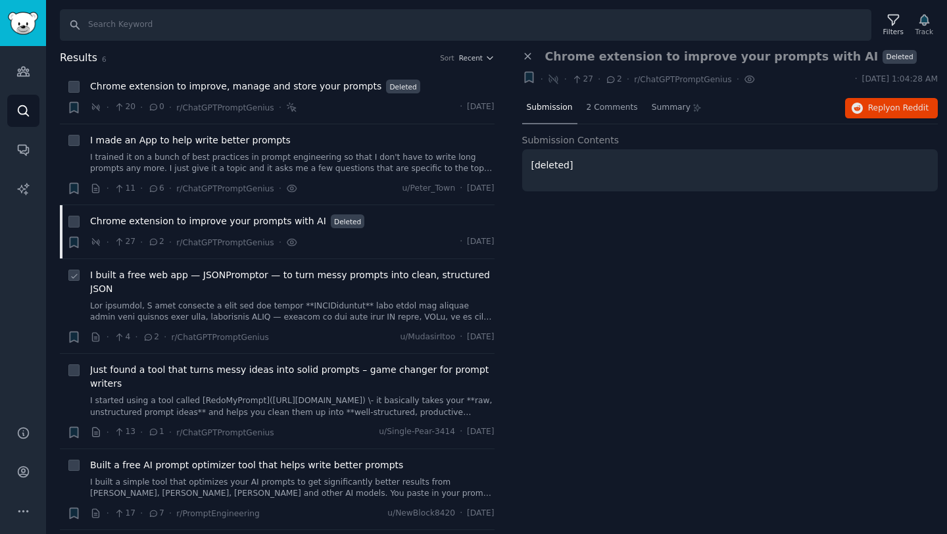
click at [232, 279] on span "I built a free web app — JSONPromptor — to turn messy prompts into clean, struc…" at bounding box center [292, 282] width 405 height 28
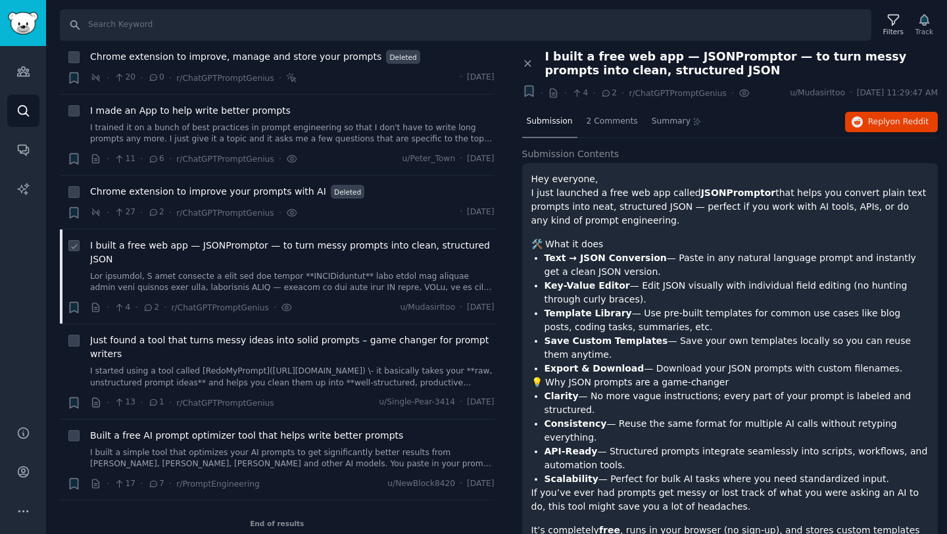
scroll to position [42, 0]
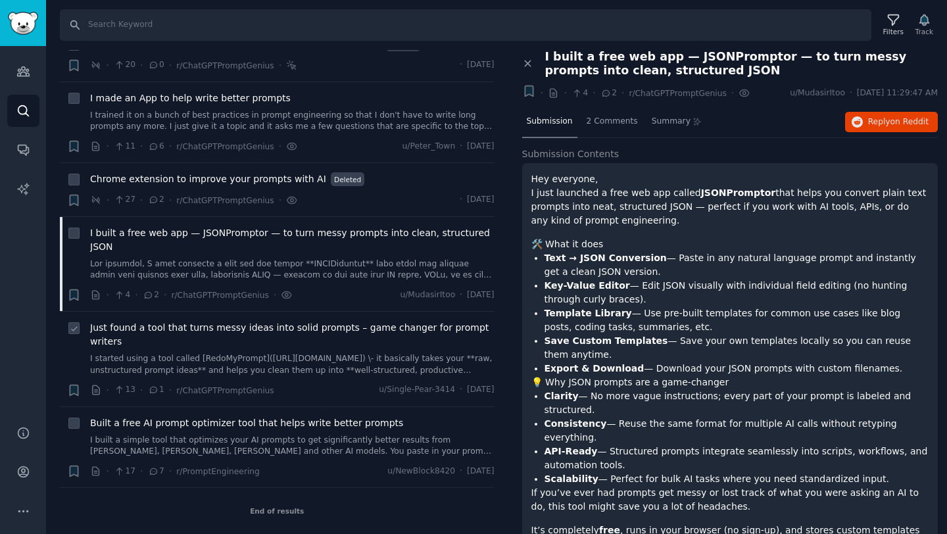
click at [320, 329] on span "Just found a tool that turns messy ideas into solid prompts – game changer for …" at bounding box center [292, 335] width 405 height 28
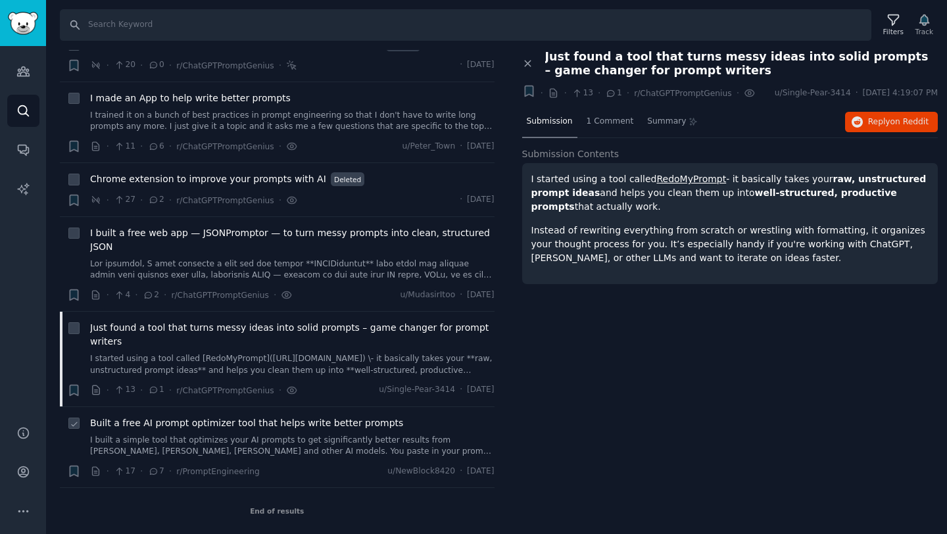
click at [311, 426] on span "Built a free AI prompt optimizer tool that helps write better prompts" at bounding box center [246, 423] width 313 height 14
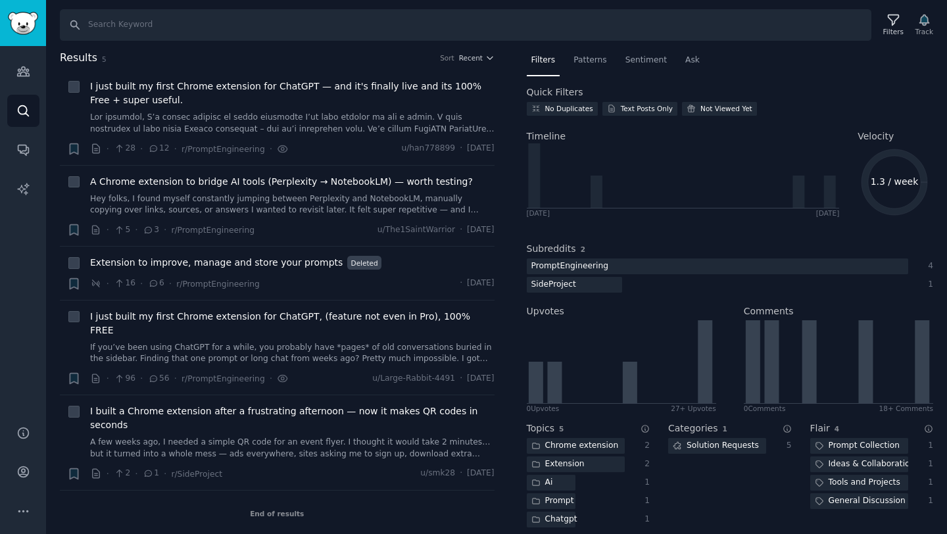
click at [920, 24] on div "Filters Track" at bounding box center [907, 25] width 62 height 28
click at [232, 93] on span "I just built my first Chrome extension for ChatGPT — and it's finally live and …" at bounding box center [292, 94] width 405 height 28
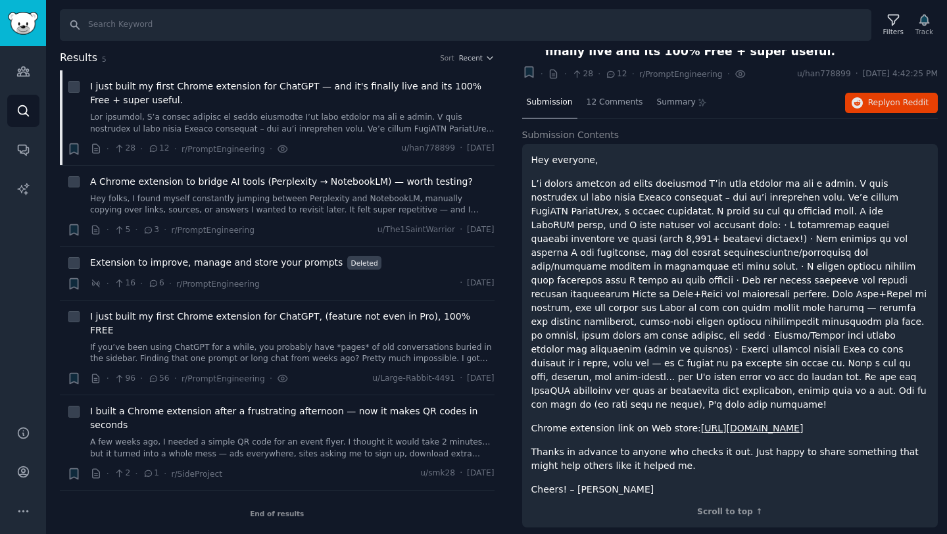
scroll to position [20, 0]
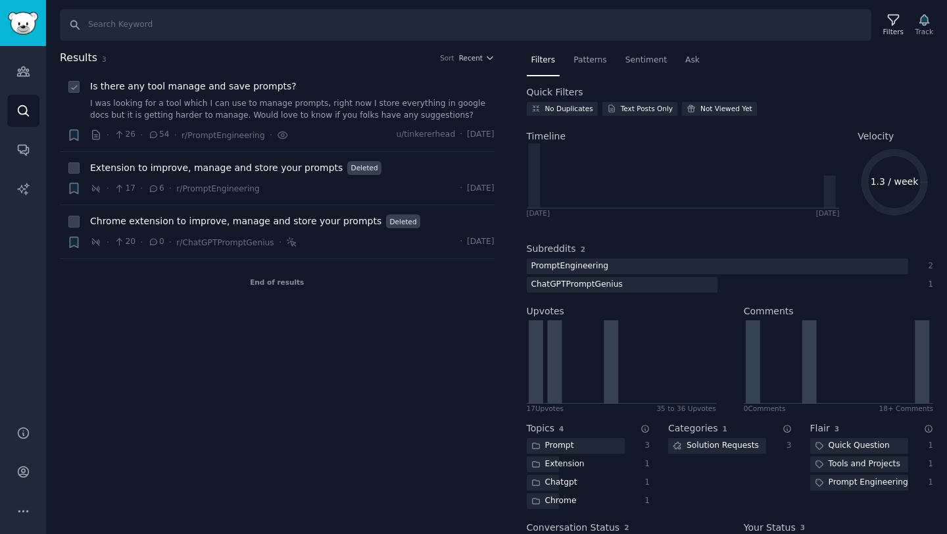
click at [202, 90] on span "Is there any tool manage and save prompts?" at bounding box center [193, 87] width 207 height 14
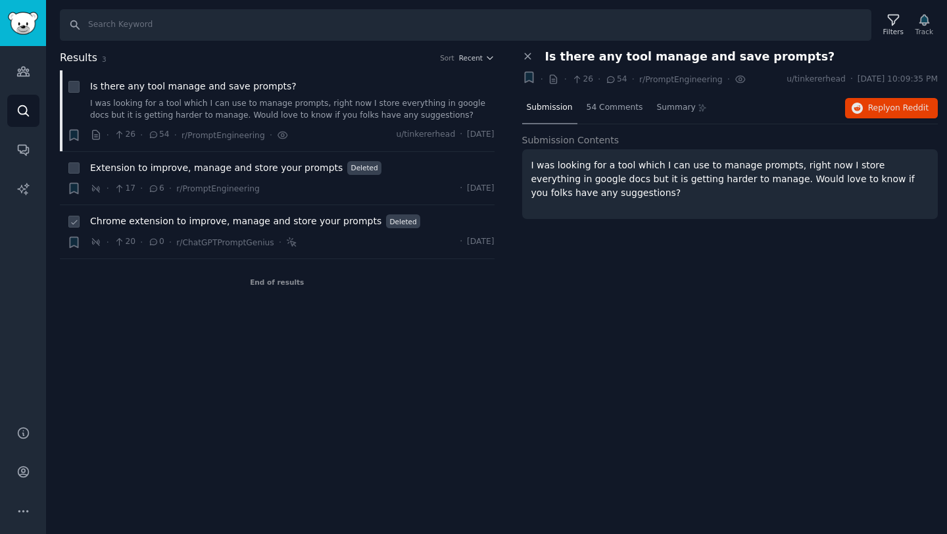
click at [286, 226] on span "Chrome extension to improve, manage and store your prompts" at bounding box center [235, 221] width 291 height 14
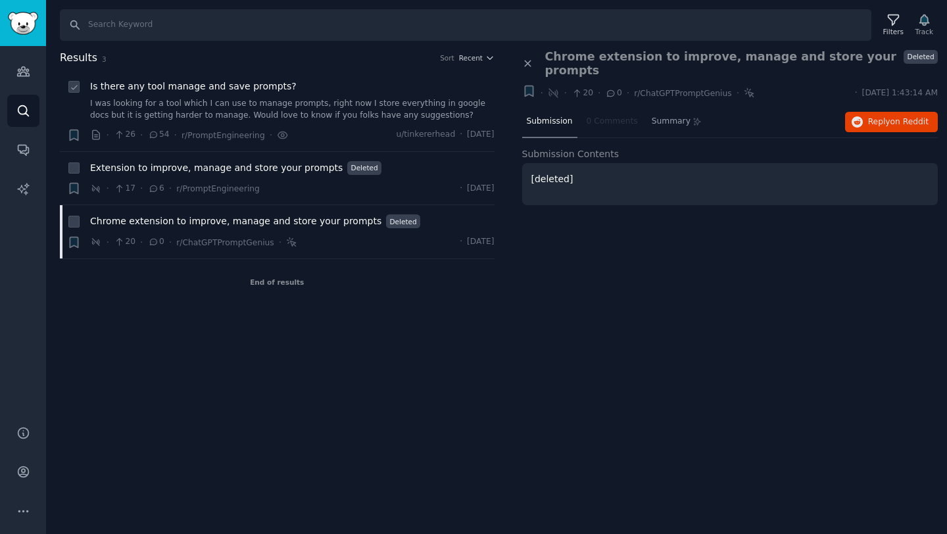
click at [214, 87] on span "Is there any tool manage and save prompts?" at bounding box center [193, 87] width 207 height 14
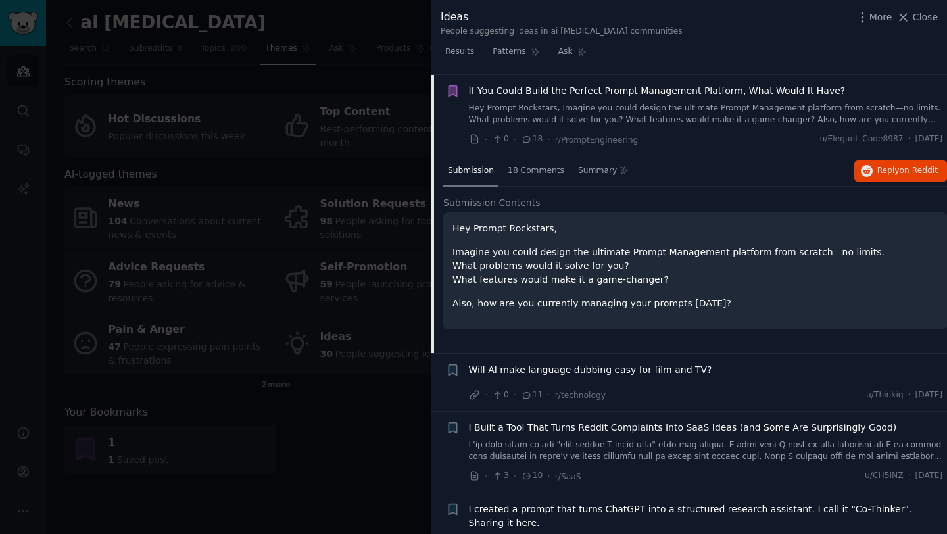
scroll to position [192, 0]
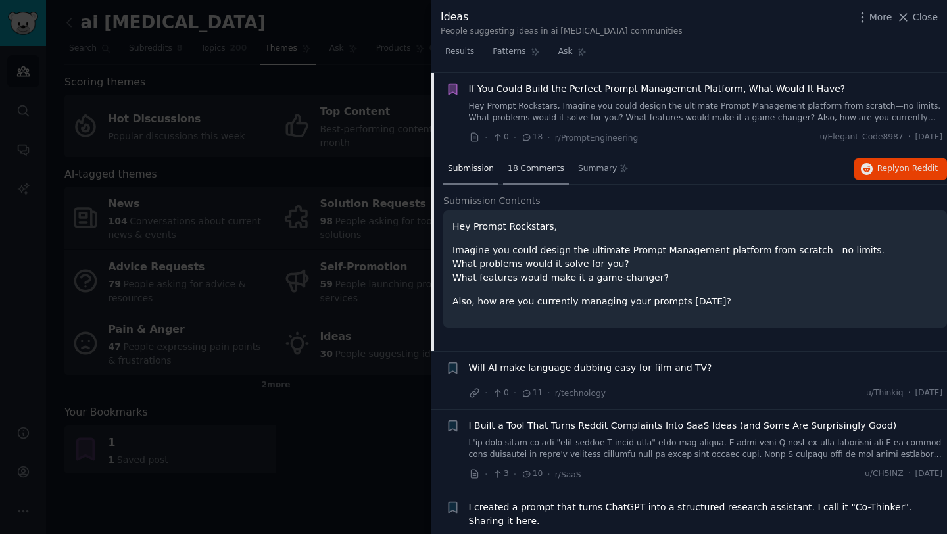
click at [533, 176] on div "18 Comments" at bounding box center [536, 170] width 66 height 32
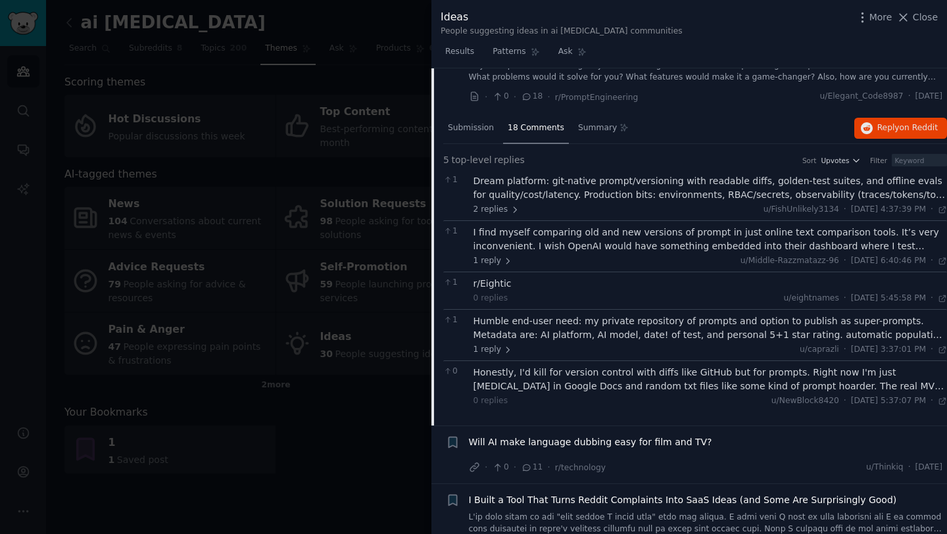
scroll to position [232, 0]
